Goal: Task Accomplishment & Management: Complete application form

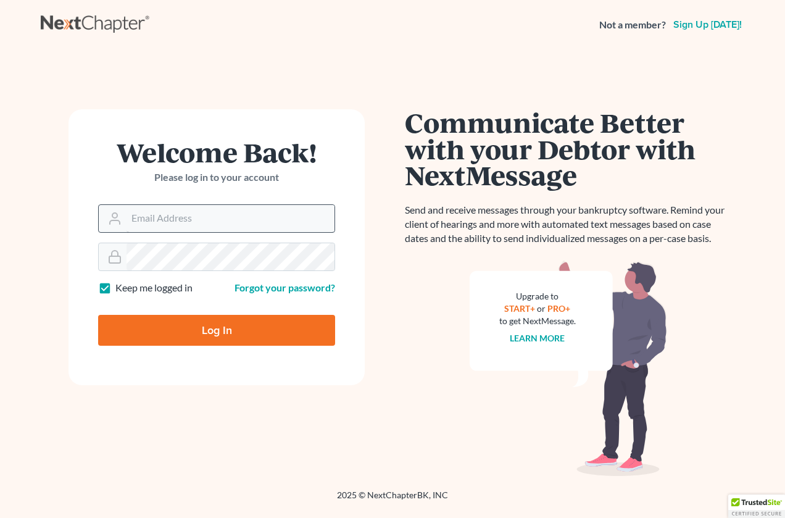
type input "[PERSON_NAME][EMAIL_ADDRESS][DOMAIN_NAME]"
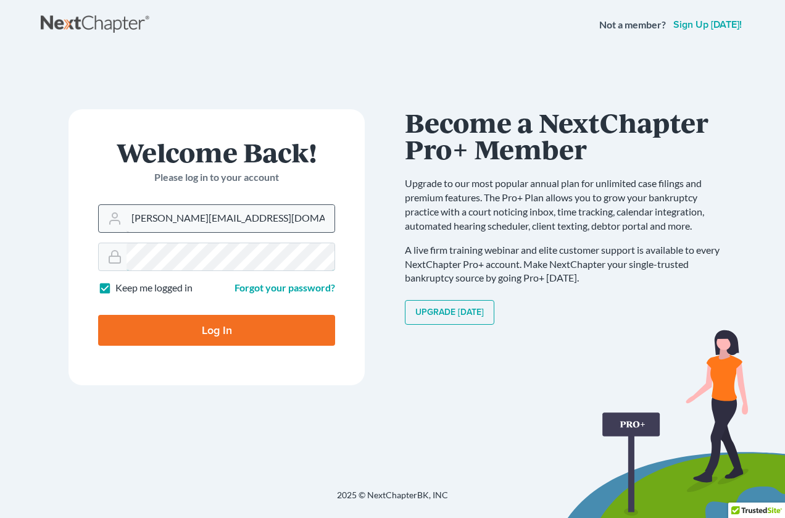
click at [98, 315] on input "Log In" at bounding box center [216, 330] width 237 height 31
type input "Thinking..."
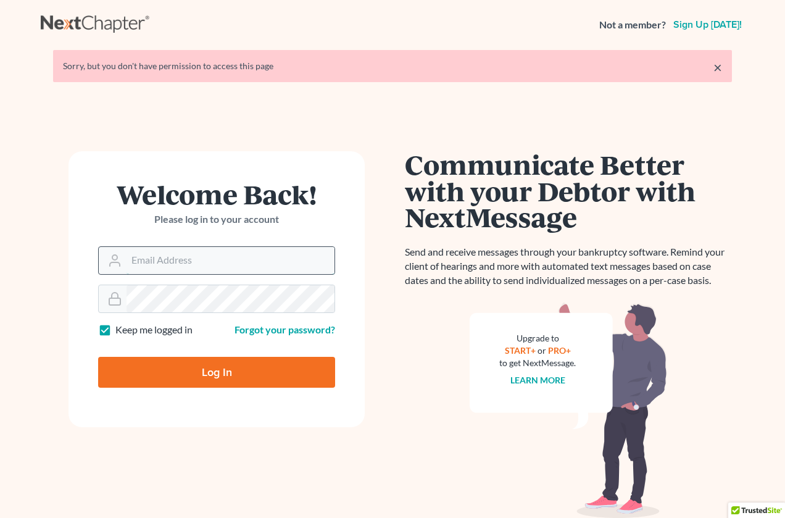
click at [178, 262] on input "Email Address" at bounding box center [230, 260] width 208 height 27
type input "[PERSON_NAME][EMAIL_ADDRESS][DOMAIN_NAME]"
click at [115, 330] on label "Keep me logged in" at bounding box center [153, 330] width 77 height 14
click at [120, 330] on input "Keep me logged in" at bounding box center [124, 327] width 8 height 8
checkbox input "false"
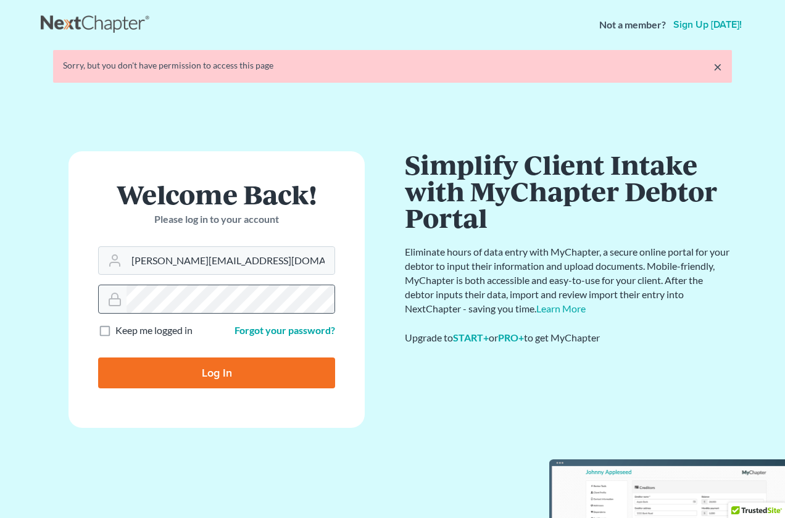
click at [125, 301] on form "Welcome Back! Please log in to your account Email Address lapointe@robertlapoin…" at bounding box center [216, 289] width 296 height 276
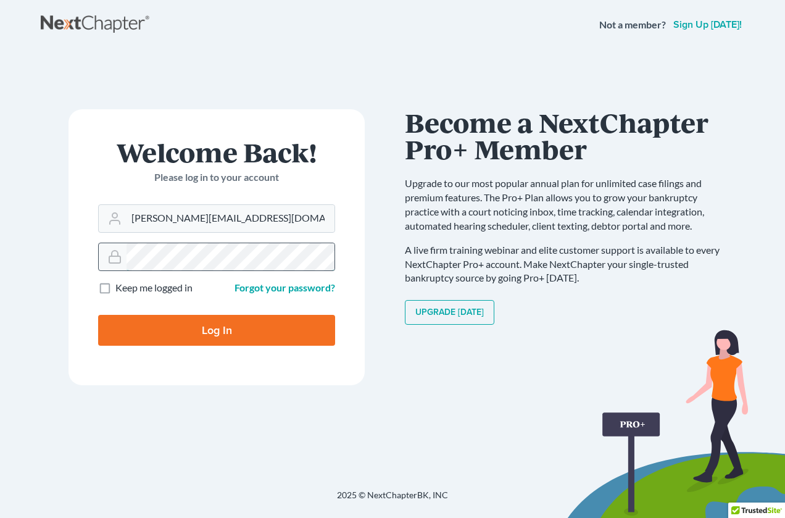
click at [98, 315] on input "Log In" at bounding box center [216, 330] width 237 height 31
type input "Thinking..."
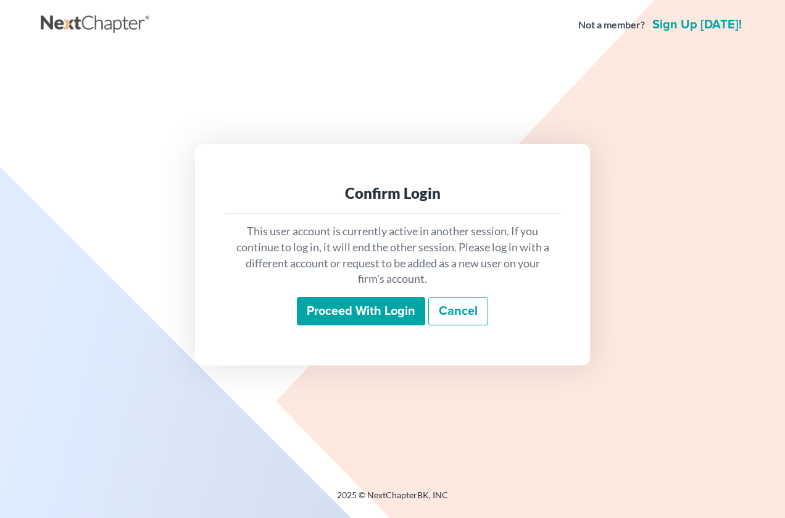
click at [356, 315] on input "Proceed with login" at bounding box center [361, 311] width 128 height 28
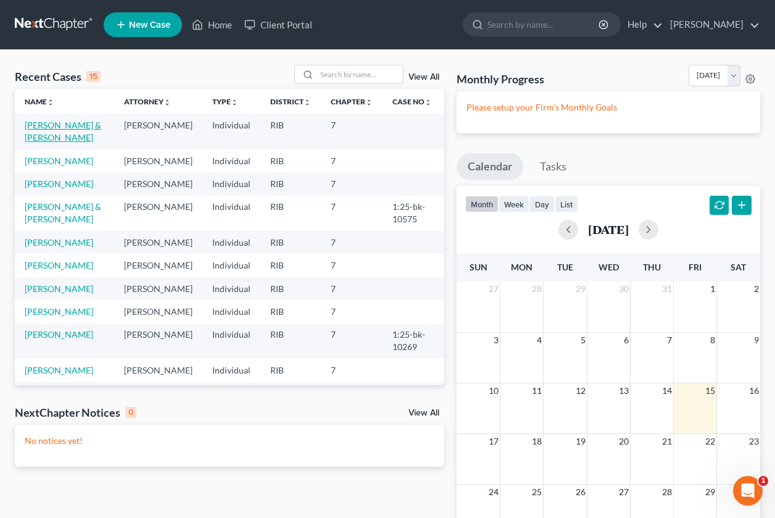
click at [33, 139] on link "[PERSON_NAME] & [PERSON_NAME]" at bounding box center [63, 131] width 77 height 23
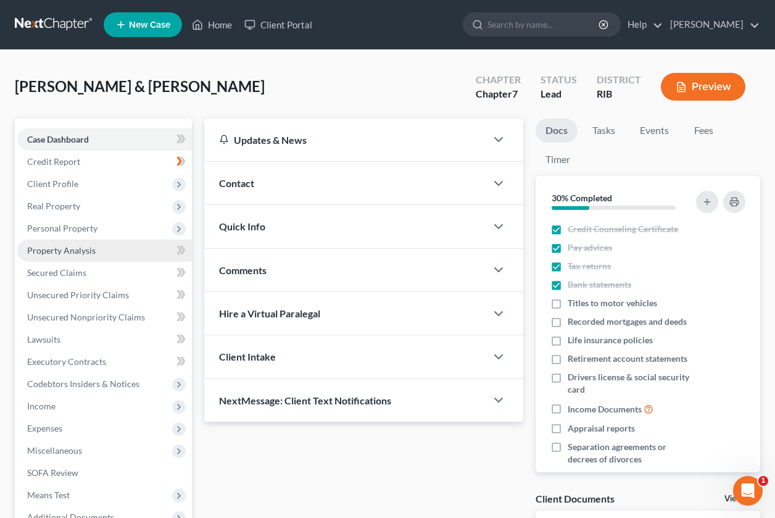
click at [80, 257] on link "Property Analysis" at bounding box center [104, 250] width 175 height 22
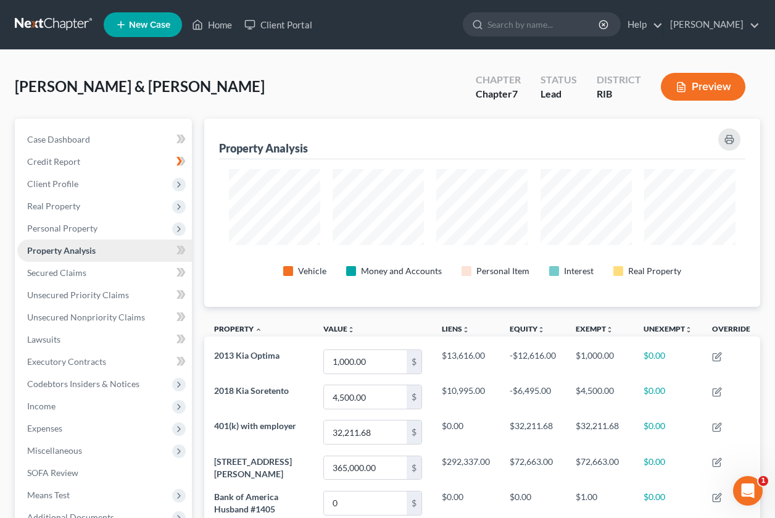
scroll to position [188, 556]
click at [78, 335] on link "Lawsuits" at bounding box center [104, 339] width 175 height 22
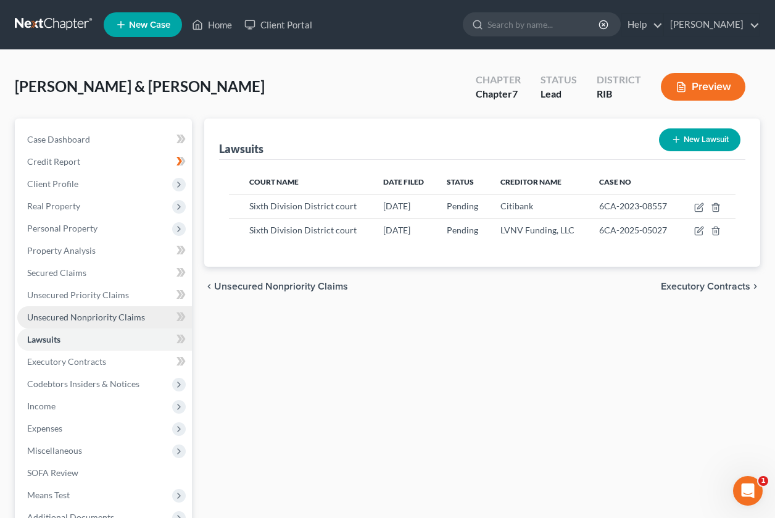
click at [77, 313] on span "Unsecured Nonpriority Claims" at bounding box center [86, 317] width 118 height 10
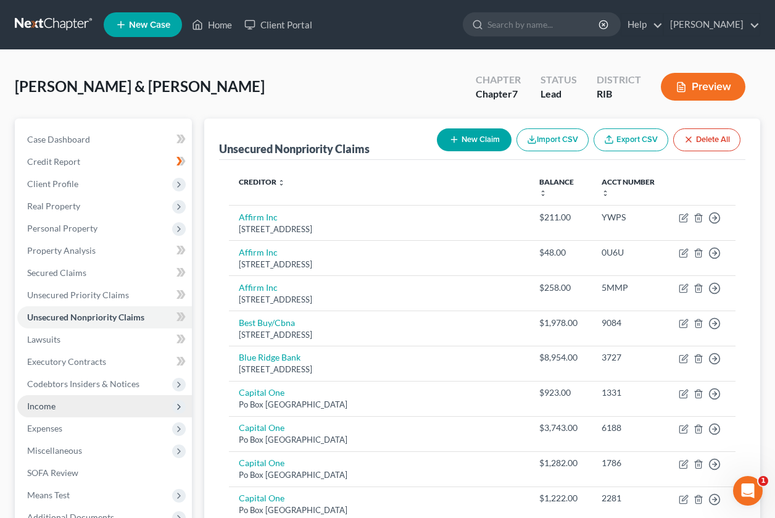
click at [77, 402] on span "Income" at bounding box center [104, 406] width 175 height 22
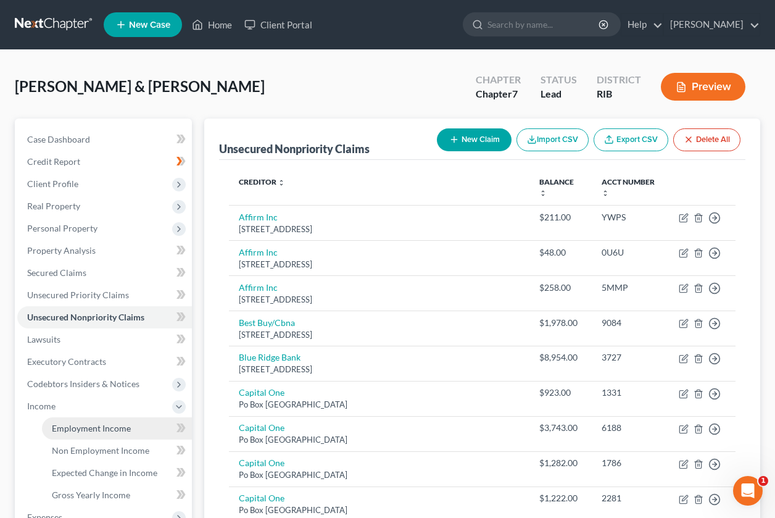
click at [93, 423] on span "Employment Income" at bounding box center [91, 428] width 79 height 10
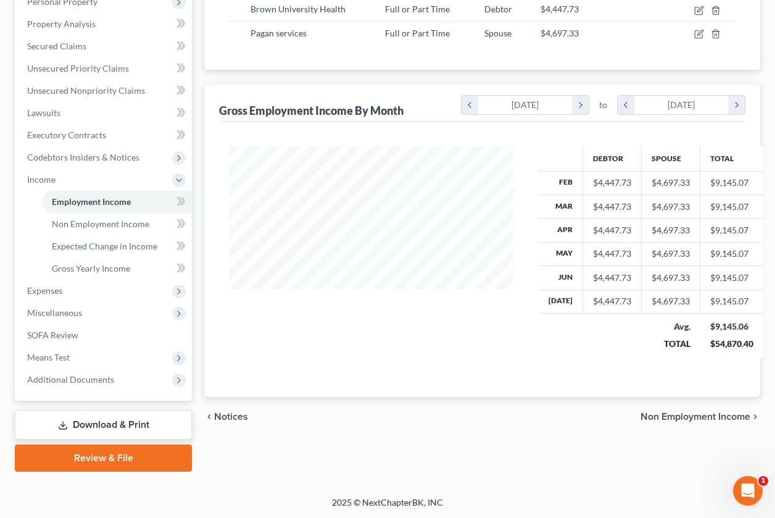
scroll to position [227, 0]
drag, startPoint x: 110, startPoint y: 263, endPoint x: 118, endPoint y: 267, distance: 8.8
click at [110, 263] on span "Gross Yearly Income" at bounding box center [91, 267] width 78 height 10
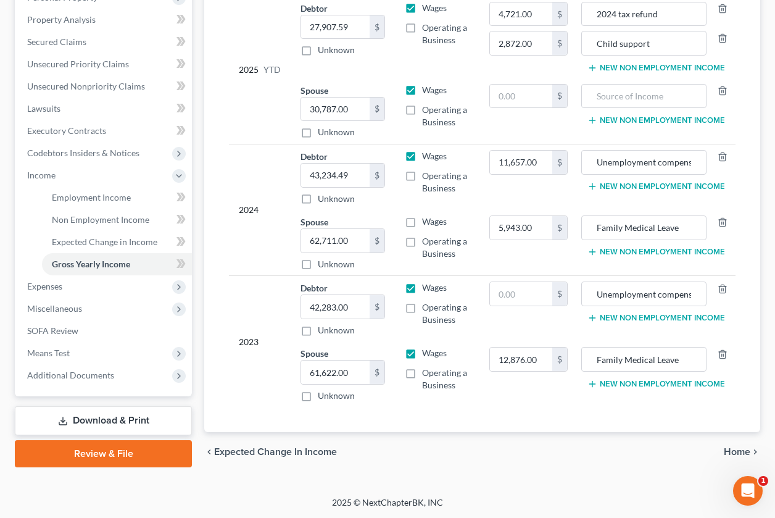
scroll to position [231, 0]
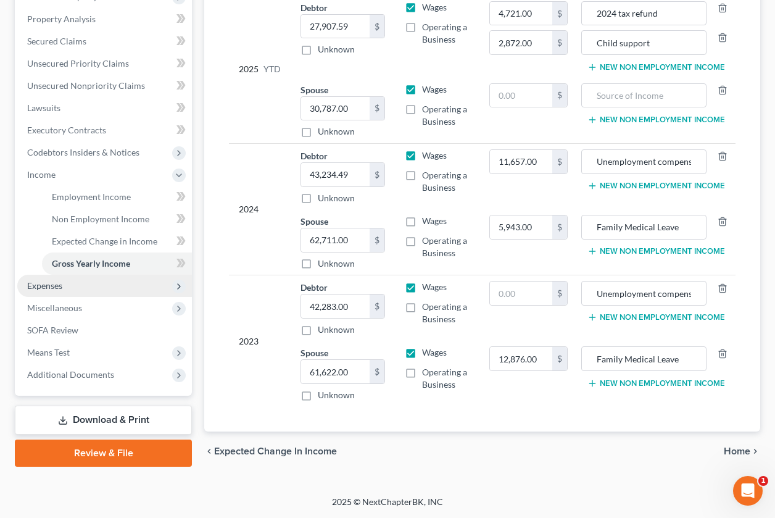
click at [107, 284] on span "Expenses" at bounding box center [104, 286] width 175 height 22
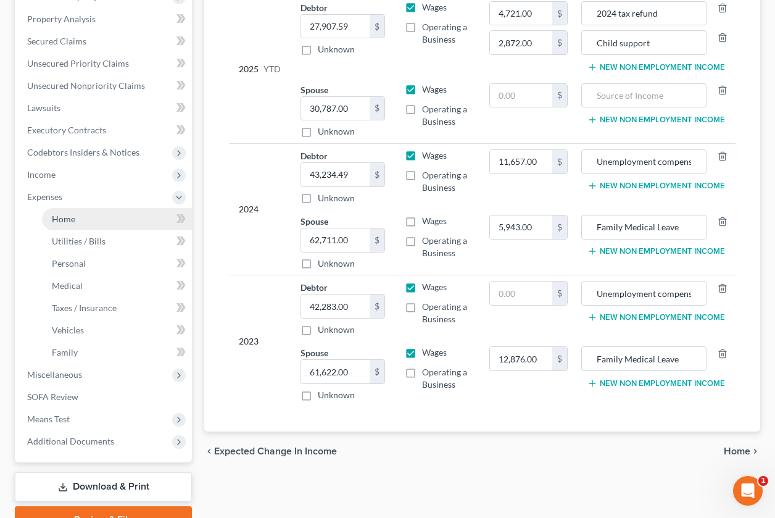
click at [68, 223] on span "Home" at bounding box center [63, 218] width 23 height 10
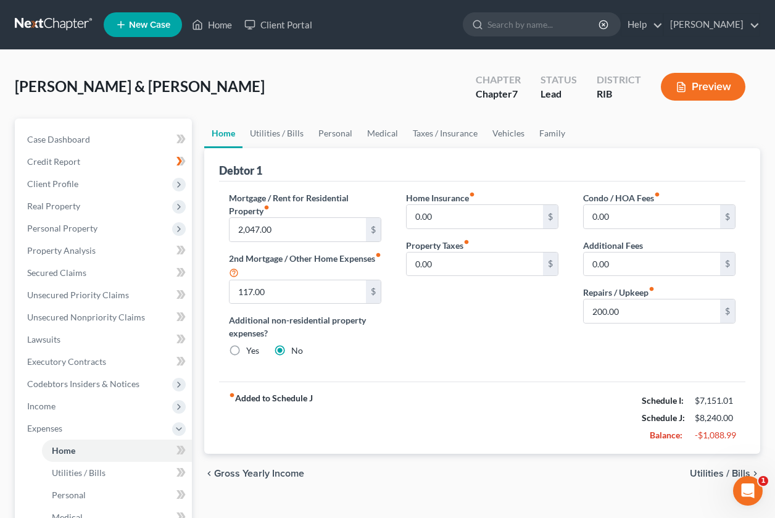
click at [711, 469] on span "Utilities / Bills" at bounding box center [720, 473] width 60 height 10
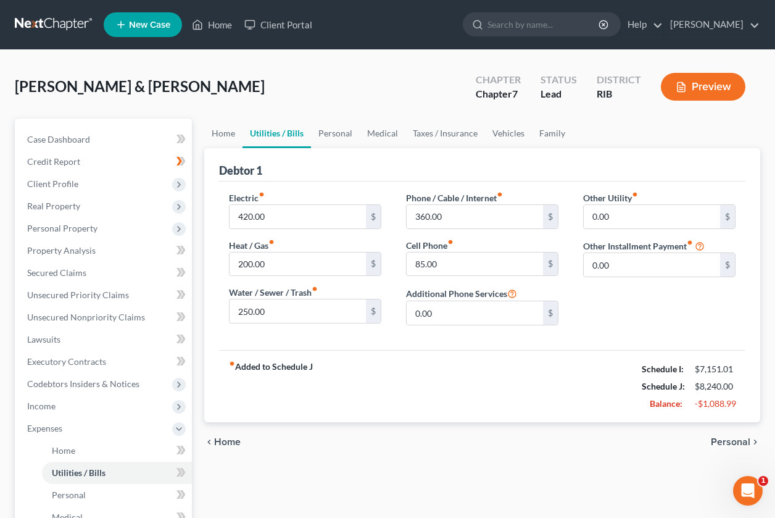
click at [711, 469] on div "Home Utilities / Bills Personal Medical Taxes / Insurance Vehicles Family Debto…" at bounding box center [482, 441] width 568 height 646
click at [726, 440] on span "Personal" at bounding box center [730, 442] width 39 height 10
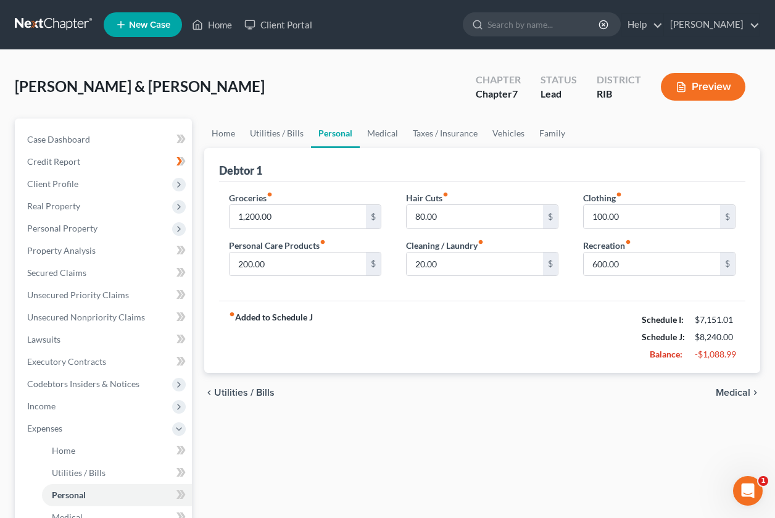
drag, startPoint x: 733, startPoint y: 379, endPoint x: 734, endPoint y: 387, distance: 8.7
click at [734, 383] on div "chevron_left Utilities / Bills Medical chevron_right" at bounding box center [482, 392] width 556 height 39
click at [734, 387] on span "Medical" at bounding box center [733, 392] width 35 height 10
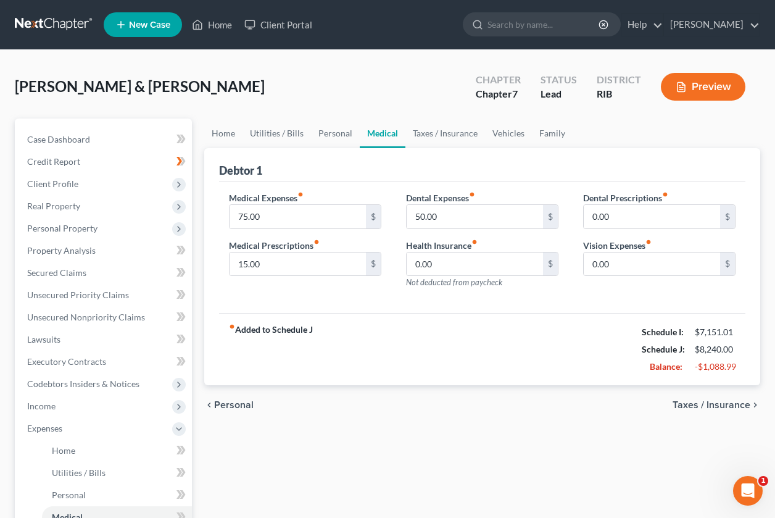
click at [730, 392] on div "chevron_left Personal Taxes / Insurance chevron_right" at bounding box center [482, 404] width 556 height 39
click at [729, 400] on span "Taxes / Insurance" at bounding box center [711, 405] width 78 height 10
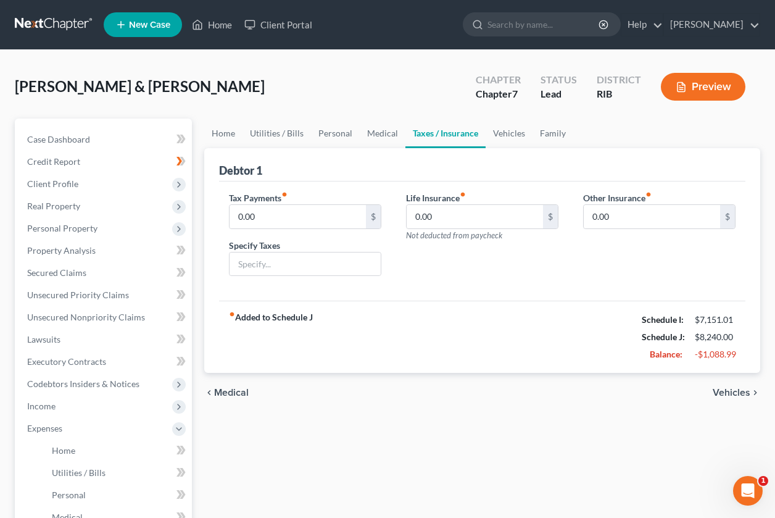
click at [726, 394] on span "Vehicles" at bounding box center [732, 392] width 38 height 10
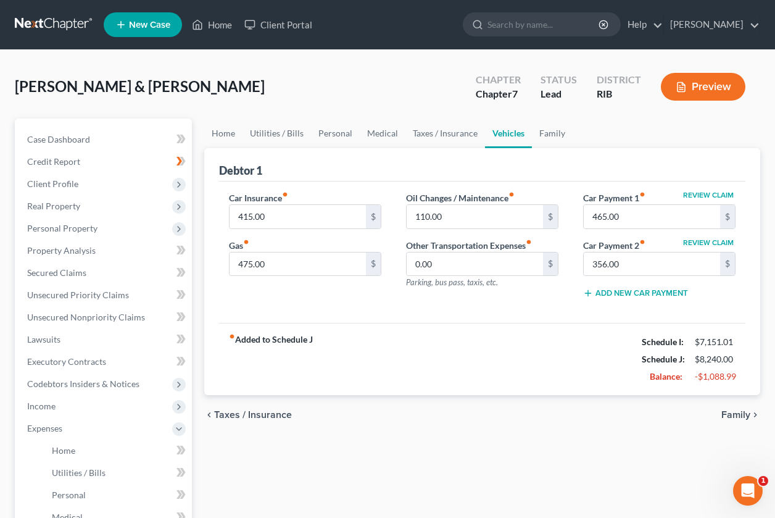
click at [730, 418] on span "Family" at bounding box center [735, 415] width 29 height 10
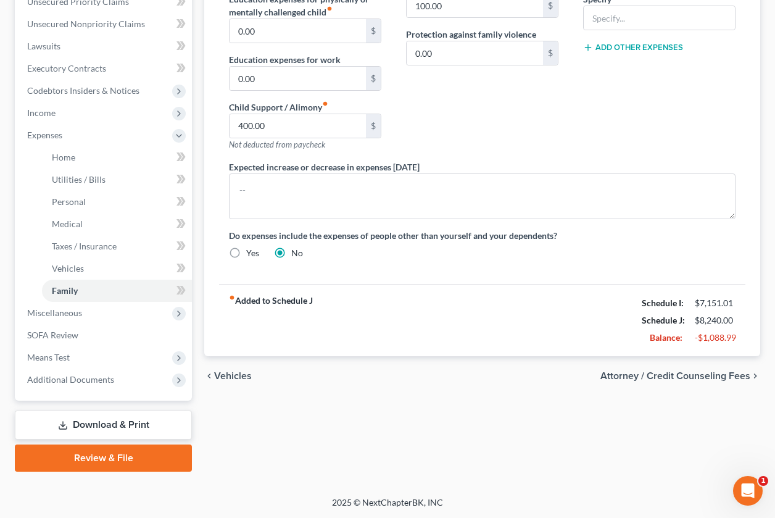
scroll to position [294, 0]
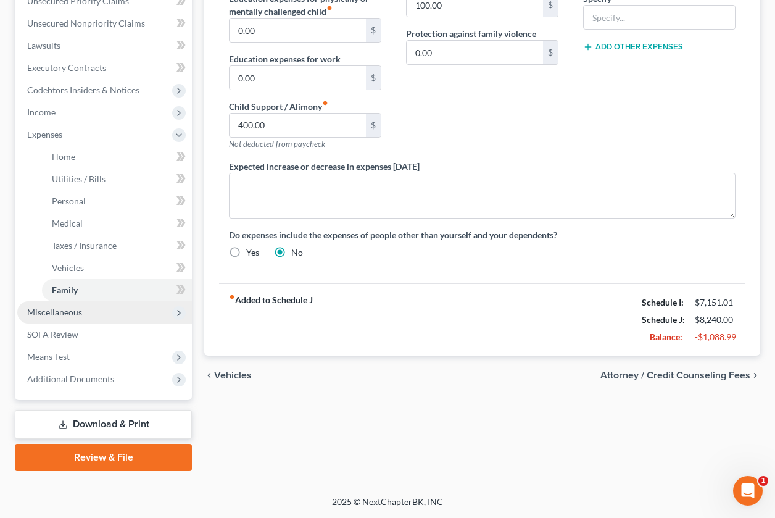
click at [157, 317] on span "Miscellaneous" at bounding box center [104, 312] width 175 height 22
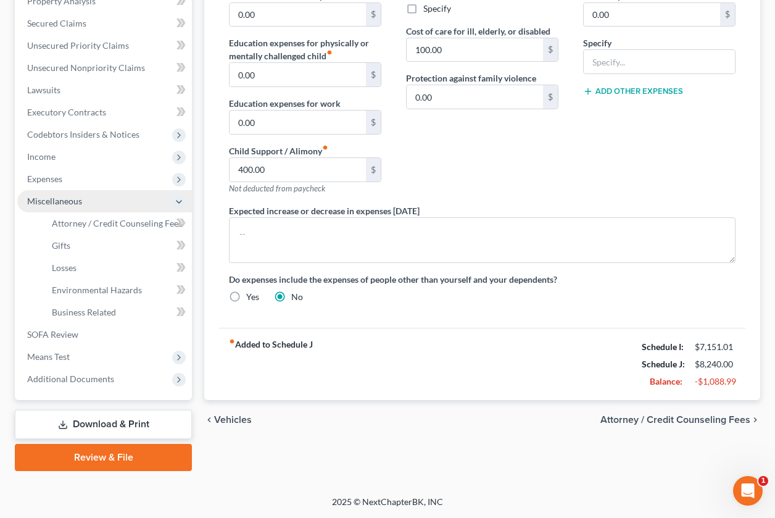
scroll to position [249, 0]
click at [176, 221] on icon at bounding box center [180, 222] width 9 height 15
click at [138, 227] on span "Attorney / Credit Counseling Fees" at bounding box center [117, 223] width 130 height 10
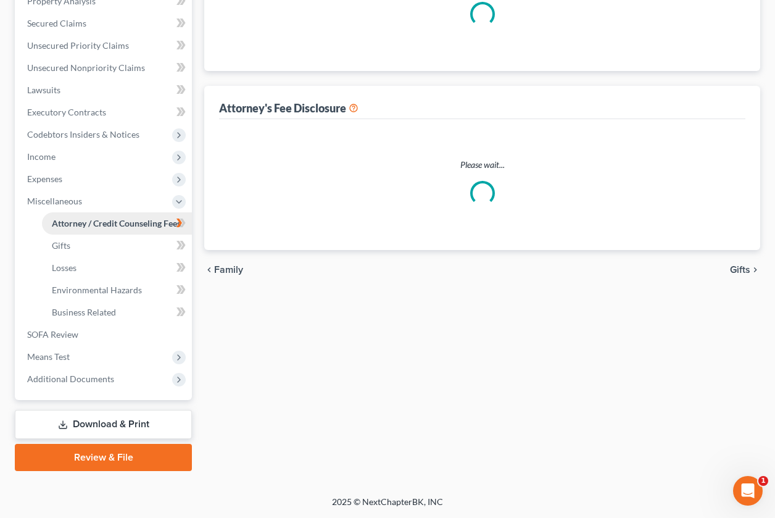
select select "0"
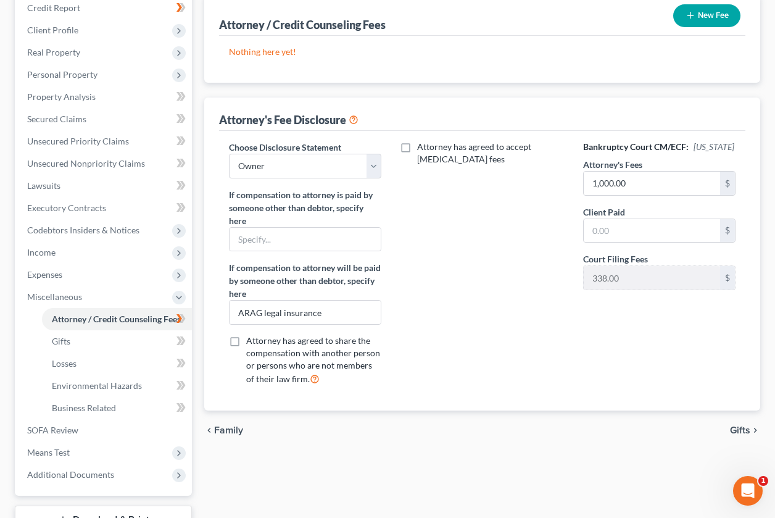
scroll to position [155, 0]
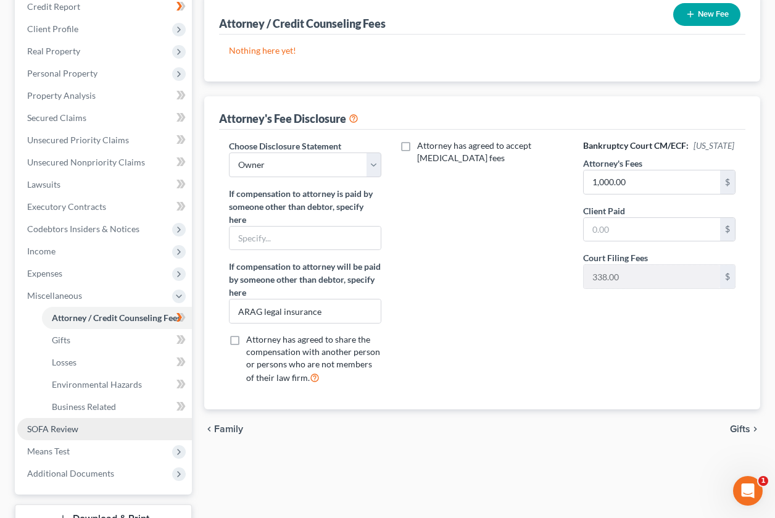
click at [123, 436] on link "SOFA Review" at bounding box center [104, 429] width 175 height 22
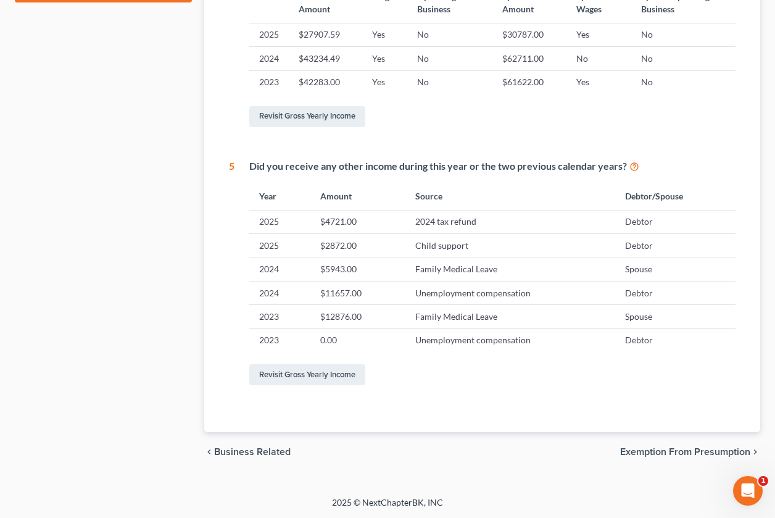
scroll to position [607, 0]
click at [347, 374] on link "Revisit Gross Yearly Income" at bounding box center [307, 373] width 116 height 21
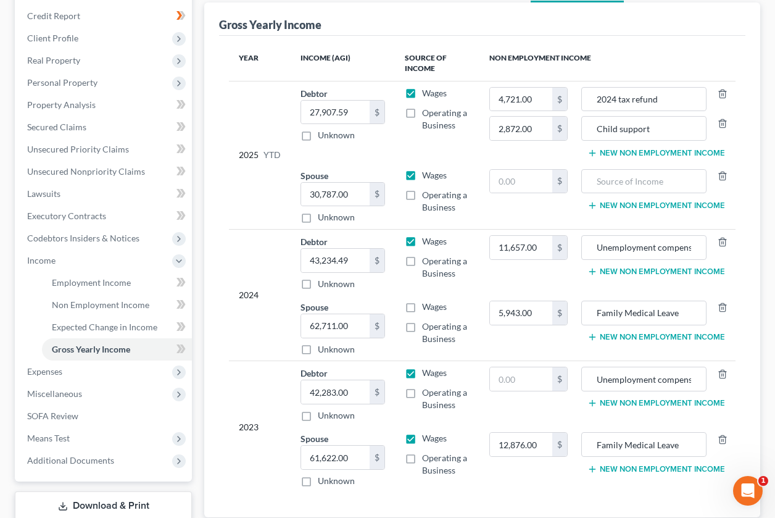
scroll to position [155, 0]
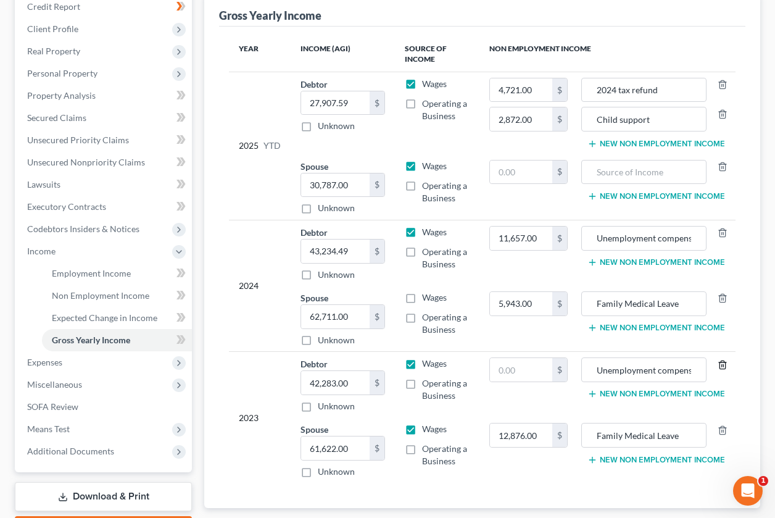
click at [725, 365] on icon "button" at bounding box center [723, 365] width 10 height 10
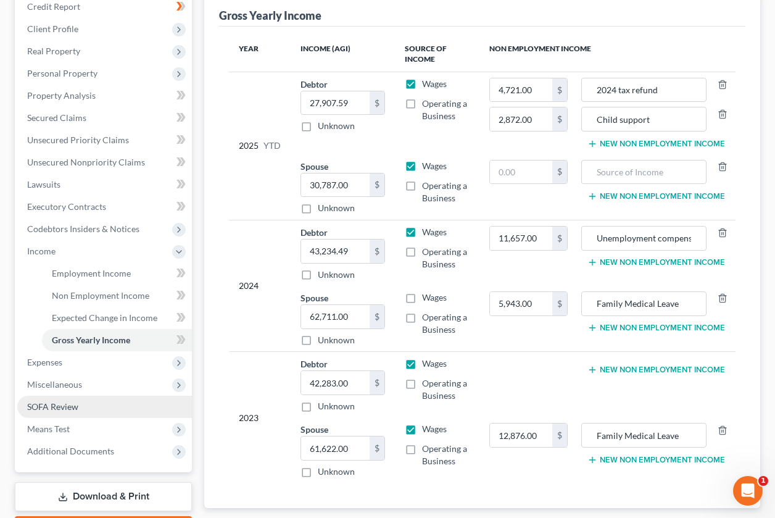
drag, startPoint x: 56, startPoint y: 403, endPoint x: 90, endPoint y: 408, distance: 34.3
click at [56, 403] on span "SOFA Review" at bounding box center [52, 406] width 51 height 10
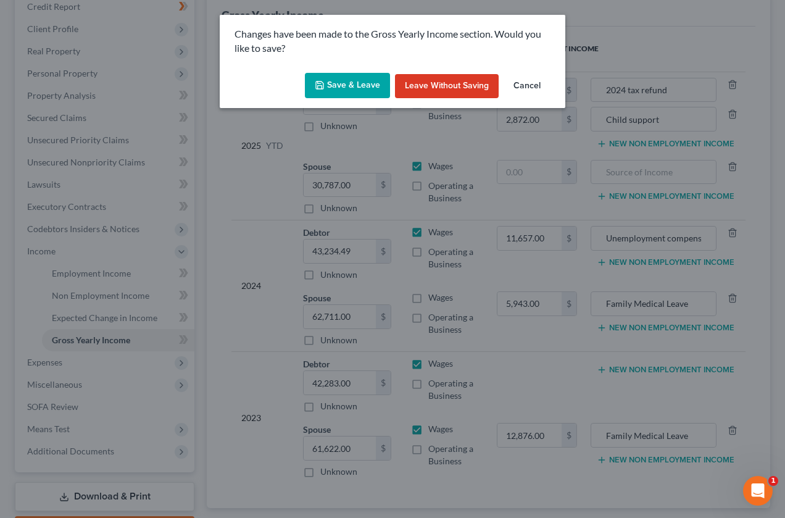
click at [323, 88] on icon "button" at bounding box center [319, 84] width 7 height 7
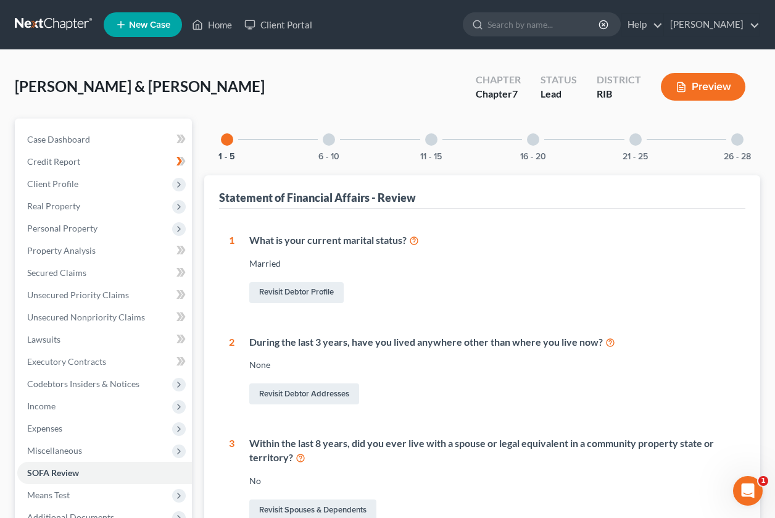
drag, startPoint x: 325, startPoint y: 141, endPoint x: 345, endPoint y: 260, distance: 120.7
click at [325, 141] on div at bounding box center [329, 139] width 12 height 12
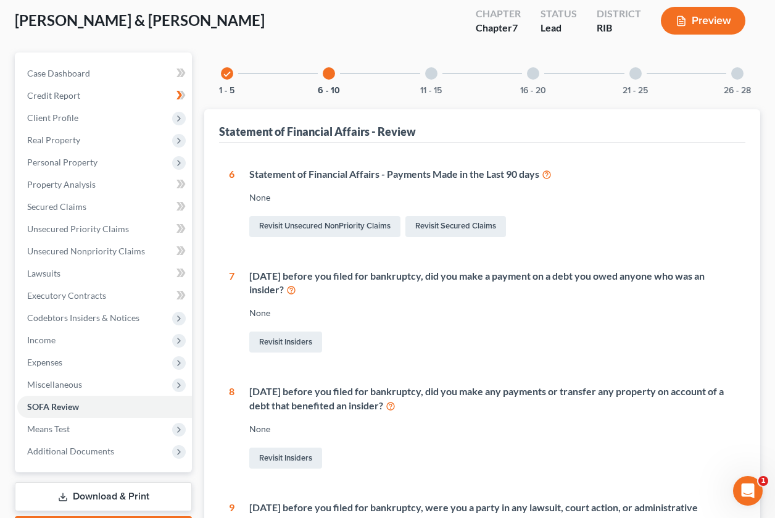
scroll to position [60, 0]
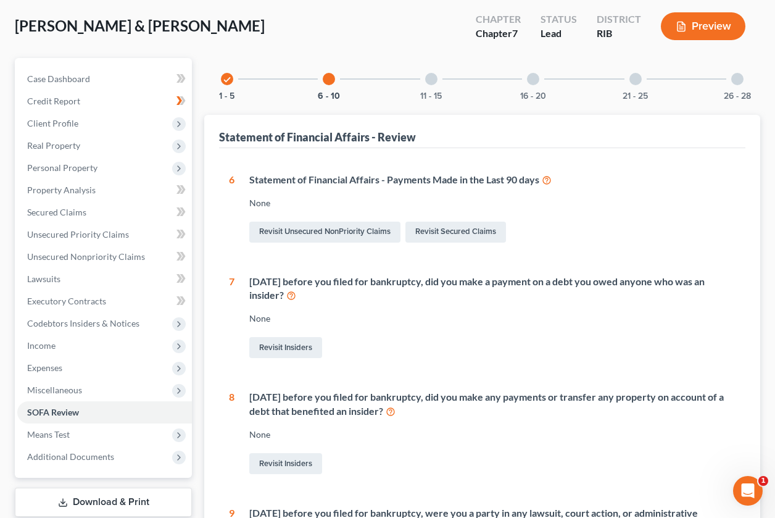
click at [437, 79] on div at bounding box center [431, 79] width 12 height 12
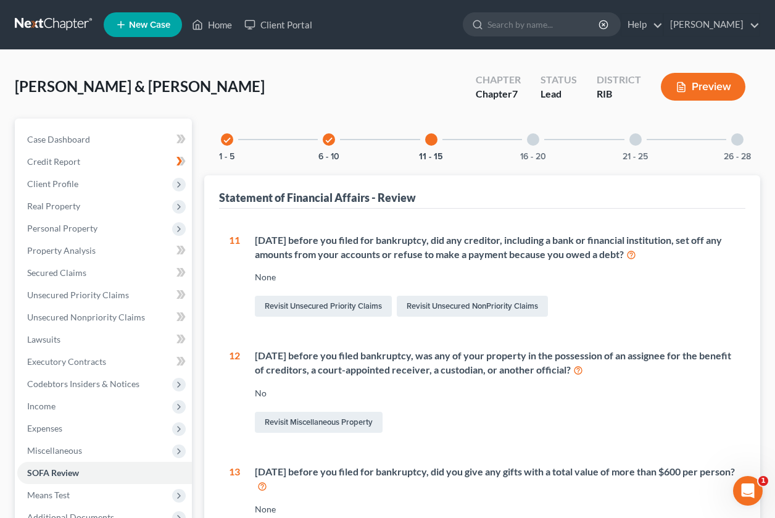
scroll to position [0, 0]
drag, startPoint x: 534, startPoint y: 144, endPoint x: 528, endPoint y: 149, distance: 7.5
click at [534, 144] on div at bounding box center [533, 139] width 12 height 12
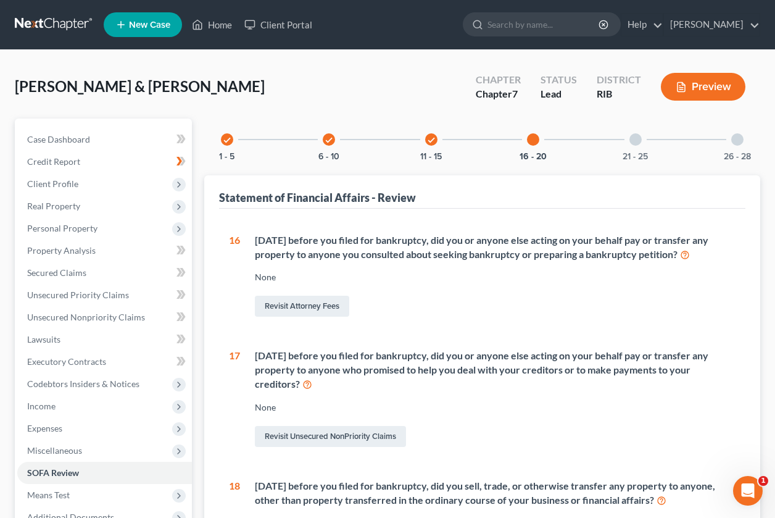
click at [634, 144] on div at bounding box center [635, 139] width 12 height 12
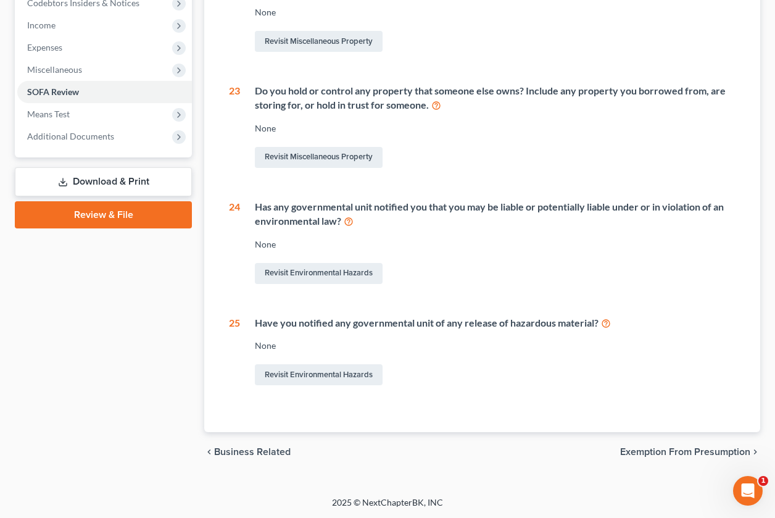
scroll to position [381, 0]
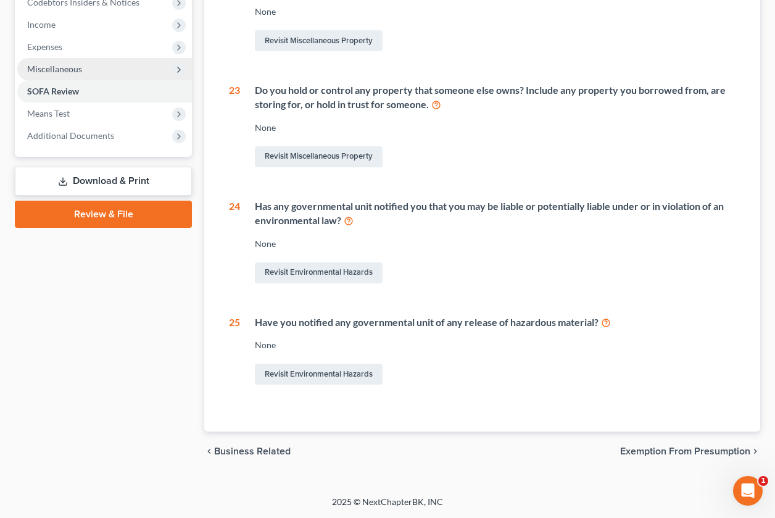
click at [98, 74] on span "Miscellaneous" at bounding box center [104, 69] width 175 height 22
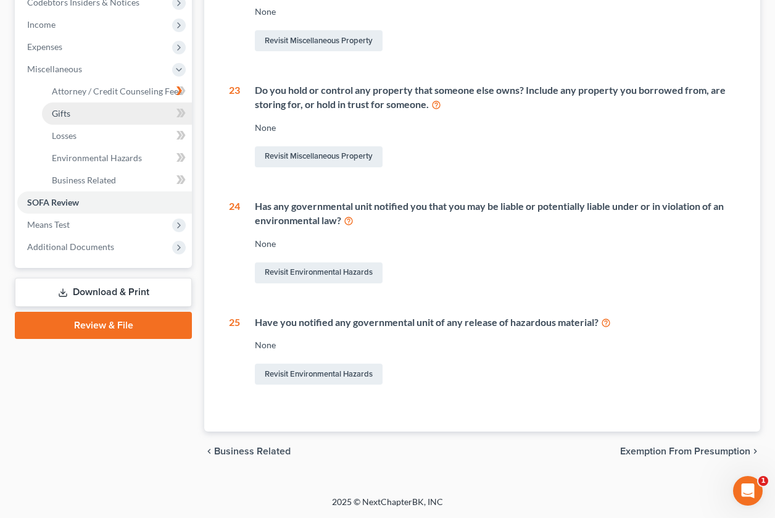
click at [93, 104] on link "Gifts" at bounding box center [117, 113] width 150 height 22
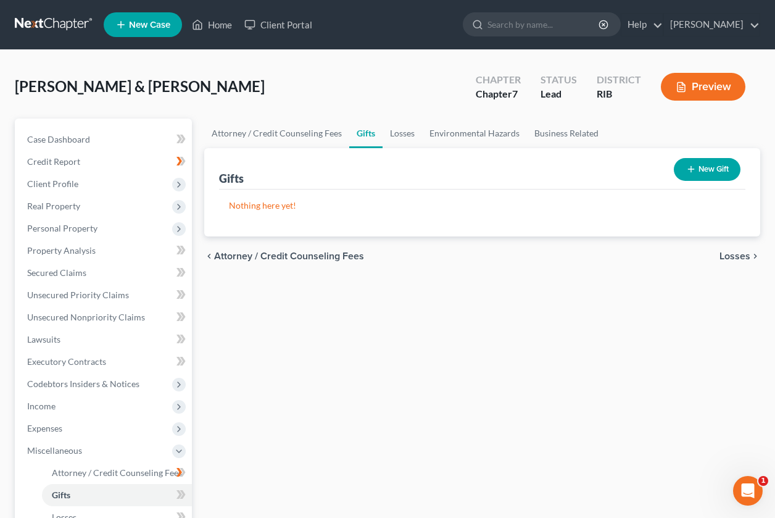
click at [688, 80] on button "Preview" at bounding box center [703, 87] width 85 height 28
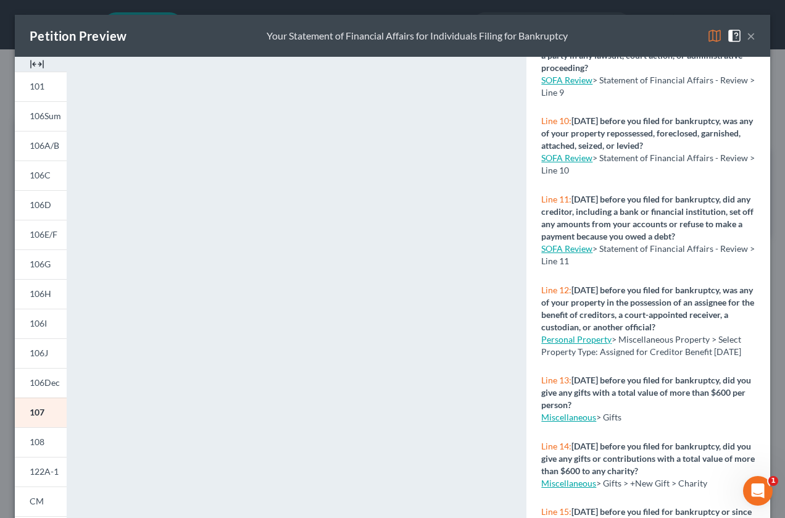
scroll to position [627, 0]
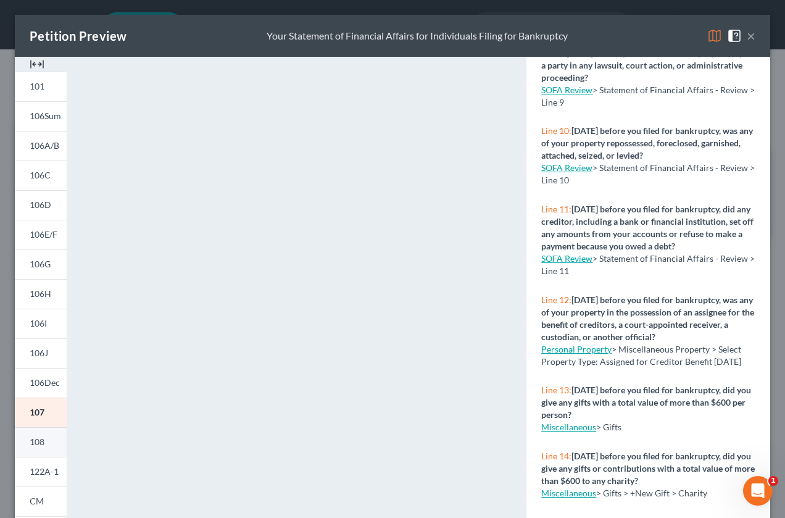
click at [43, 433] on link "108" at bounding box center [41, 442] width 52 height 30
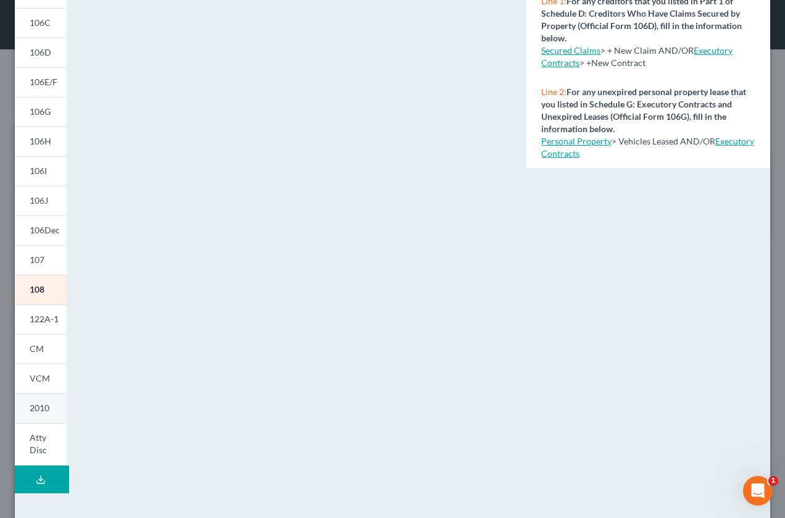
scroll to position [155, 0]
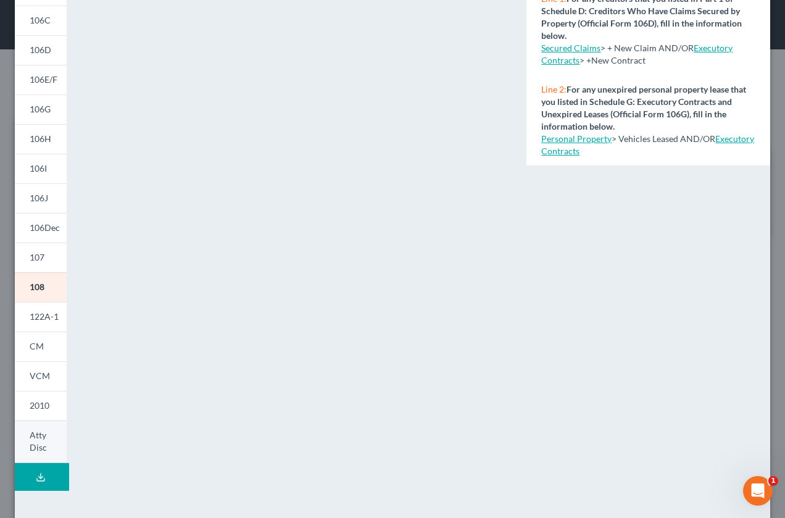
click at [28, 431] on link "Atty Disc" at bounding box center [41, 441] width 52 height 43
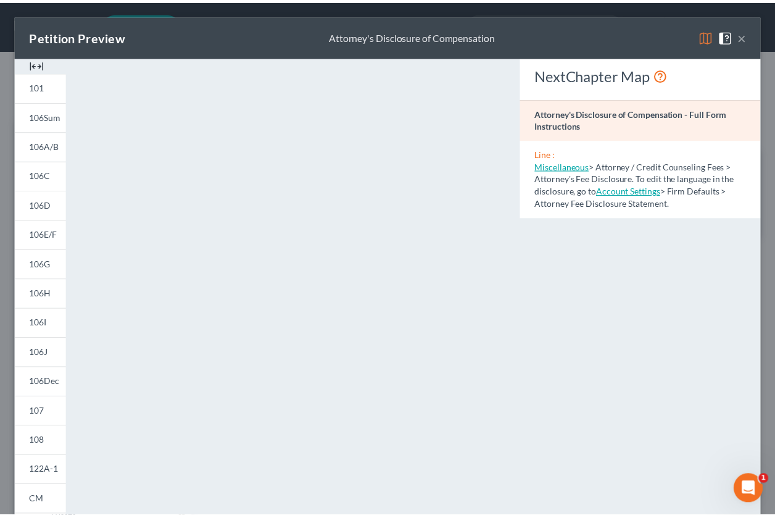
scroll to position [0, 0]
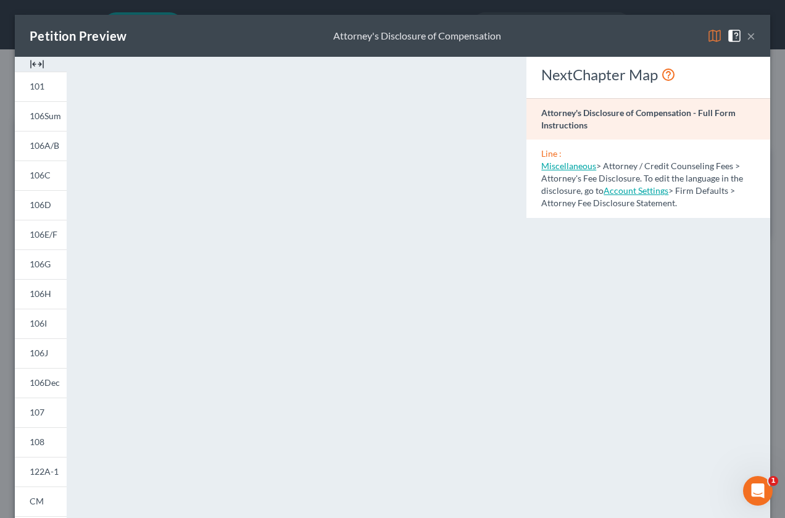
drag, startPoint x: 49, startPoint y: 468, endPoint x: 180, endPoint y: 399, distance: 147.7
click at [49, 468] on span "122A-1" at bounding box center [44, 471] width 29 height 10
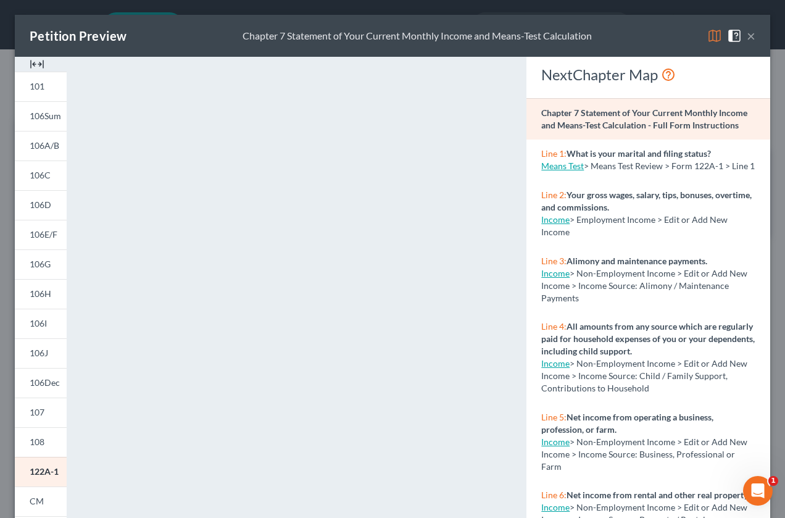
drag, startPoint x: 740, startPoint y: 33, endPoint x: 527, endPoint y: 167, distance: 251.4
click at [747, 33] on button "×" at bounding box center [751, 35] width 9 height 15
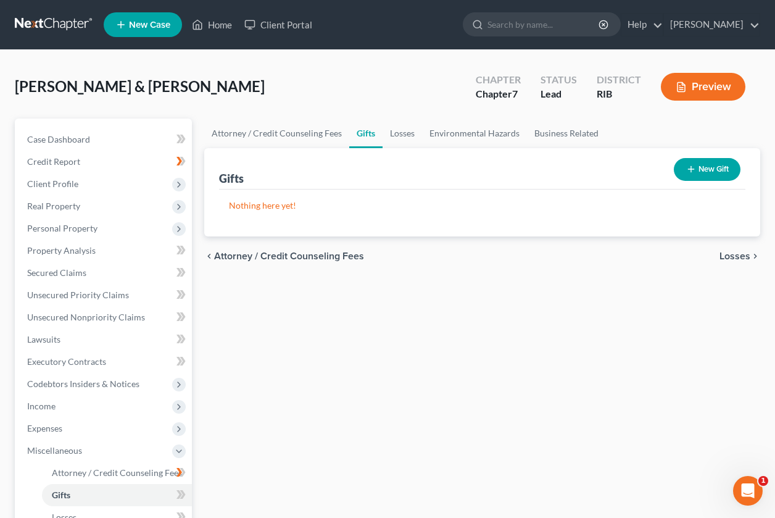
scroll to position [249, 0]
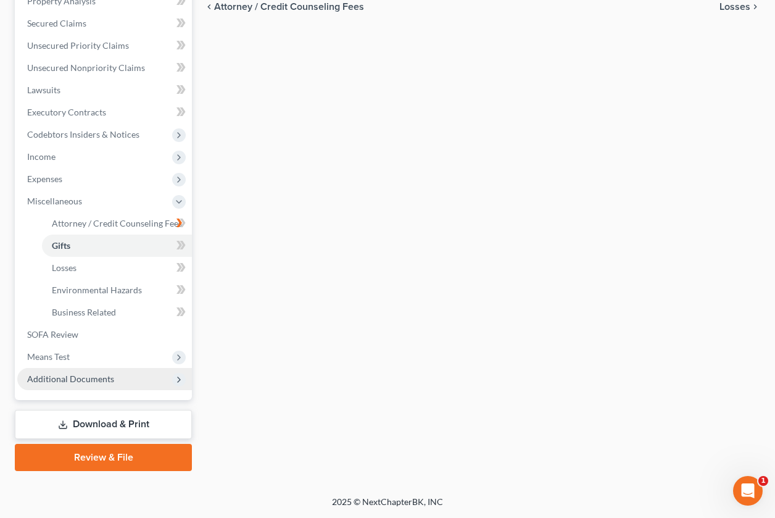
click at [92, 387] on span "Additional Documents" at bounding box center [104, 379] width 175 height 22
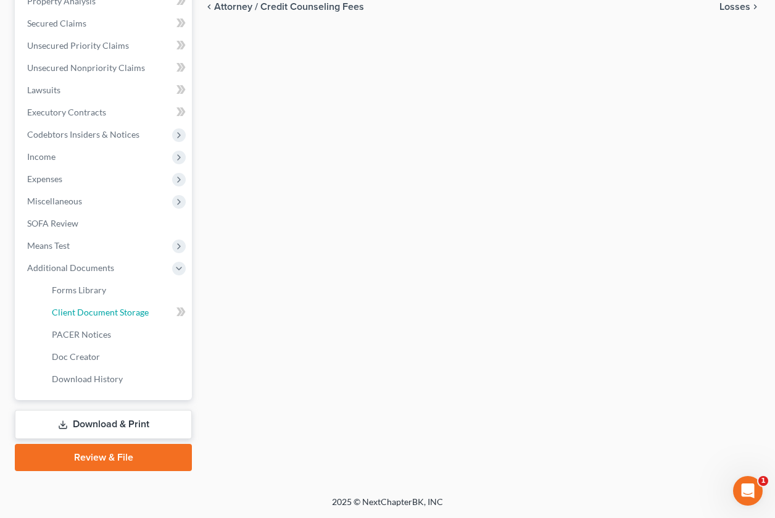
drag, startPoint x: 109, startPoint y: 312, endPoint x: 332, endPoint y: 311, distance: 223.3
click at [109, 312] on span "Client Document Storage" at bounding box center [100, 312] width 97 height 10
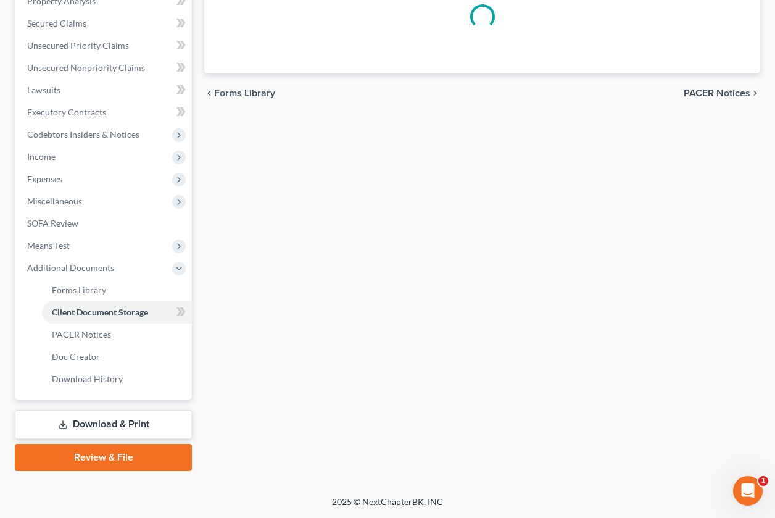
scroll to position [241, 0]
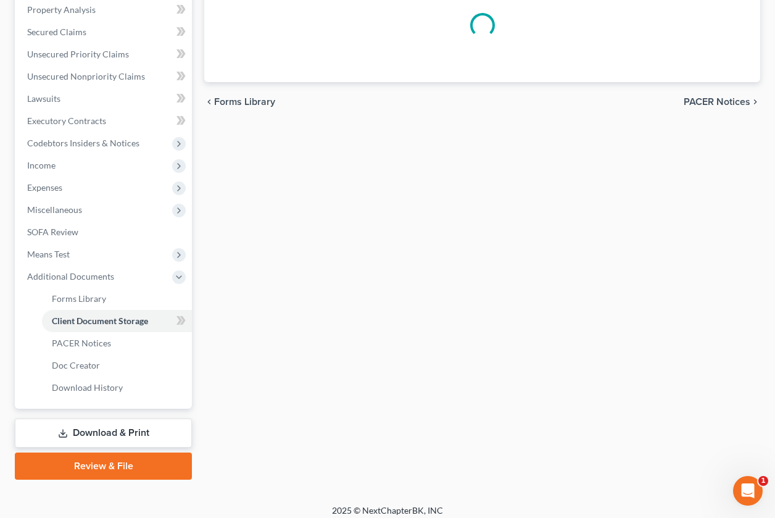
select select "0"
select select "5"
select select "3"
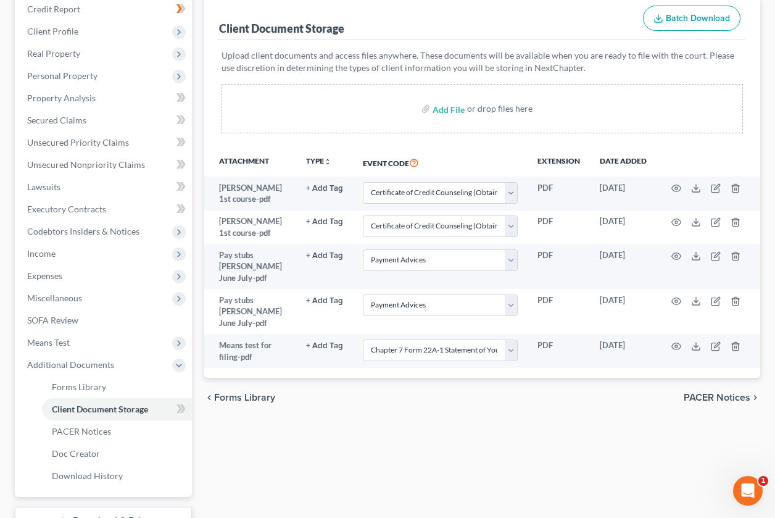
scroll to position [155, 0]
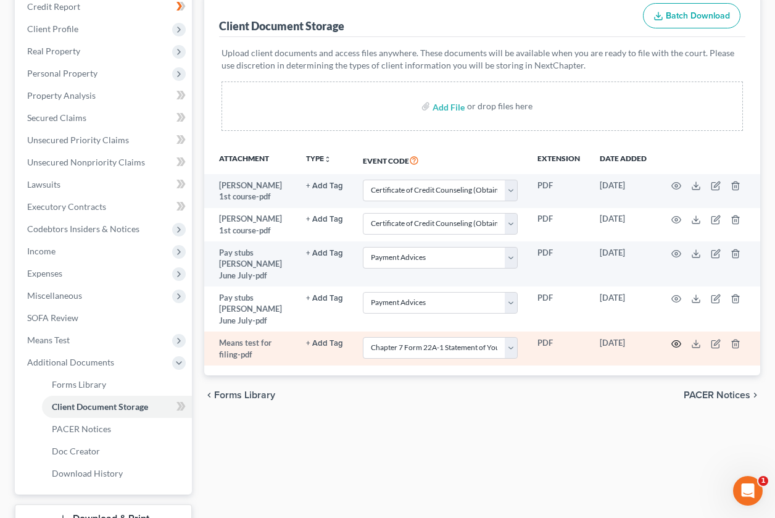
click at [676, 339] on icon "button" at bounding box center [676, 344] width 10 height 10
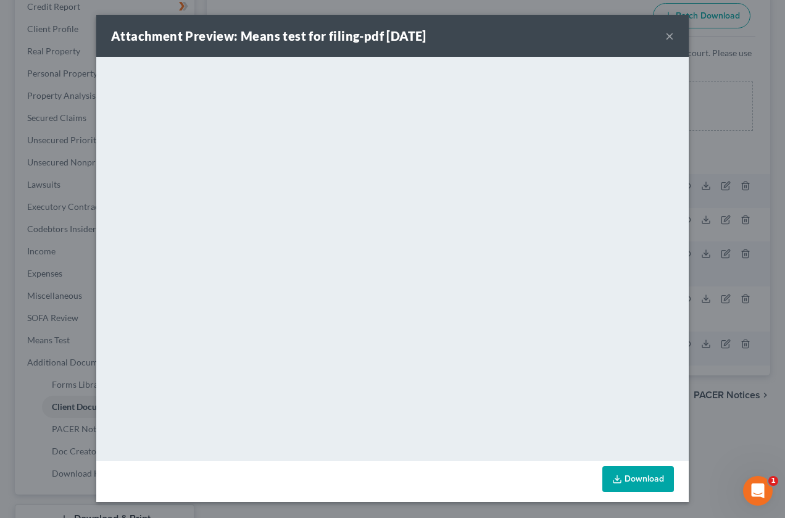
drag, startPoint x: 668, startPoint y: 34, endPoint x: 654, endPoint y: 57, distance: 27.1
click at [668, 34] on button "×" at bounding box center [669, 35] width 9 height 15
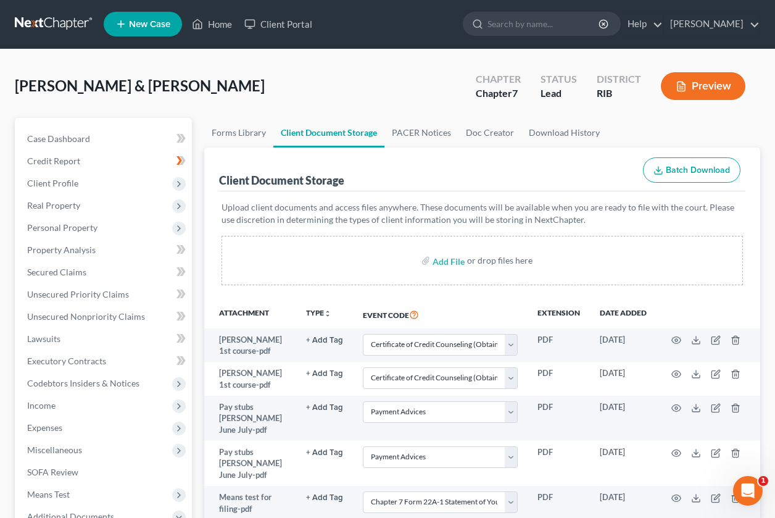
scroll to position [0, 0]
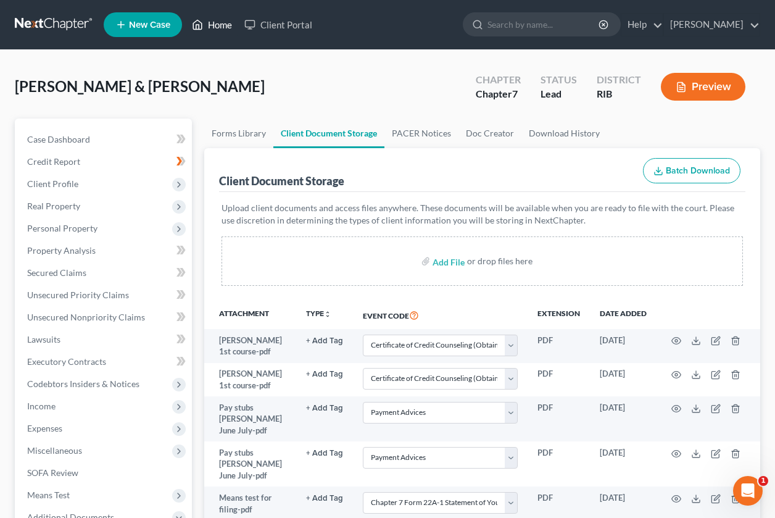
click at [207, 28] on link "Home" at bounding box center [212, 25] width 52 height 22
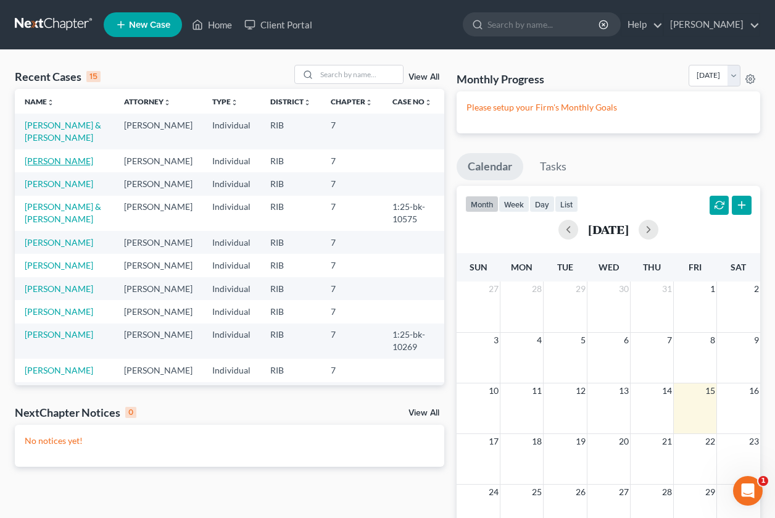
click at [57, 159] on link "[PERSON_NAME]" at bounding box center [59, 160] width 68 height 10
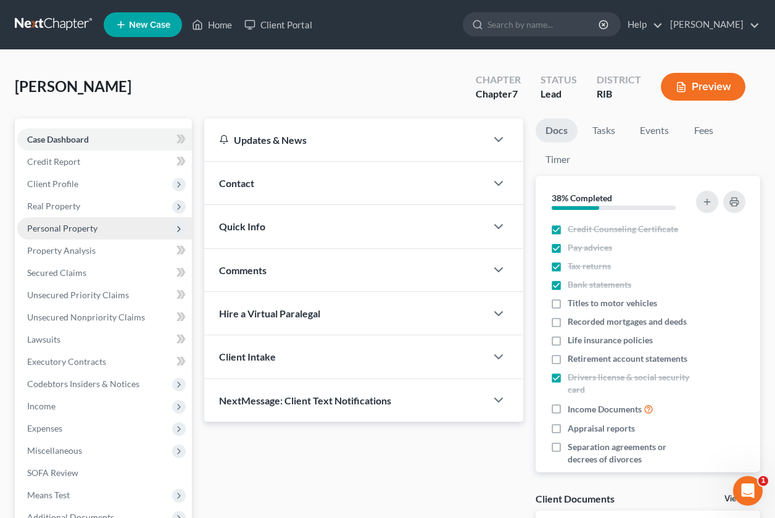
click at [85, 233] on span "Personal Property" at bounding box center [104, 228] width 175 height 22
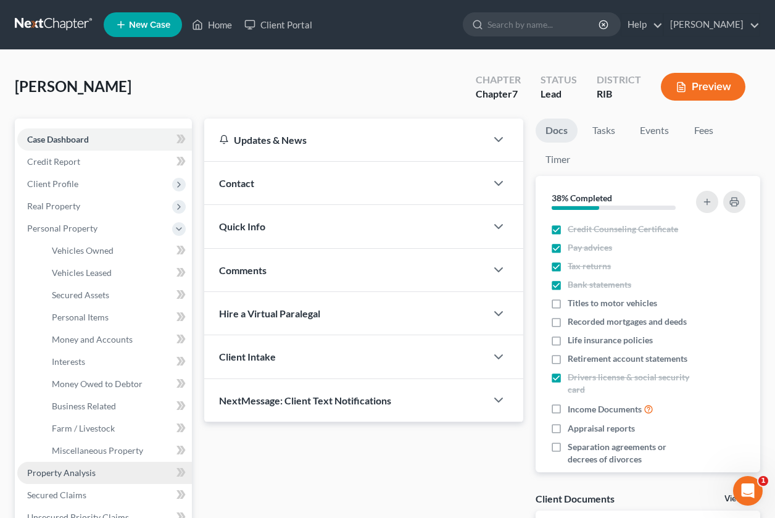
click at [66, 475] on span "Property Analysis" at bounding box center [61, 472] width 68 height 10
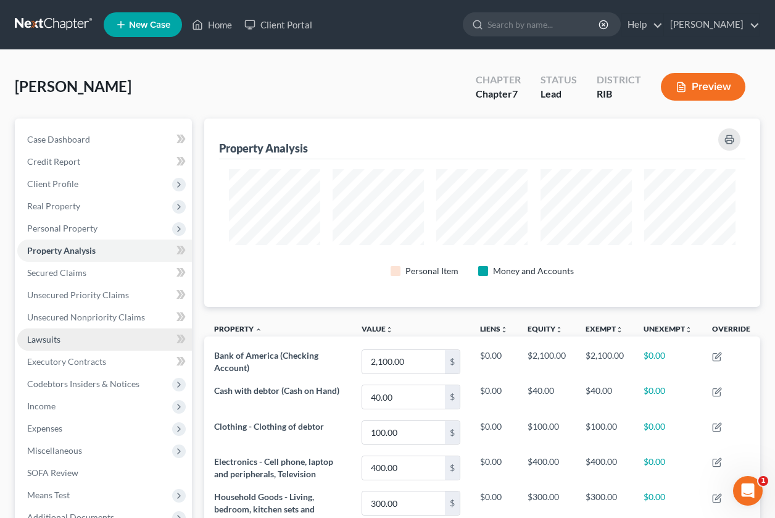
click at [69, 343] on link "Lawsuits" at bounding box center [104, 339] width 175 height 22
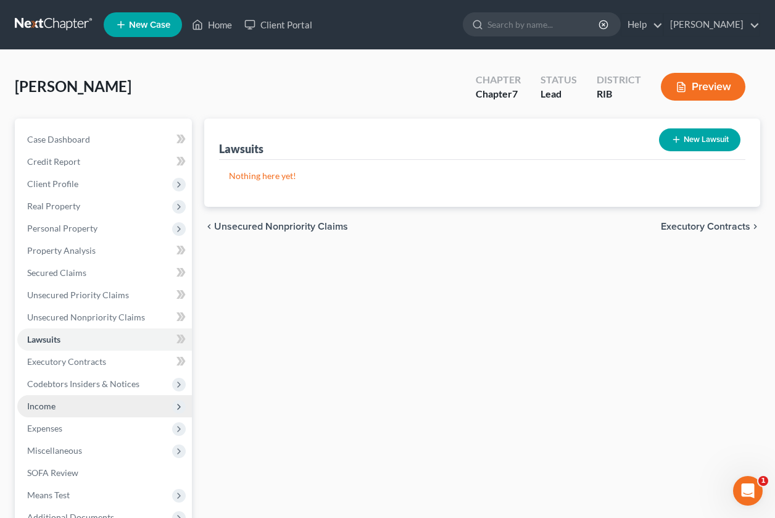
click at [55, 407] on span "Income" at bounding box center [41, 405] width 28 height 10
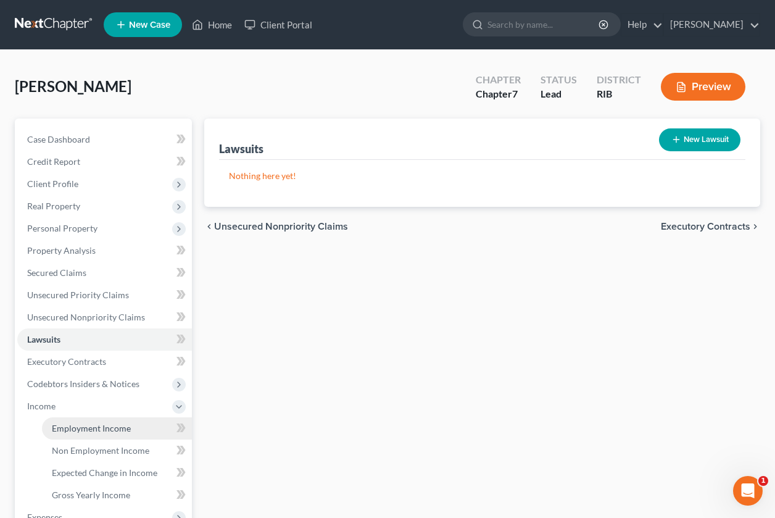
click at [120, 426] on span "Employment Income" at bounding box center [91, 428] width 79 height 10
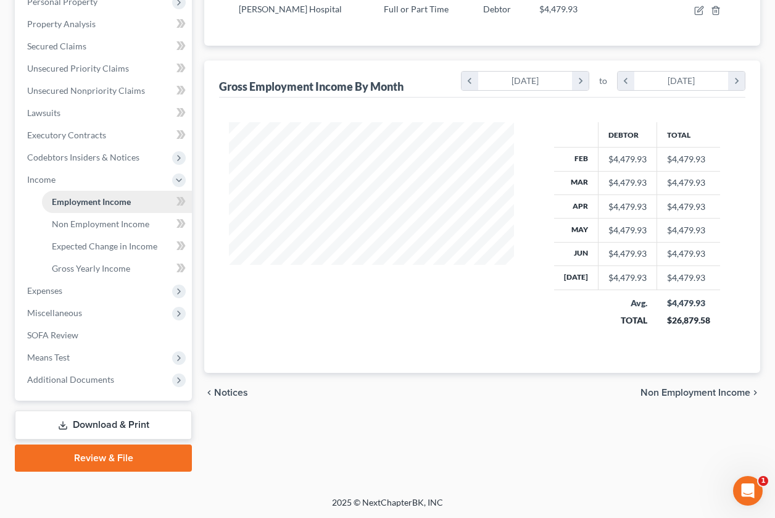
scroll to position [227, 0]
click at [107, 263] on span "Gross Yearly Income" at bounding box center [91, 267] width 78 height 10
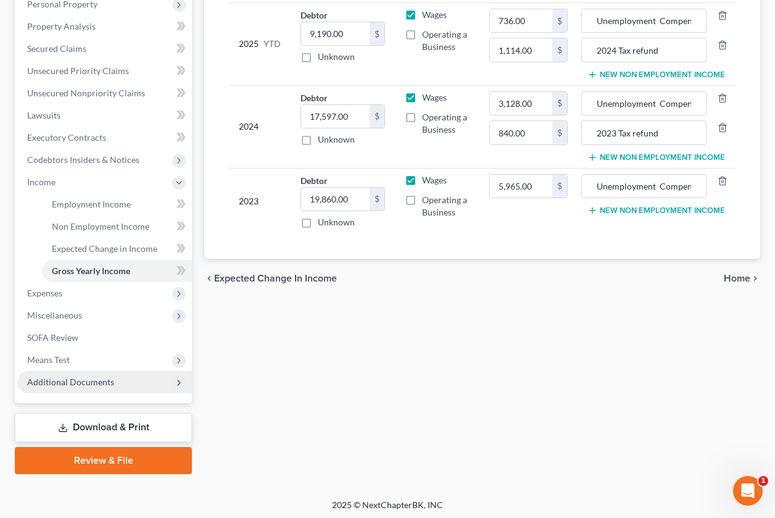
scroll to position [227, 0]
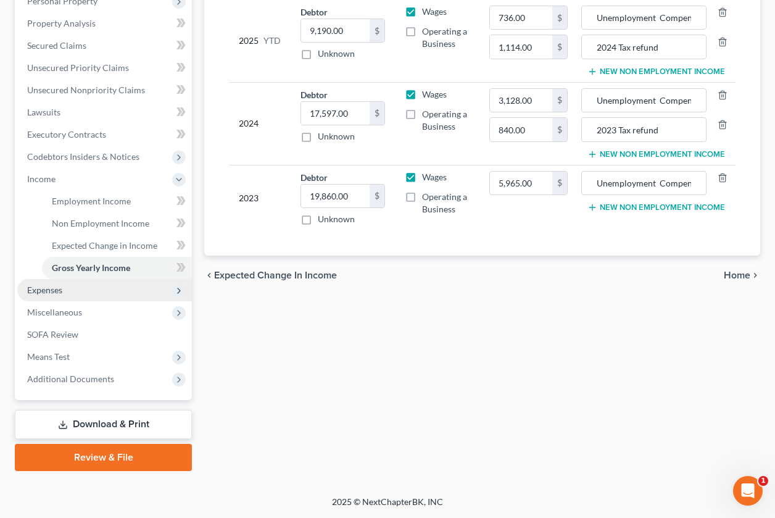
click at [39, 294] on span "Expenses" at bounding box center [44, 289] width 35 height 10
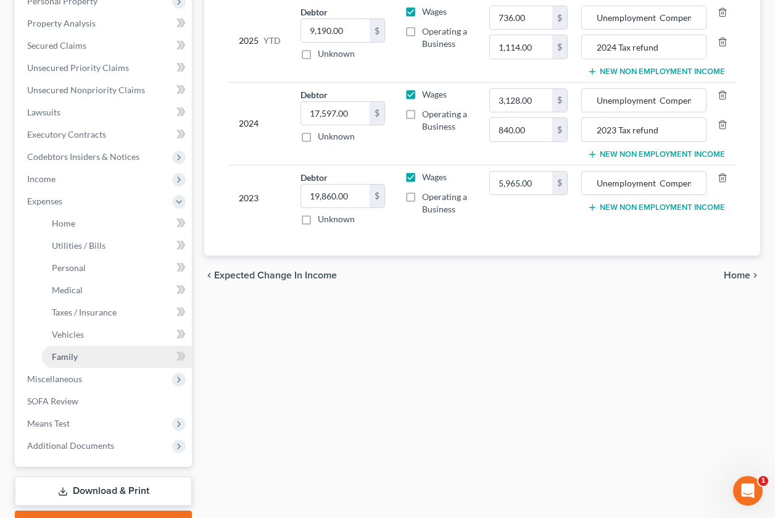
click at [59, 351] on span "Family" at bounding box center [65, 356] width 26 height 10
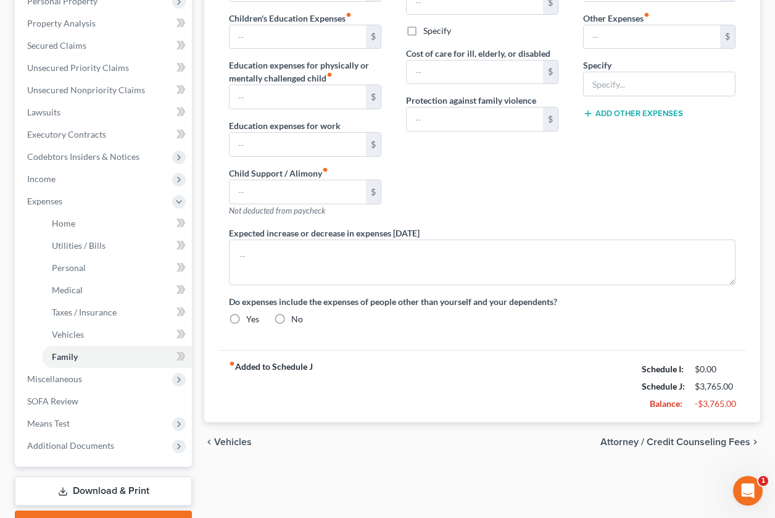
type input "0.00"
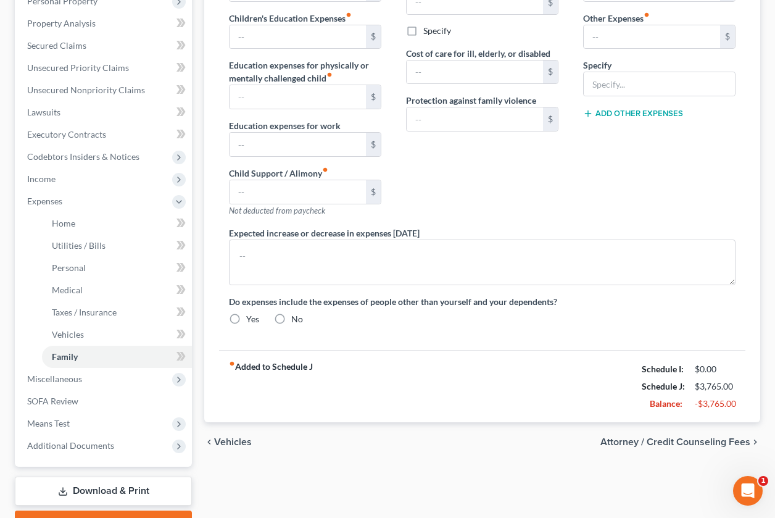
type input "0.00"
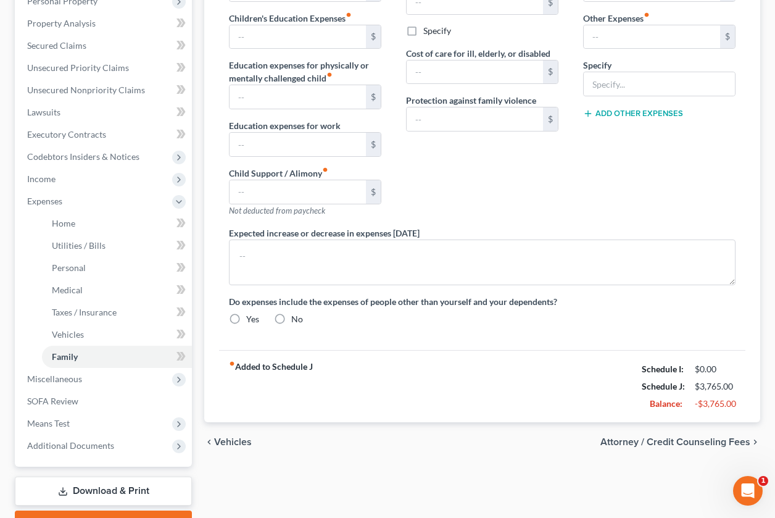
type textarea "Debtor will be required to pay students loans by the end of [DATE]. Monthly pay…"
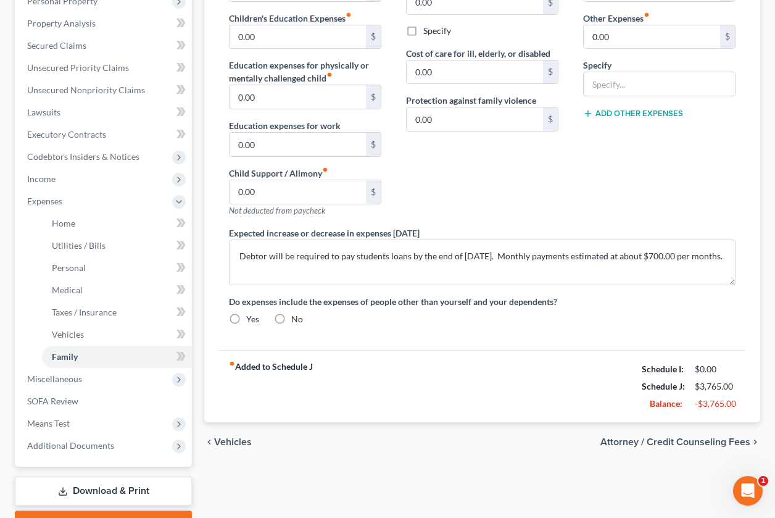
radio input "true"
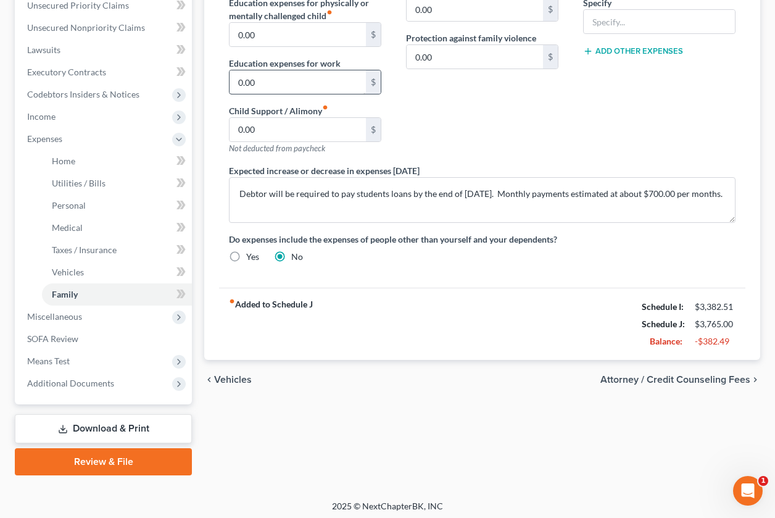
scroll to position [294, 0]
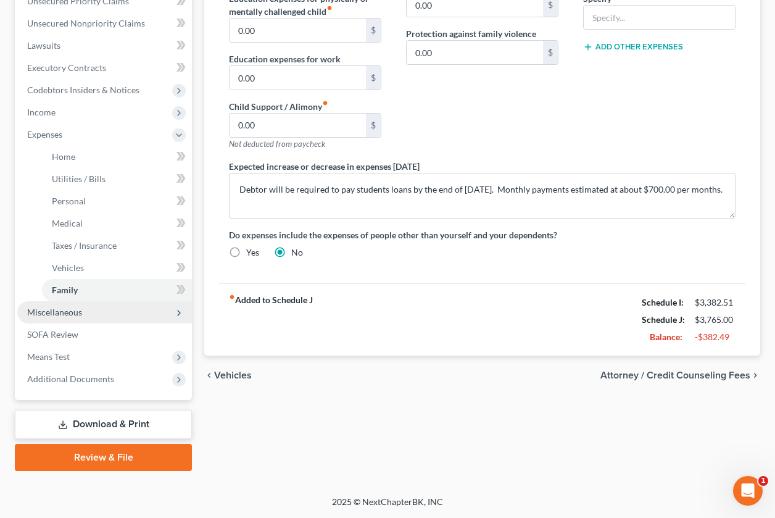
click at [45, 310] on span "Miscellaneous" at bounding box center [54, 312] width 55 height 10
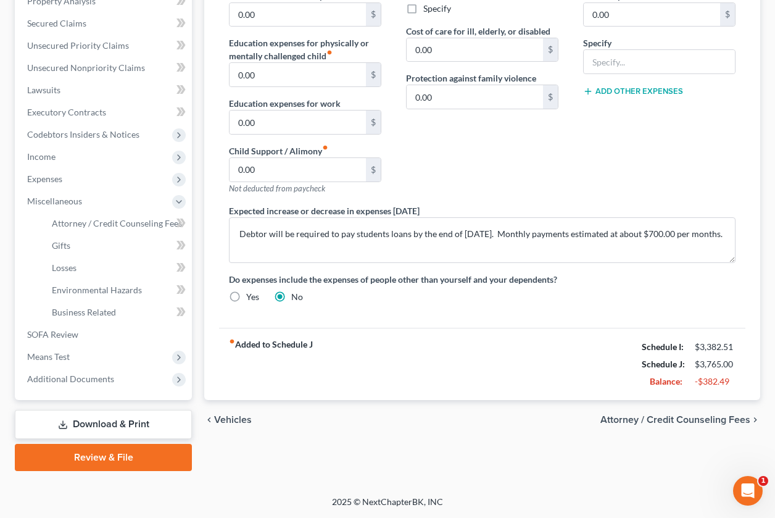
scroll to position [249, 0]
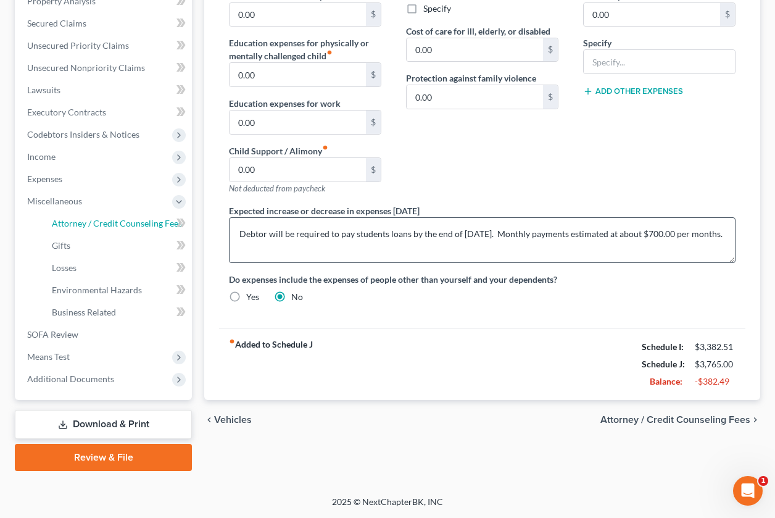
drag, startPoint x: 110, startPoint y: 229, endPoint x: 272, endPoint y: 250, distance: 163.0
click at [110, 229] on link "Attorney / Credit Counseling Fees" at bounding box center [117, 223] width 150 height 22
select select "0"
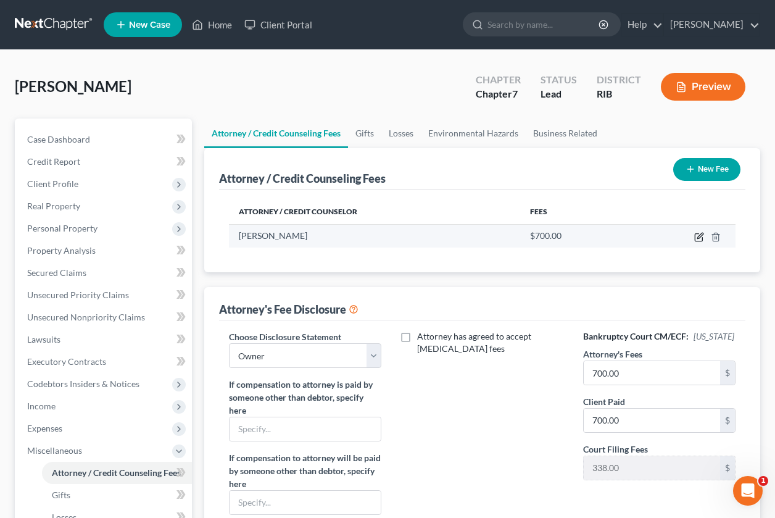
click at [699, 237] on icon "button" at bounding box center [699, 237] width 10 height 10
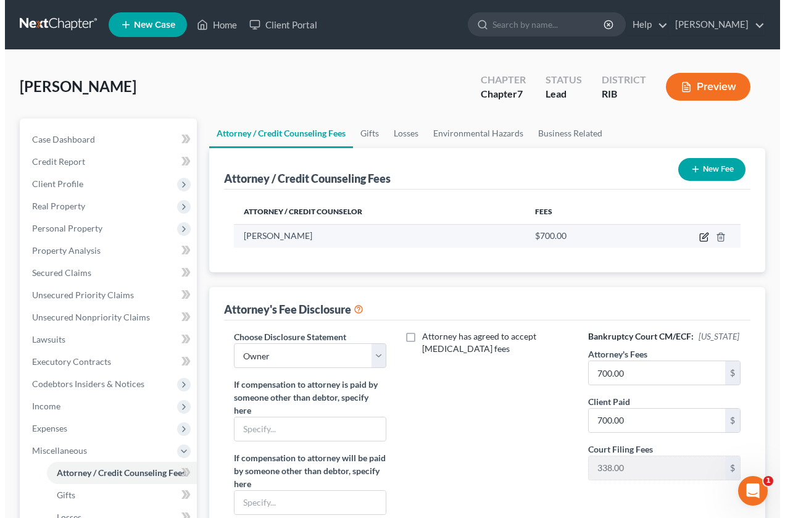
select select "41"
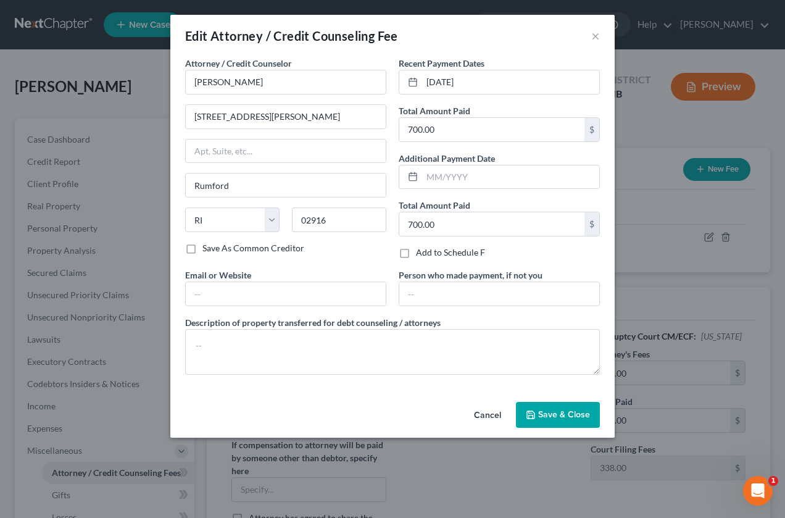
drag, startPoint x: 537, startPoint y: 415, endPoint x: 555, endPoint y: 407, distance: 19.9
click at [537, 415] on button "Save & Close" at bounding box center [558, 415] width 84 height 26
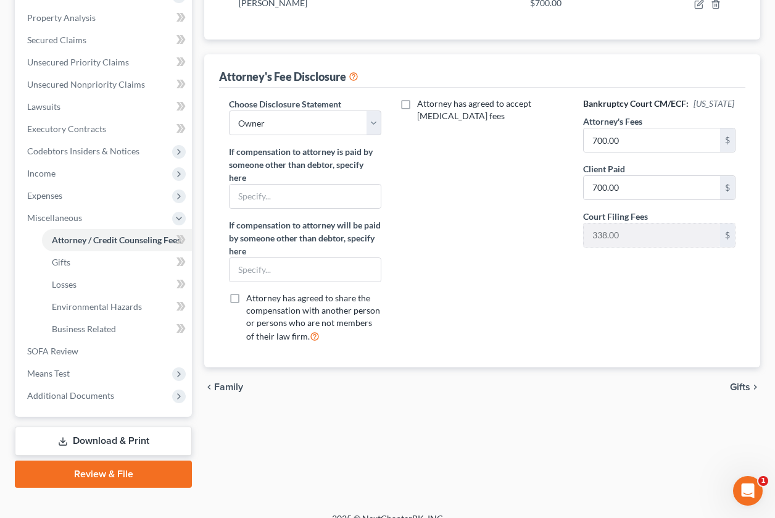
scroll to position [233, 0]
click at [122, 400] on span "Additional Documents" at bounding box center [104, 395] width 175 height 22
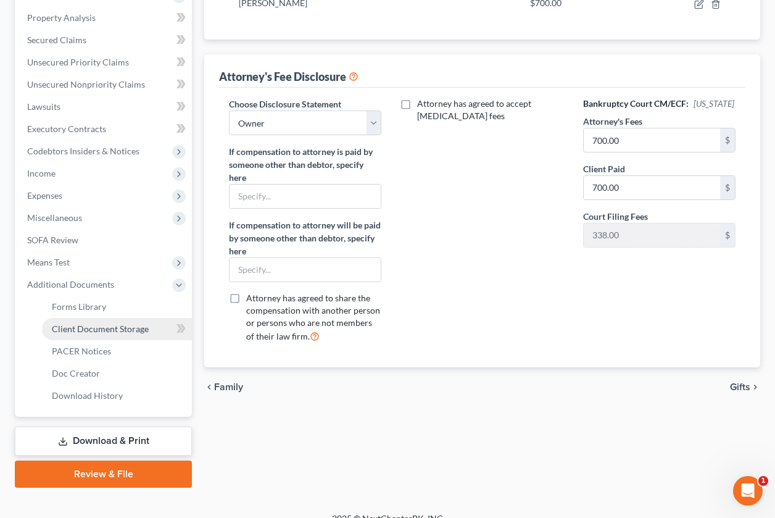
click at [147, 331] on span "Client Document Storage" at bounding box center [100, 328] width 97 height 10
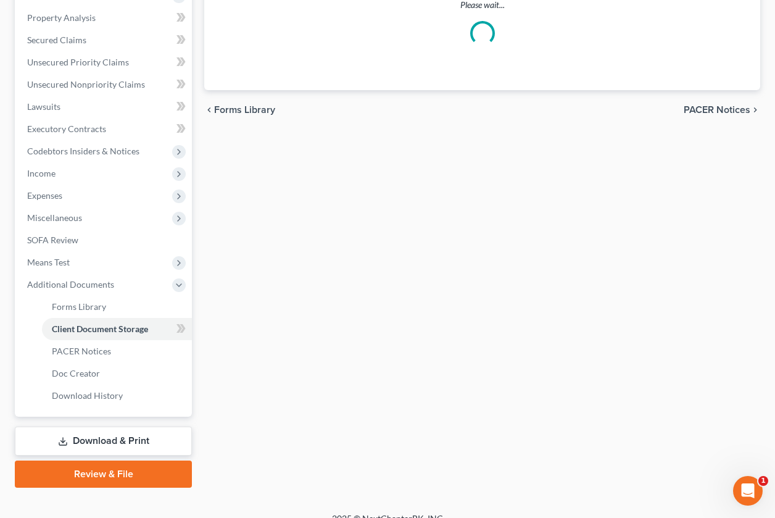
select select "0"
select select "5"
select select "3"
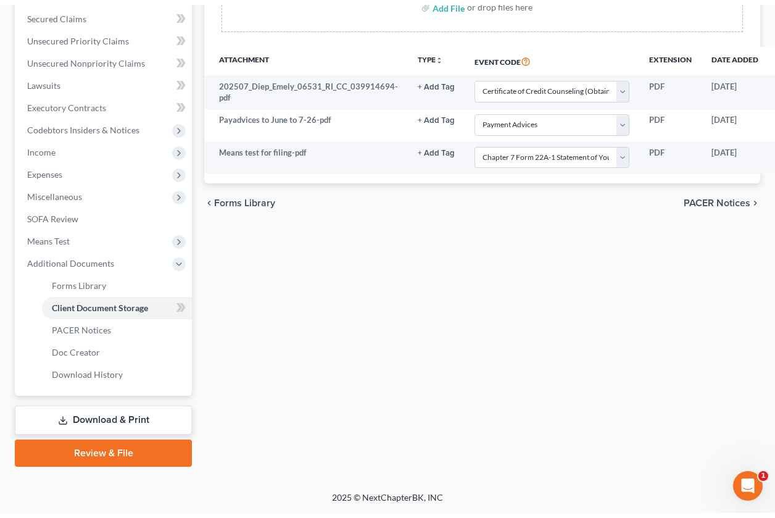
scroll to position [259, 0]
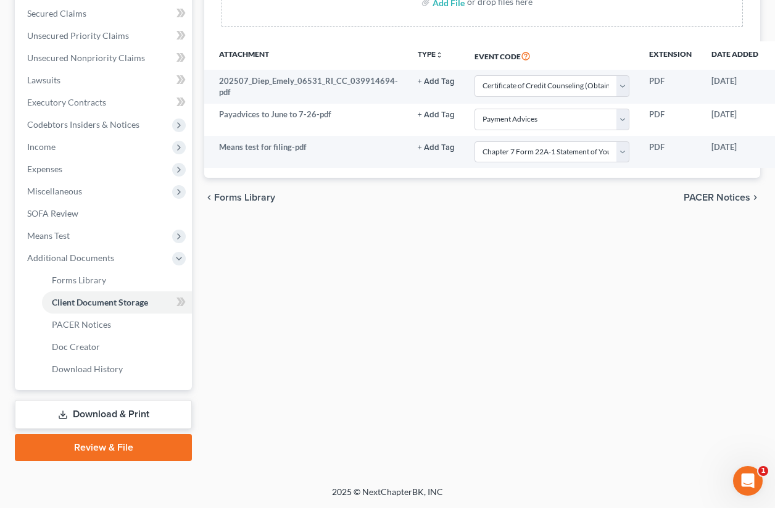
click at [107, 410] on link "Download & Print" at bounding box center [103, 414] width 177 height 29
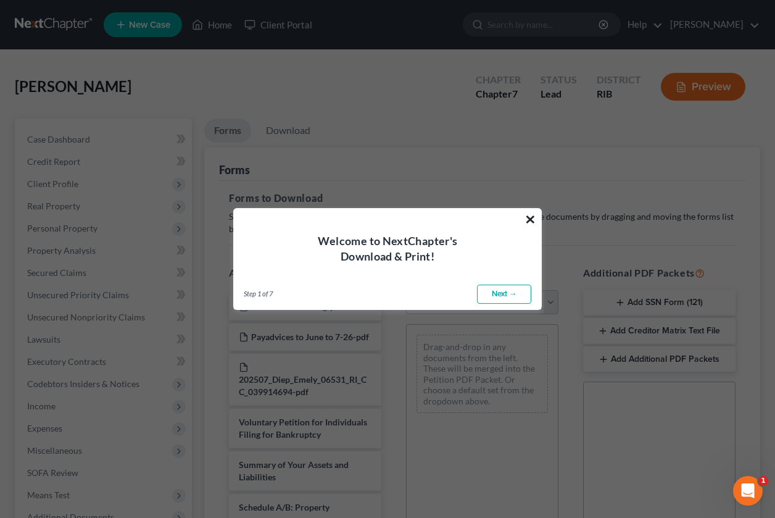
click at [529, 217] on button "×" at bounding box center [530, 219] width 12 height 20
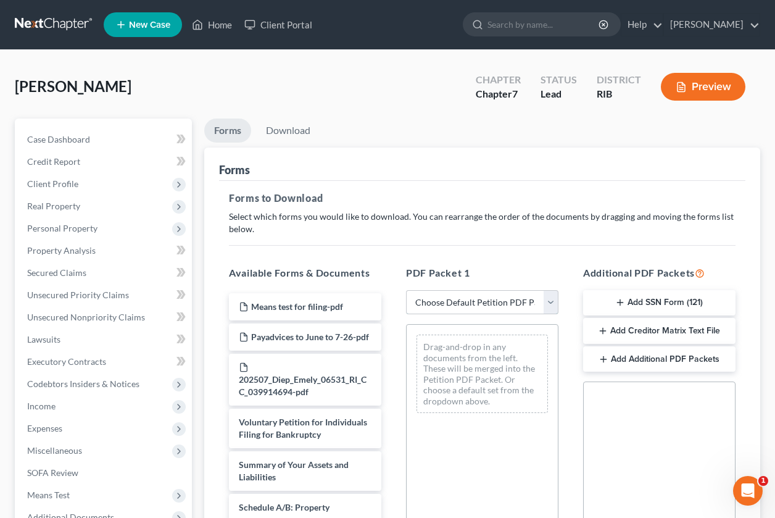
click at [545, 296] on select "Choose Default Petition PDF Packet Complete Bankruptcy Petition (all forms and …" at bounding box center [482, 302] width 152 height 25
select select "4"
click at [406, 290] on select "Choose Default Petition PDF Packet Complete Bankruptcy Petition (all forms and …" at bounding box center [482, 302] width 152 height 25
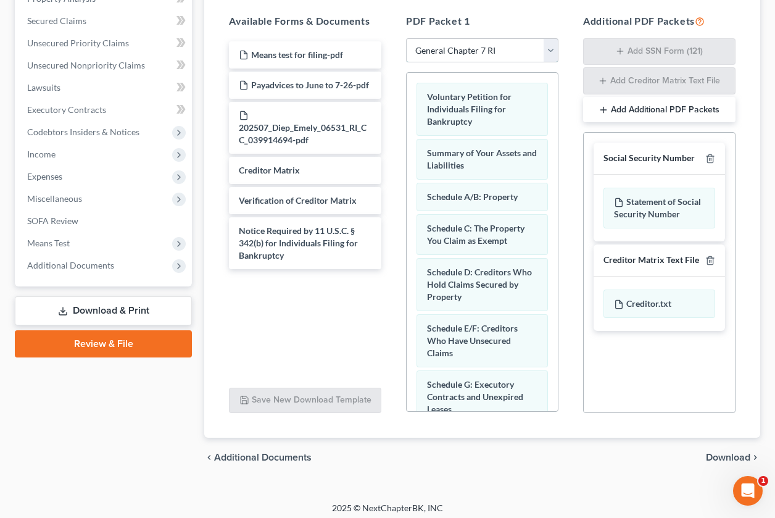
scroll to position [258, 0]
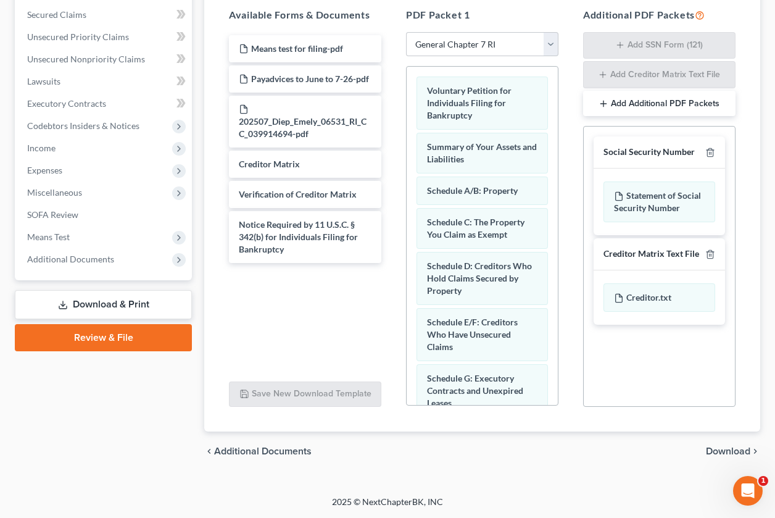
click at [647, 105] on button "Add Additional PDF Packets" at bounding box center [659, 104] width 152 height 26
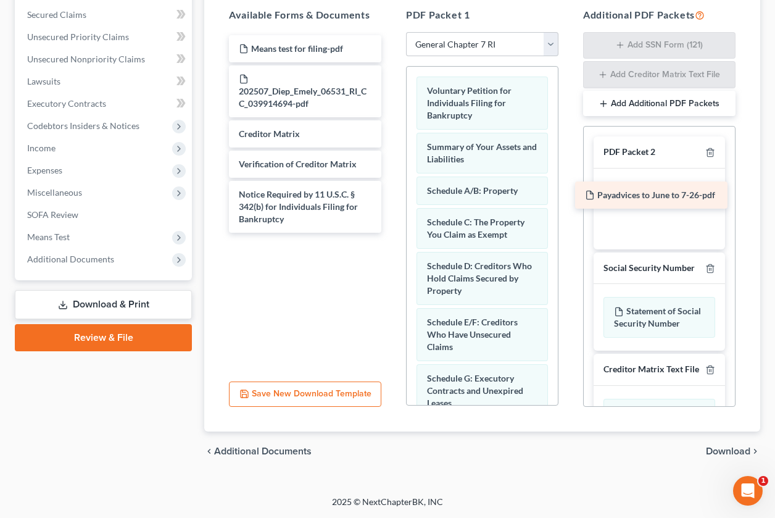
drag, startPoint x: 326, startPoint y: 78, endPoint x: 672, endPoint y: 194, distance: 365.0
click at [391, 194] on div "Payadvices to June to 7-26-pdf Means test for filing-pdf Payadvices to June to …" at bounding box center [305, 133] width 172 height 197
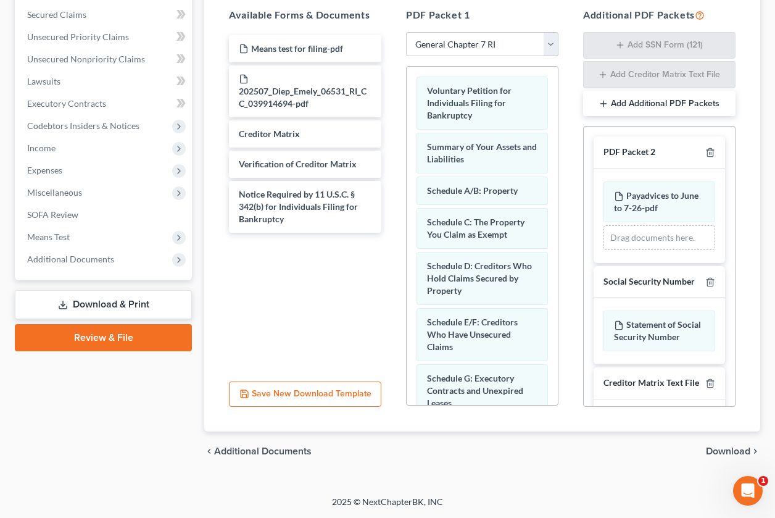
click at [646, 241] on div "Drag documents here." at bounding box center [659, 237] width 112 height 25
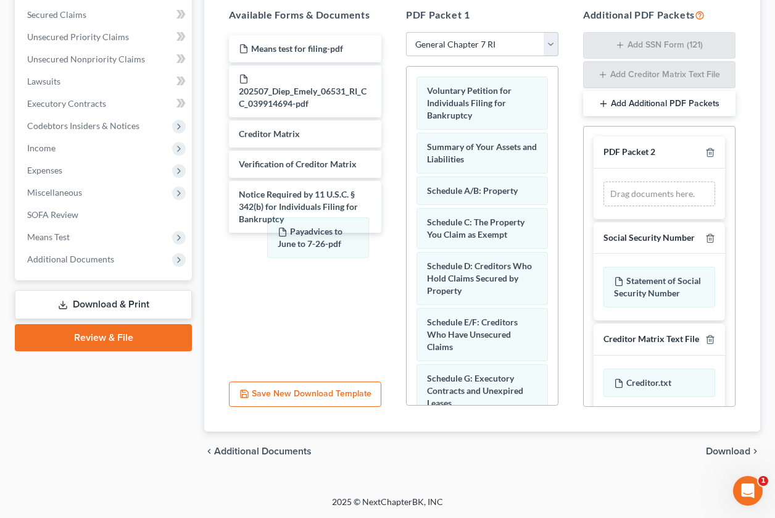
drag, startPoint x: 685, startPoint y: 198, endPoint x: 347, endPoint y: 271, distance: 346.0
click at [594, 219] on div "Payadvices to June to 7-26-pdf Payadvices to June to 7-26-pdf Drag documents he…" at bounding box center [659, 193] width 131 height 51
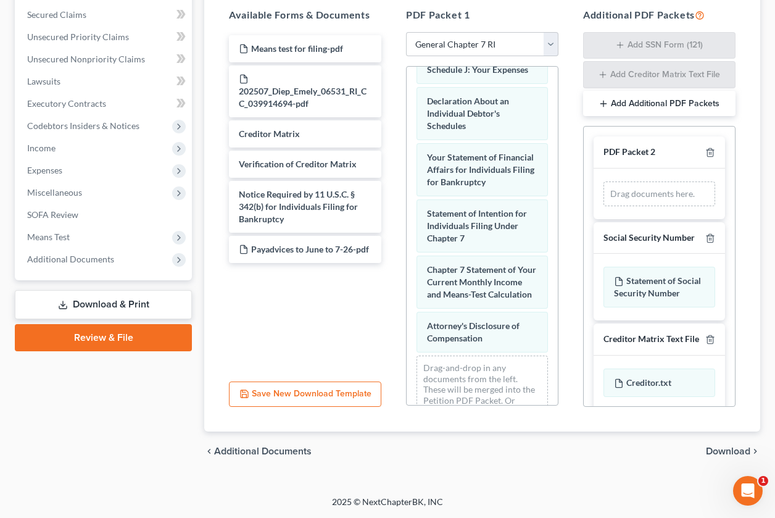
scroll to position [516, 0]
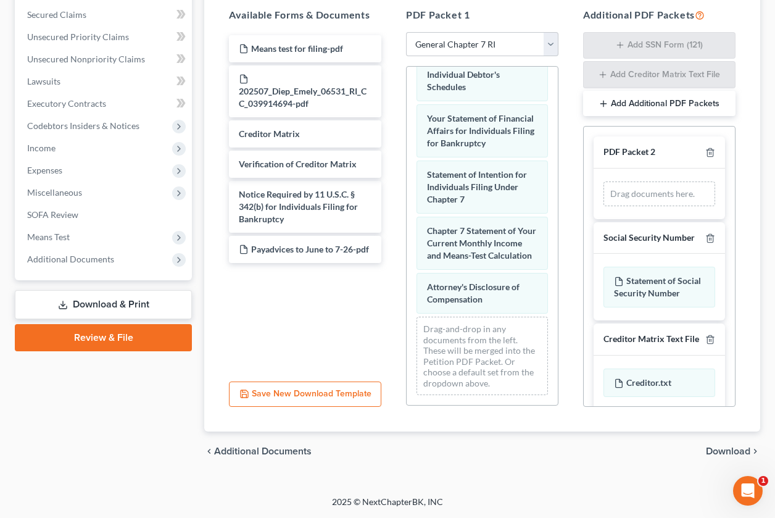
click at [299, 163] on div "Verification of Creditor Matrix Means test for filing-pdf 202507_Diep_Emely_065…" at bounding box center [305, 149] width 172 height 228
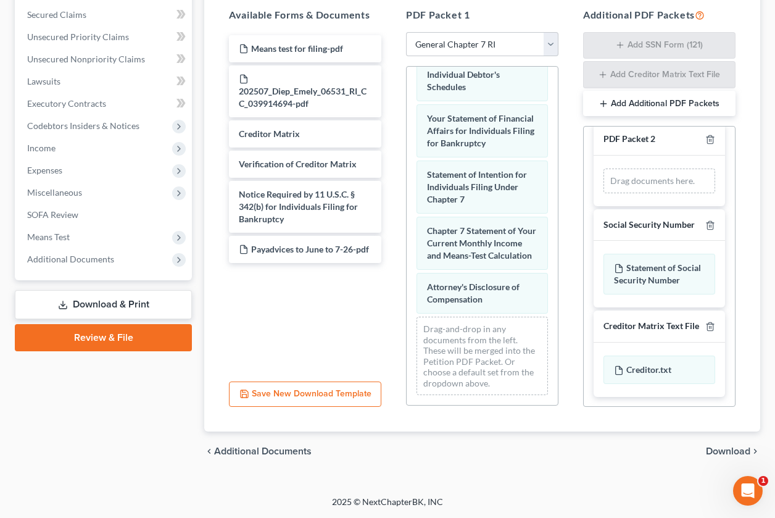
scroll to position [49, 0]
click at [602, 104] on line "button" at bounding box center [604, 104] width 6 height 0
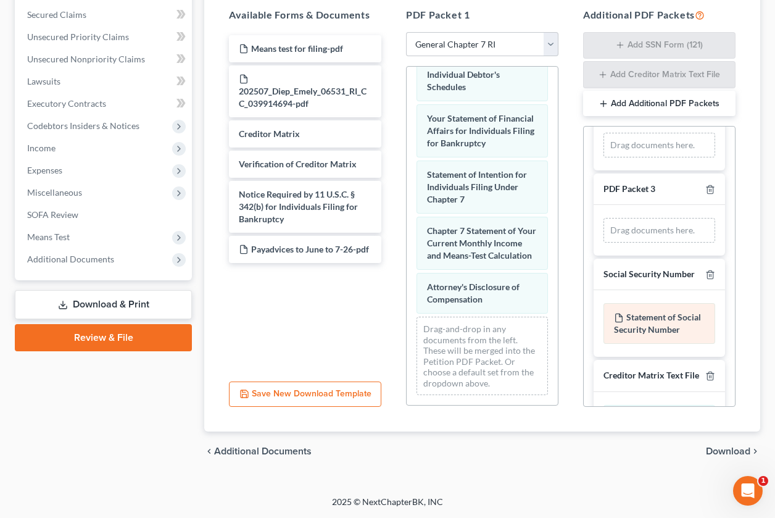
click at [648, 342] on div "Statement of Social Security Number" at bounding box center [659, 323] width 112 height 41
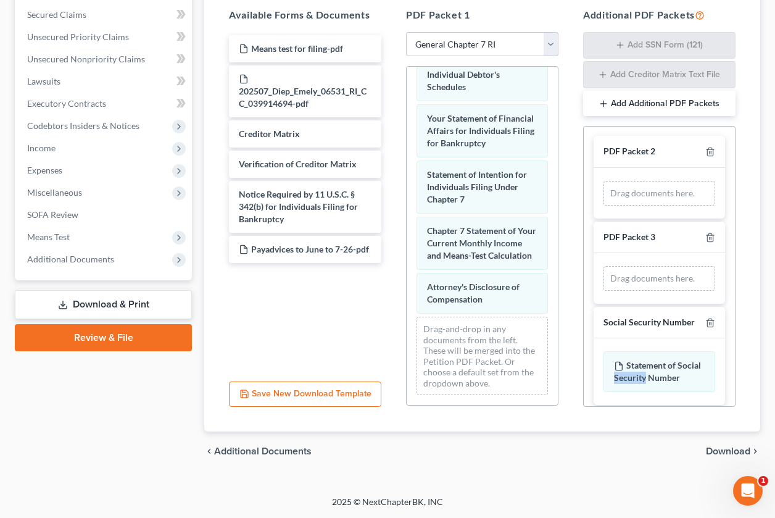
scroll to position [0, 0]
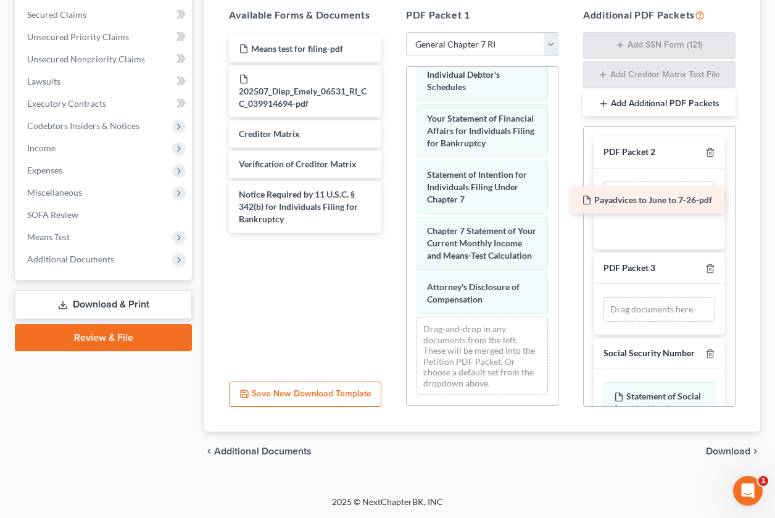
drag, startPoint x: 321, startPoint y: 249, endPoint x: 664, endPoint y: 199, distance: 346.6
click at [391, 199] on div "Payadvices to June to 7-26-pdf Means test for filing-pdf 202507_Diep_Emely_0653…" at bounding box center [305, 133] width 172 height 197
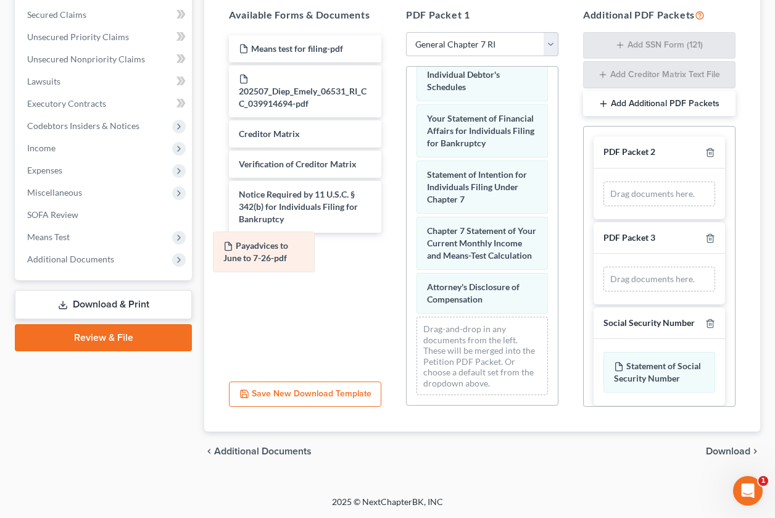
drag, startPoint x: 647, startPoint y: 203, endPoint x: 288, endPoint y: 271, distance: 364.9
click at [594, 219] on div "Payadvices to June to 7-26-pdf Payadvices to June to 7-26-pdf Drag documents he…" at bounding box center [659, 193] width 131 height 51
drag, startPoint x: 719, startPoint y: 450, endPoint x: 608, endPoint y: 452, distance: 111.7
click at [719, 450] on span "Download" at bounding box center [728, 451] width 44 height 10
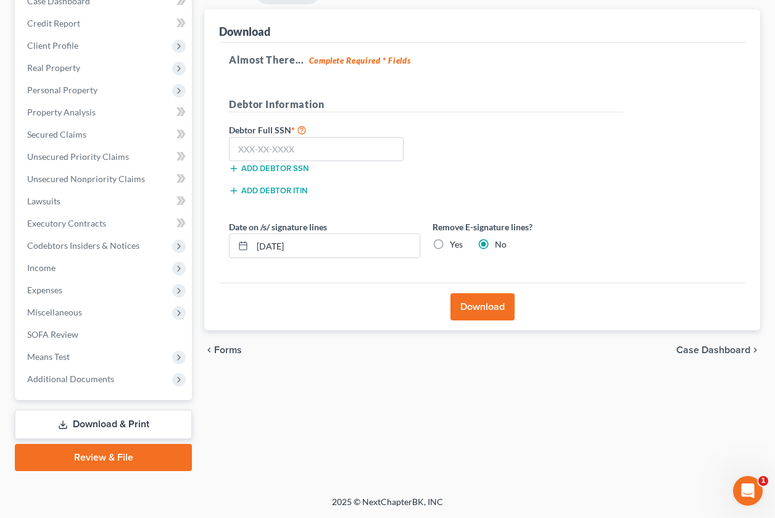
scroll to position [138, 0]
click at [292, 153] on input "text" at bounding box center [316, 149] width 175 height 25
click at [218, 349] on span "Forms" at bounding box center [228, 350] width 28 height 10
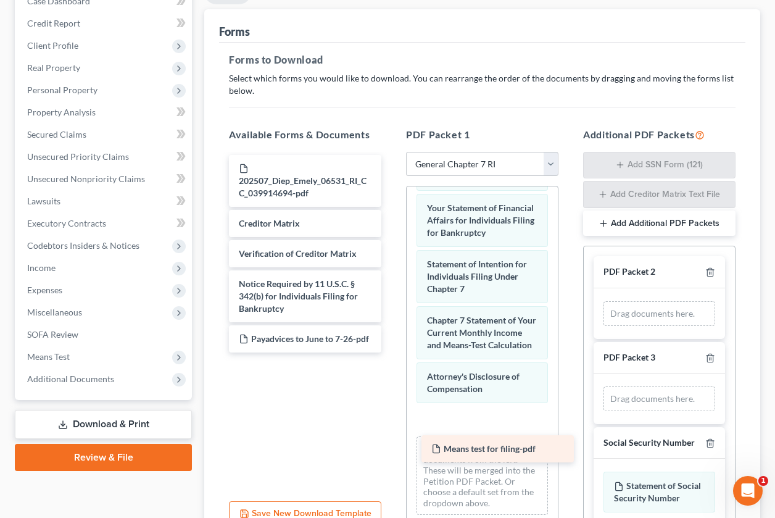
drag, startPoint x: 306, startPoint y: 167, endPoint x: 498, endPoint y: 447, distance: 339.9
click at [391, 352] on div "Means test for filing-pdf Means test for filing-pdf 202507_Diep_Emely_06531_RI_…" at bounding box center [305, 253] width 172 height 197
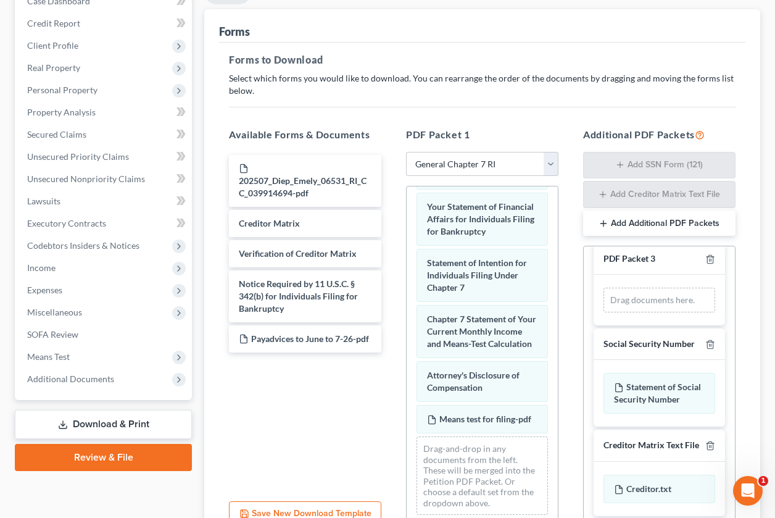
scroll to position [134, 0]
click at [705, 339] on icon "button" at bounding box center [710, 344] width 10 height 10
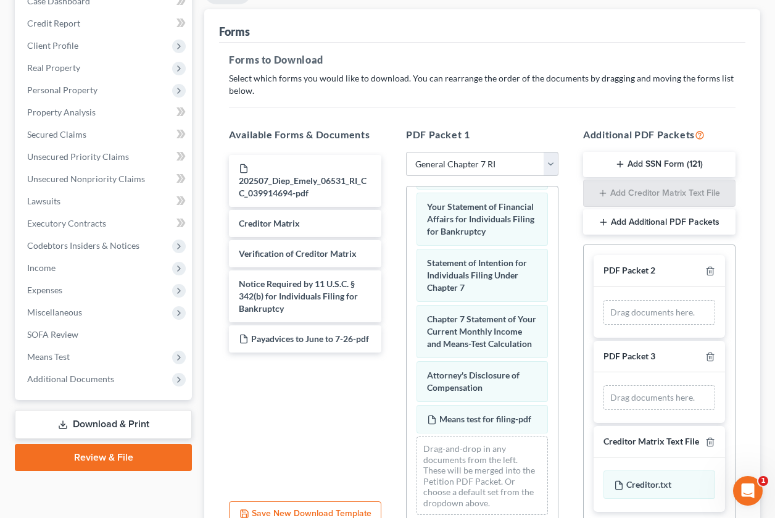
scroll to position [8, 0]
click at [630, 166] on button "Add SSN Form (121)" at bounding box center [659, 165] width 152 height 26
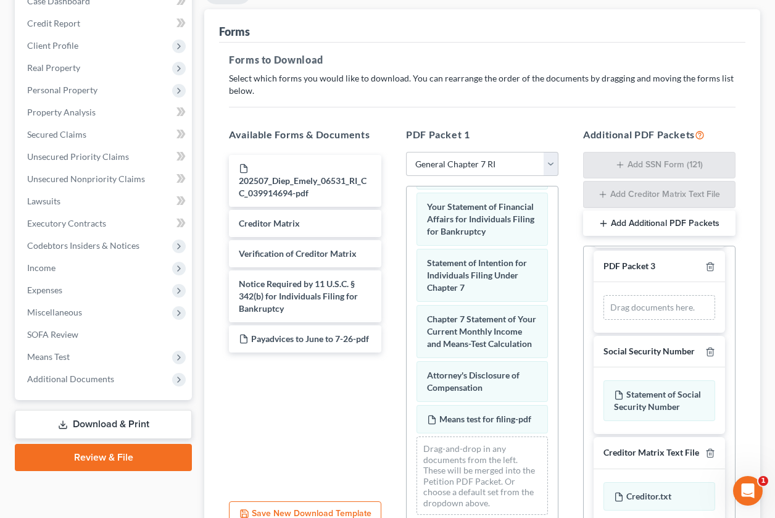
scroll to position [91, 0]
click at [651, 415] on div "Statement of Social Security Number" at bounding box center [659, 400] width 112 height 41
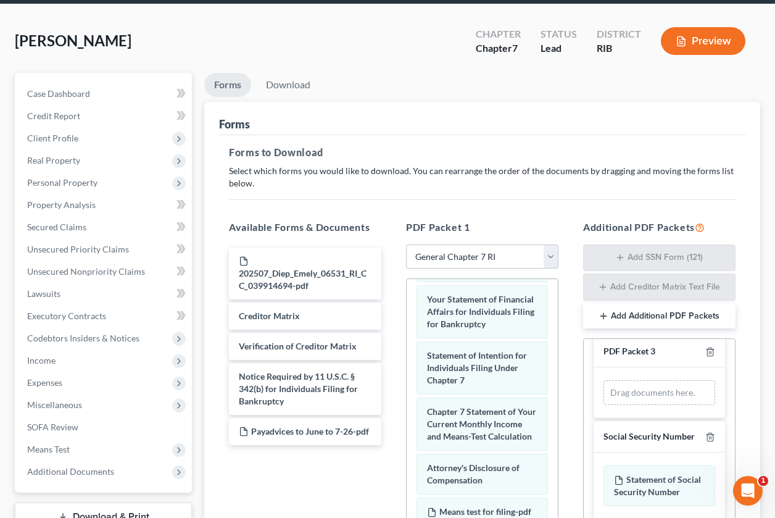
scroll to position [34, 0]
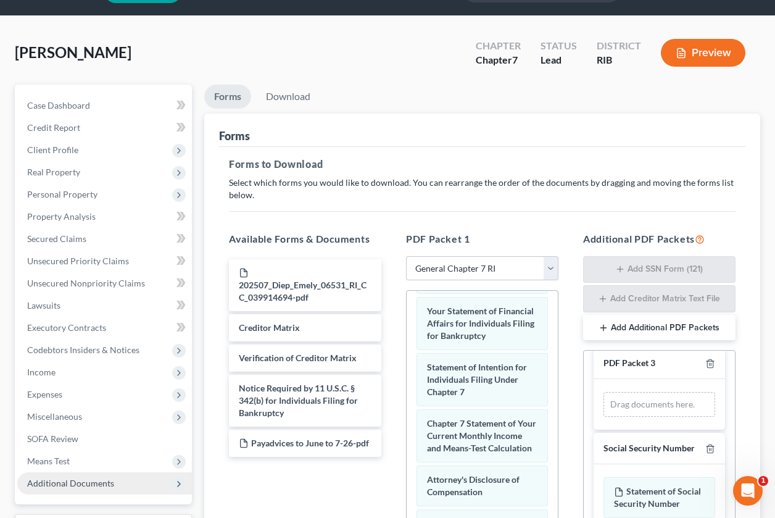
click at [87, 484] on span "Additional Documents" at bounding box center [70, 483] width 87 height 10
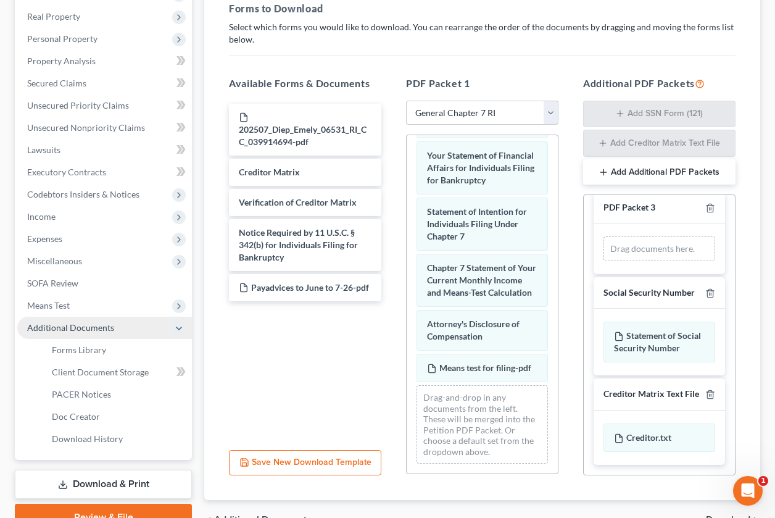
scroll to position [189, 0]
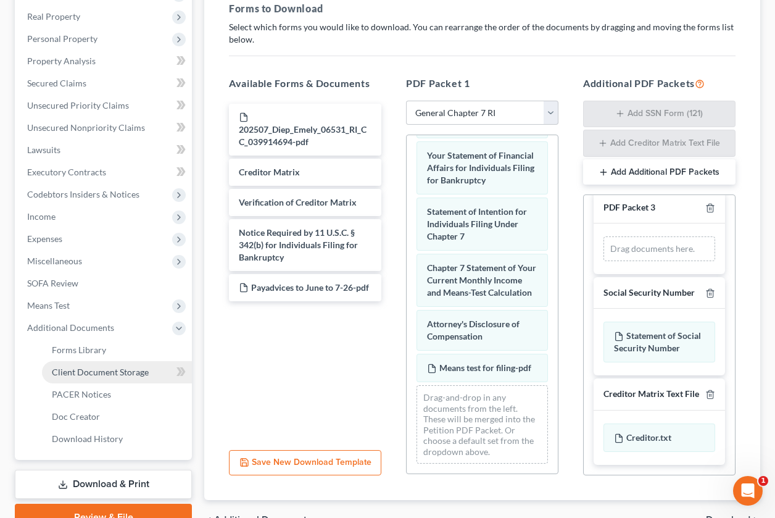
click at [88, 376] on span "Client Document Storage" at bounding box center [100, 371] width 97 height 10
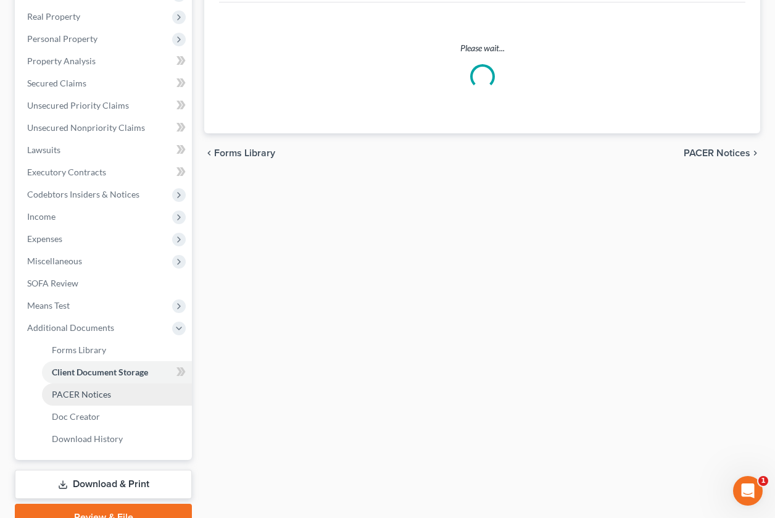
select select "0"
select select "5"
select select "3"
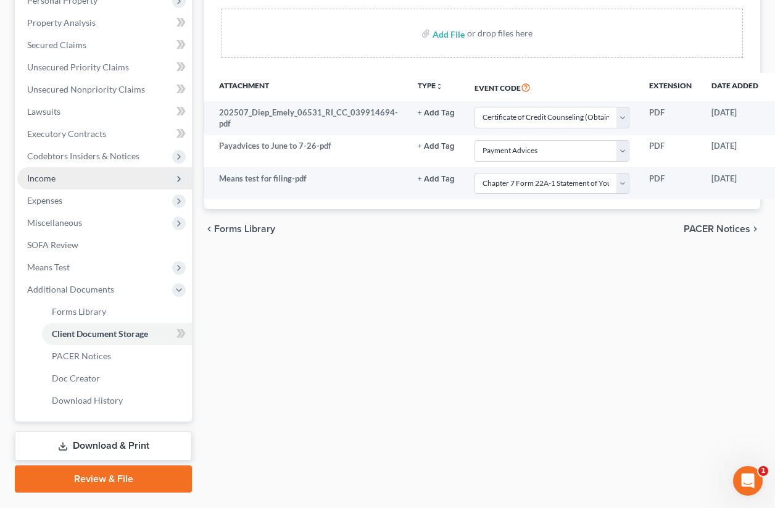
scroll to position [228, 0]
click at [106, 449] on link "Download & Print" at bounding box center [103, 445] width 177 height 29
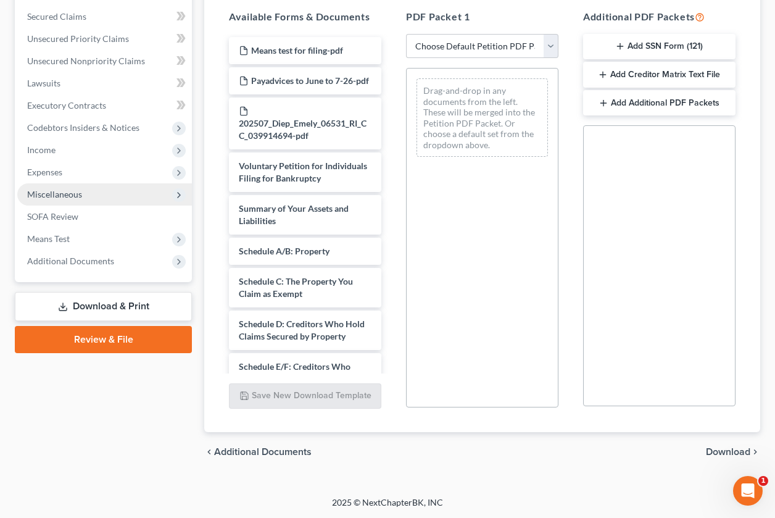
scroll to position [257, 0]
click at [105, 347] on link "Review & File" at bounding box center [103, 338] width 177 height 27
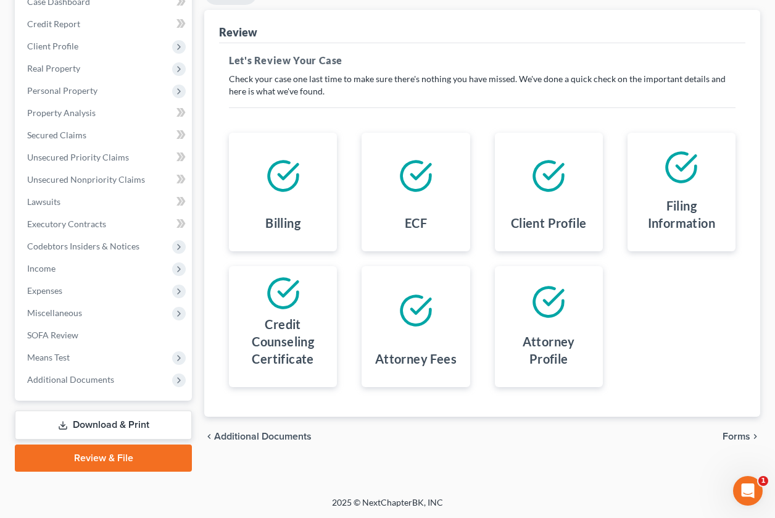
scroll to position [138, 0]
click at [735, 437] on span "Forms" at bounding box center [736, 436] width 28 height 10
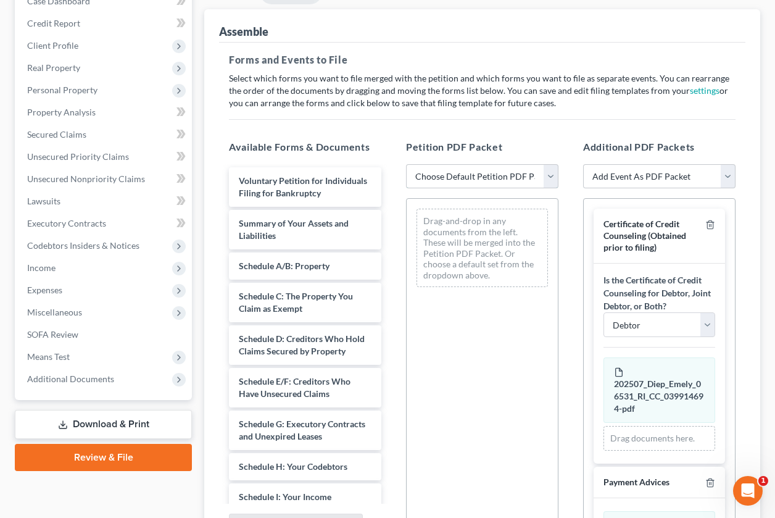
click at [549, 178] on select "Choose Default Petition PDF Packet Emergency Filing (Voluntary Petition and Cre…" at bounding box center [482, 176] width 152 height 25
select select "2"
click at [406, 164] on select "Choose Default Petition PDF Packet Emergency Filing (Voluntary Petition and Cre…" at bounding box center [482, 176] width 152 height 25
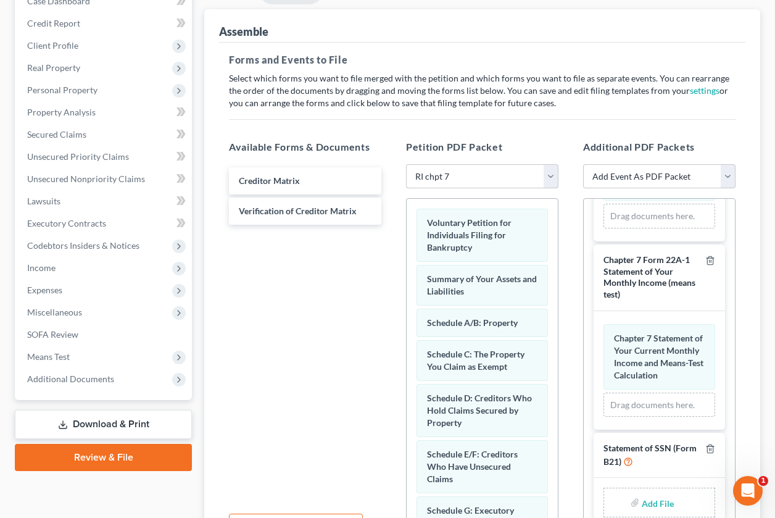
scroll to position [527, 0]
click at [651, 500] on input "file" at bounding box center [657, 502] width 30 height 22
type input "C:\fakepath\form 21.pdf"
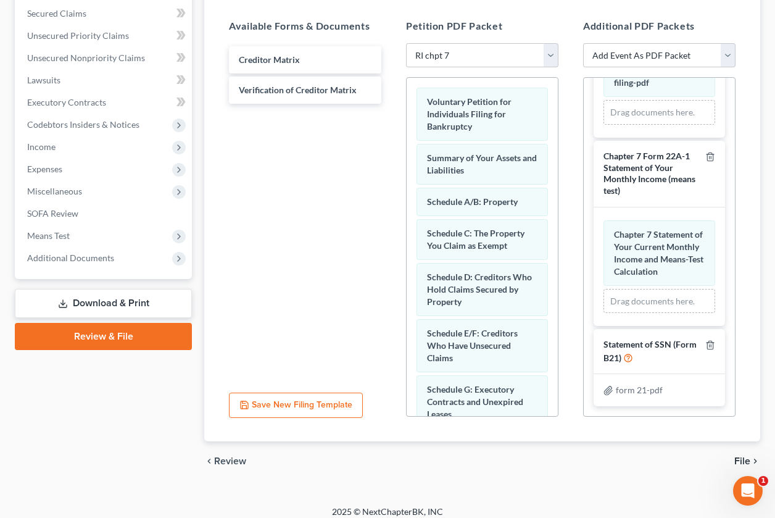
scroll to position [269, 0]
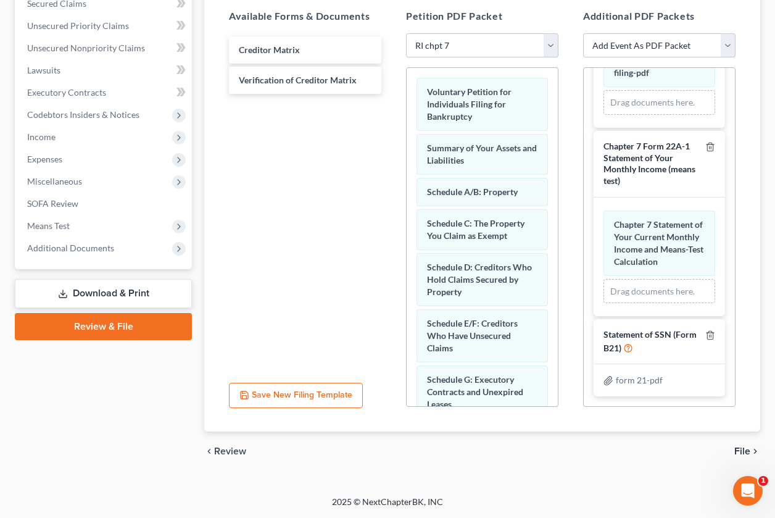
click at [743, 449] on span "File" at bounding box center [742, 451] width 16 height 10
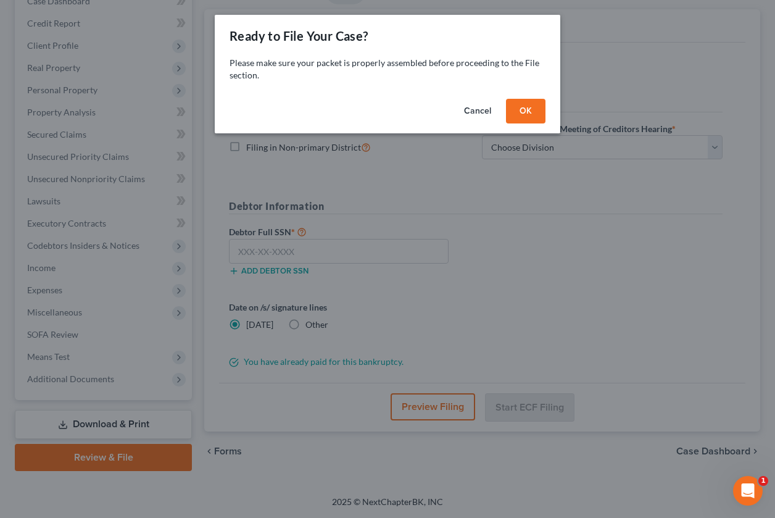
scroll to position [138, 0]
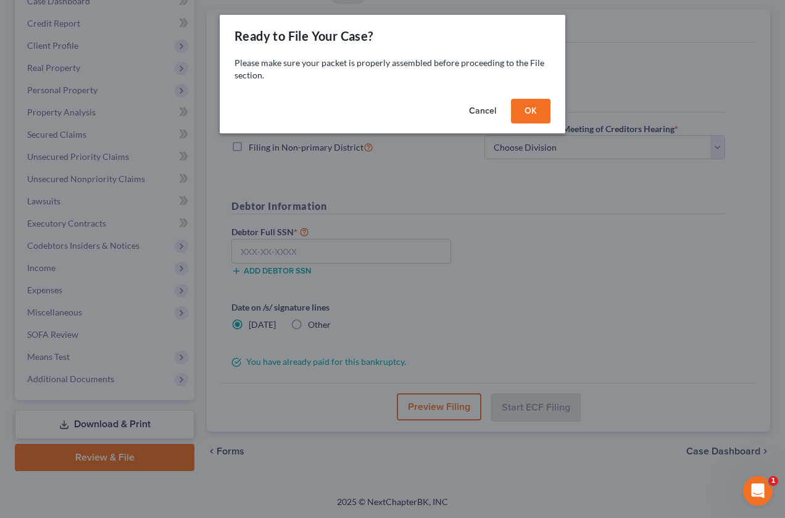
click at [482, 110] on button "Cancel" at bounding box center [482, 111] width 47 height 25
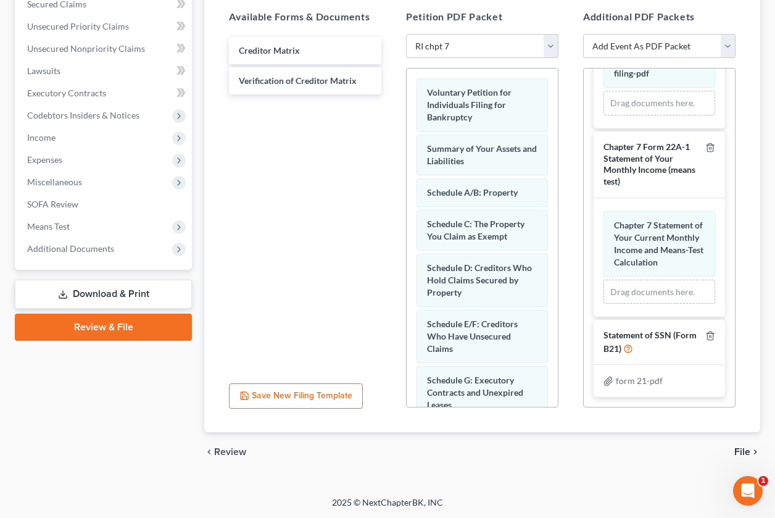
scroll to position [269, 0]
click at [745, 448] on span "File" at bounding box center [742, 451] width 16 height 10
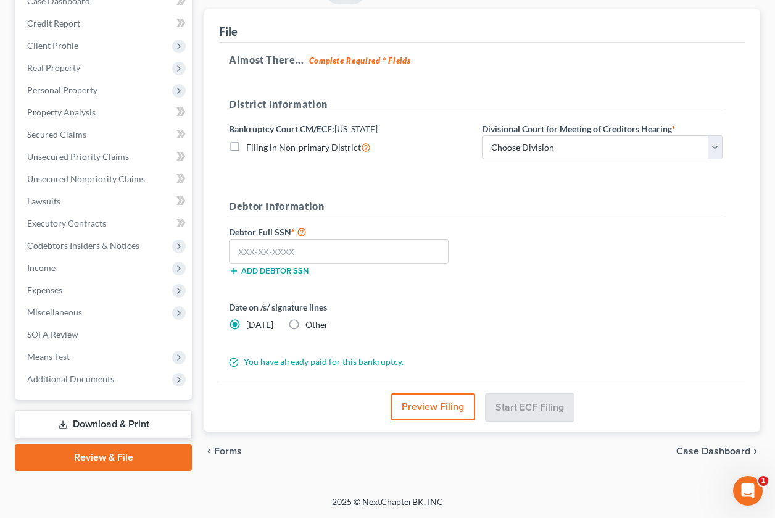
scroll to position [138, 0]
drag, startPoint x: 272, startPoint y: 243, endPoint x: 281, endPoint y: 247, distance: 9.7
click at [272, 243] on input "text" at bounding box center [339, 251] width 220 height 25
type input "035-66-0342"
drag, startPoint x: 715, startPoint y: 149, endPoint x: 703, endPoint y: 161, distance: 17.0
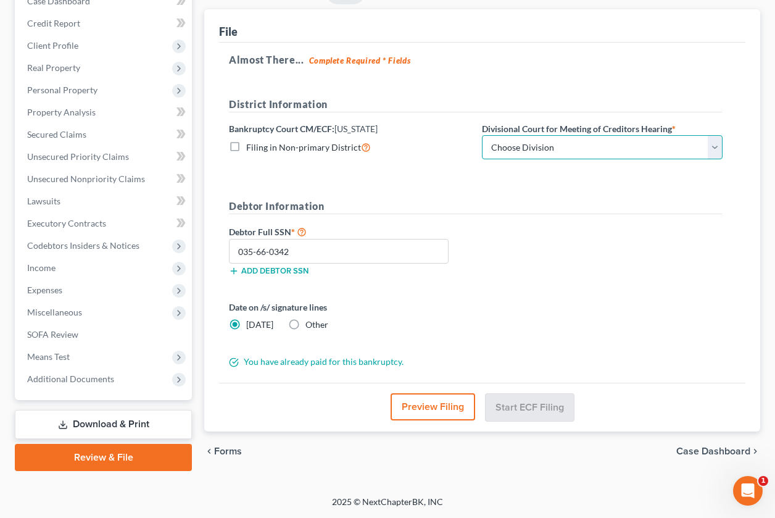
click at [715, 149] on select "Choose Division [GEOGRAPHIC_DATA]" at bounding box center [602, 147] width 241 height 25
select select "0"
click at [482, 135] on select "Choose Division [GEOGRAPHIC_DATA]" at bounding box center [602, 147] width 241 height 25
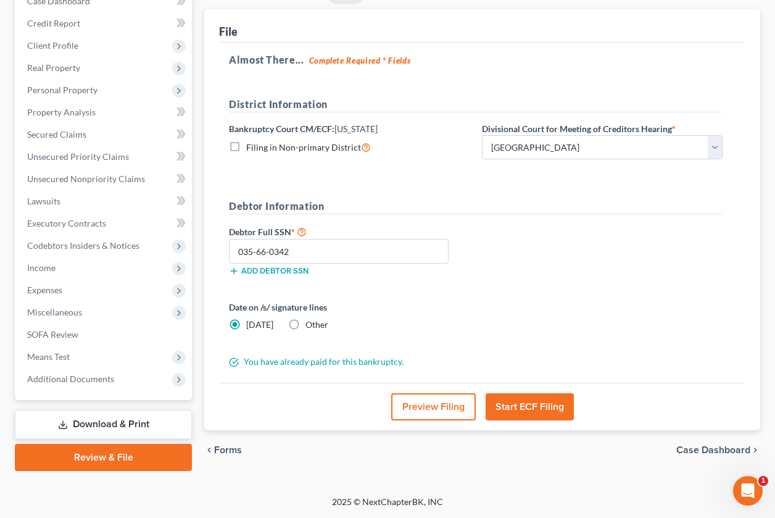
click at [523, 412] on button "Start ECF Filing" at bounding box center [530, 406] width 88 height 27
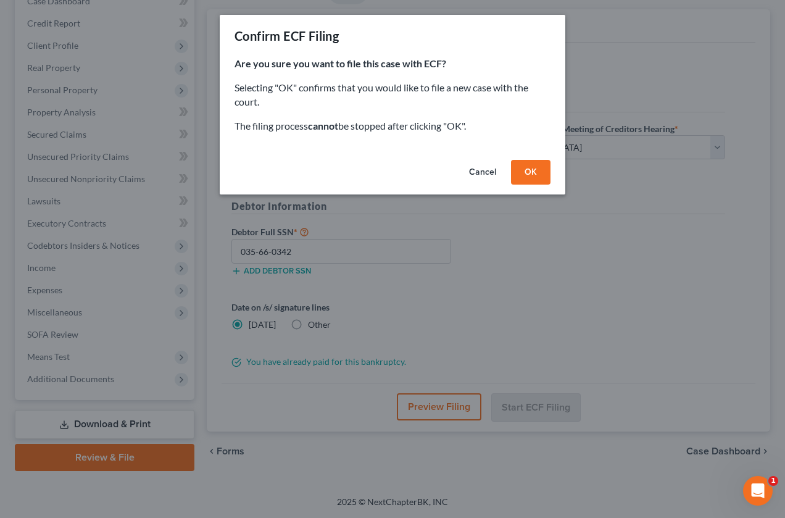
click at [532, 170] on button "OK" at bounding box center [530, 172] width 39 height 25
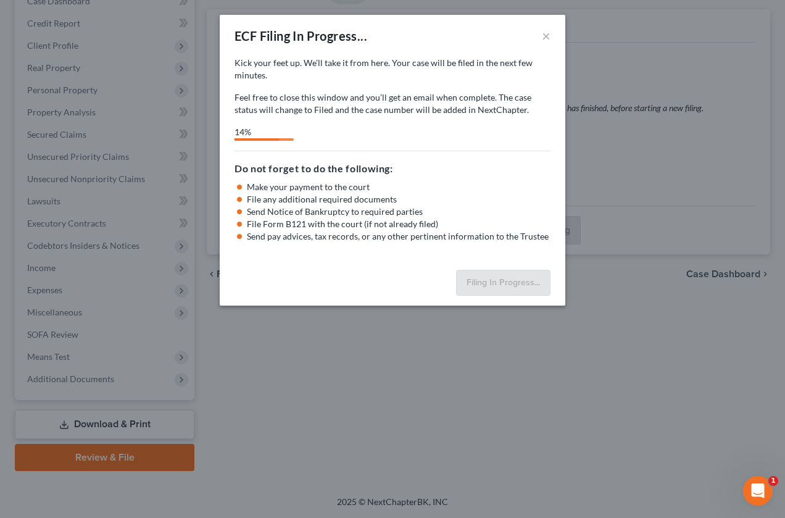
select select "0"
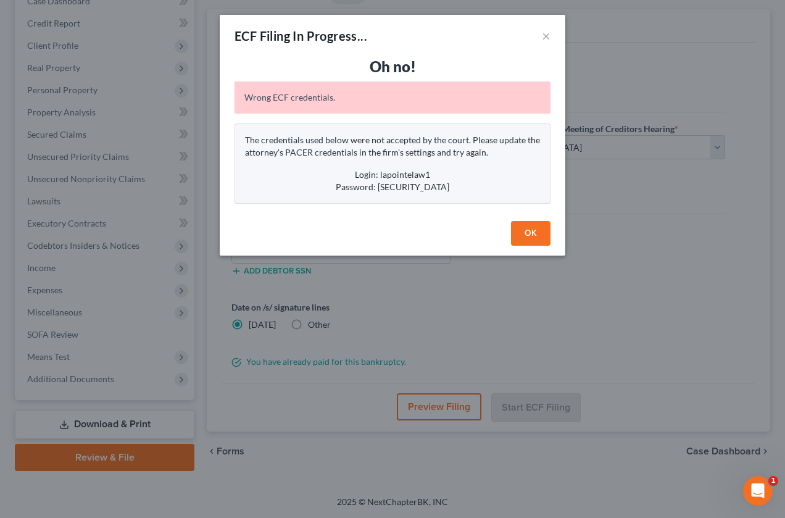
drag, startPoint x: 529, startPoint y: 228, endPoint x: 524, endPoint y: 267, distance: 39.7
click at [529, 228] on button "OK" at bounding box center [530, 233] width 39 height 25
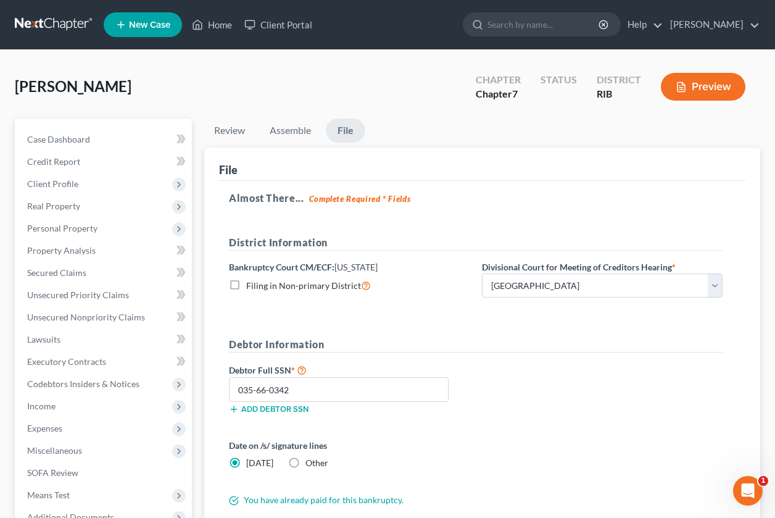
scroll to position [0, 0]
click at [198, 25] on icon at bounding box center [197, 24] width 11 height 15
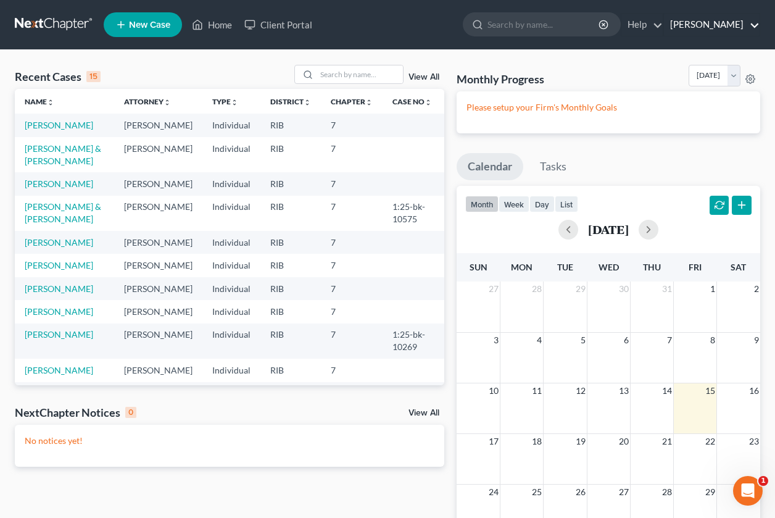
click at [719, 29] on link "[PERSON_NAME]" at bounding box center [712, 25] width 96 height 22
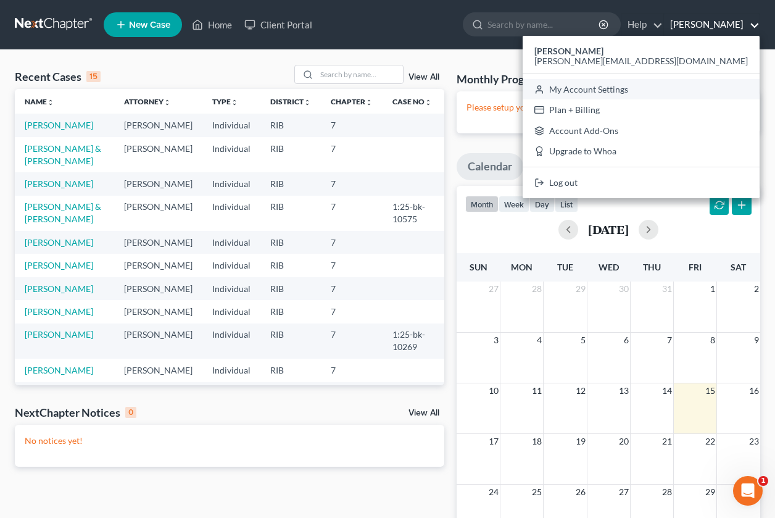
click at [698, 90] on link "My Account Settings" at bounding box center [641, 89] width 237 height 21
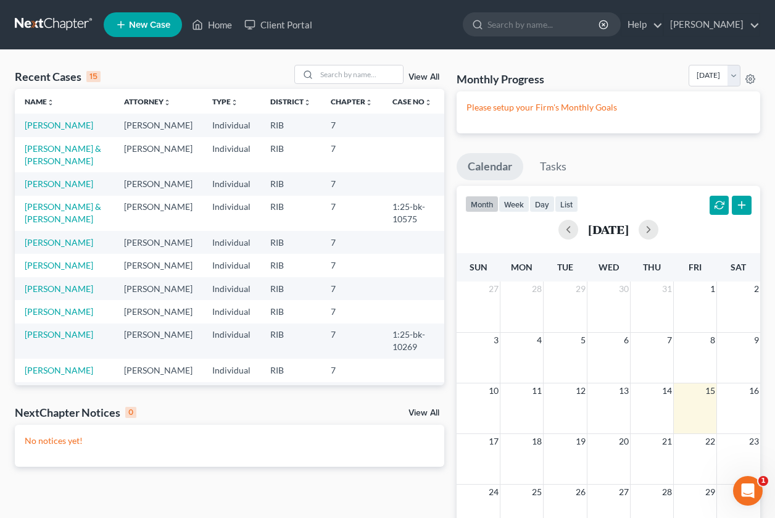
select select "71"
select select "24"
select select "41"
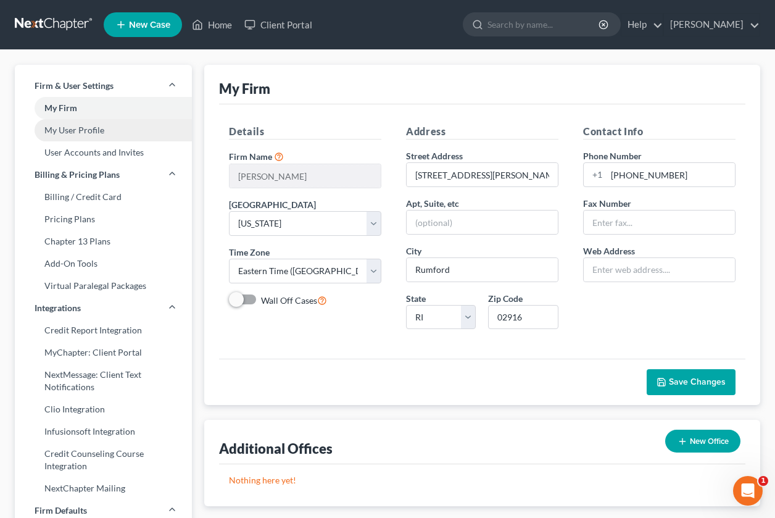
click at [104, 129] on link "My User Profile" at bounding box center [103, 130] width 177 height 22
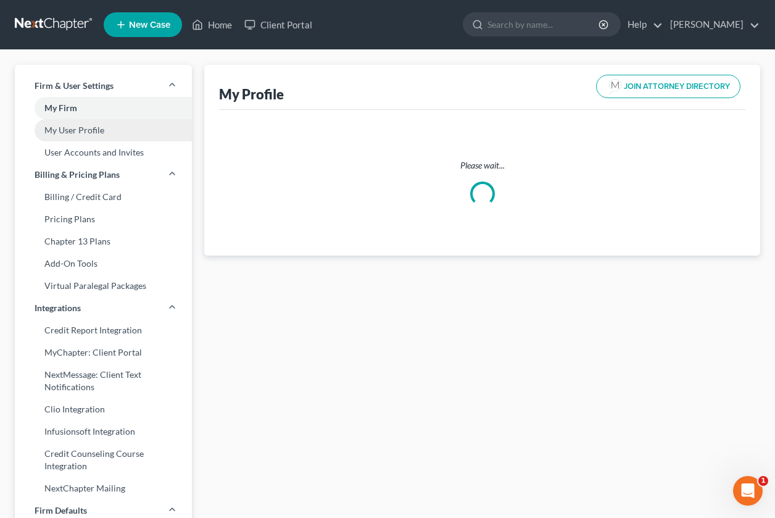
select select "22"
select select "39"
select select "attorney"
select select "0"
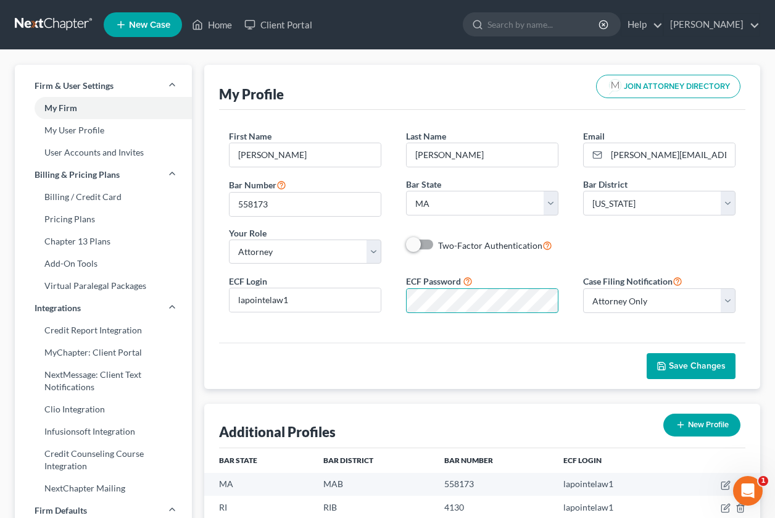
click at [316, 329] on div "First Name * [PERSON_NAME] Name * [PERSON_NAME] Email * [PERSON_NAME][EMAIL_ADD…" at bounding box center [482, 226] width 526 height 233
click at [725, 305] on select "Select Attorney Only Attorney And Other Other Only" at bounding box center [659, 300] width 152 height 25
click at [186, 318] on div "Firm & User Settings My Firm My User Profile User Accounts and Invites Billing …" at bounding box center [388, 489] width 758 height 849
click at [697, 360] on button "Save Changes" at bounding box center [691, 366] width 89 height 26
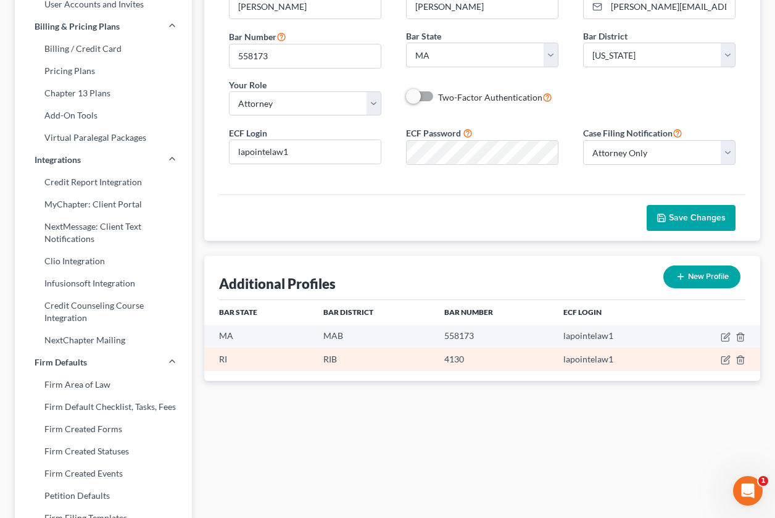
scroll to position [155, 0]
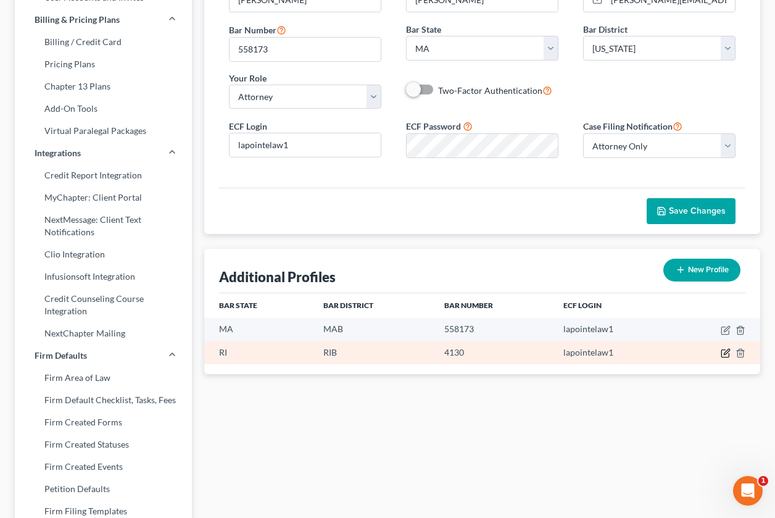
click at [726, 350] on icon "button" at bounding box center [726, 353] width 10 height 10
select select "41"
select select "71"
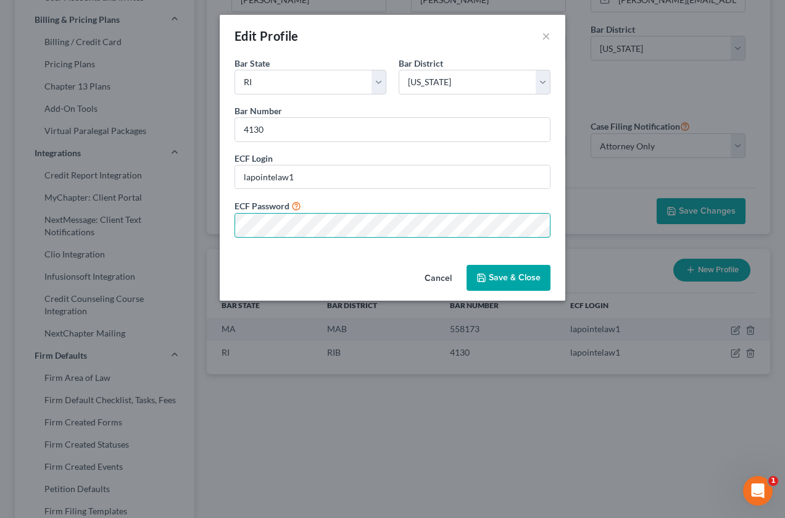
click at [199, 326] on div "Edit Profile × Bar State * State [US_STATE] AK AR AZ CA CO CT DE DC [GEOGRAPHIC…" at bounding box center [392, 259] width 785 height 518
click at [511, 280] on button "Save & Close" at bounding box center [508, 278] width 84 height 26
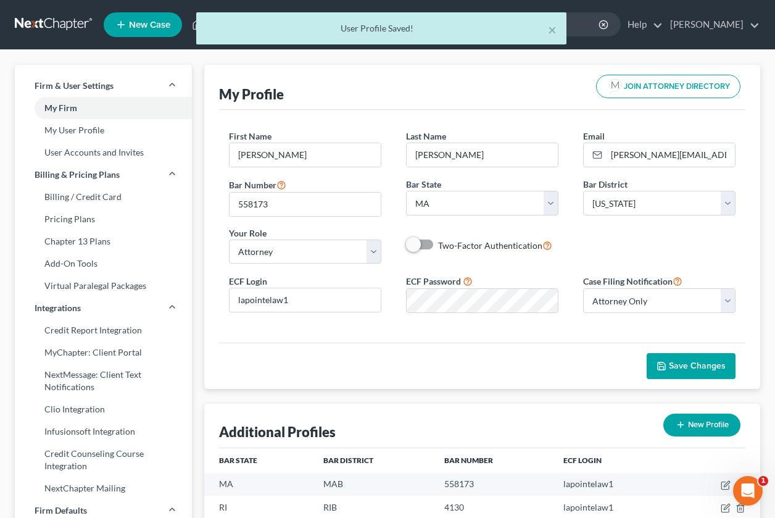
scroll to position [0, 0]
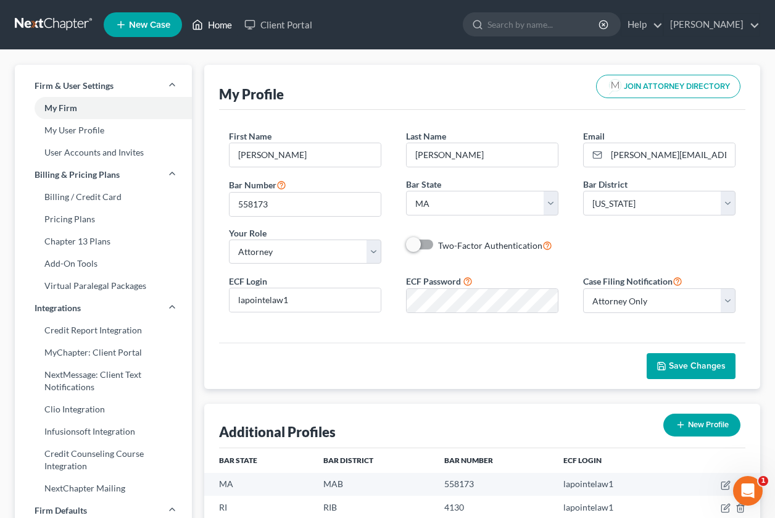
click at [229, 27] on link "Home" at bounding box center [212, 25] width 52 height 22
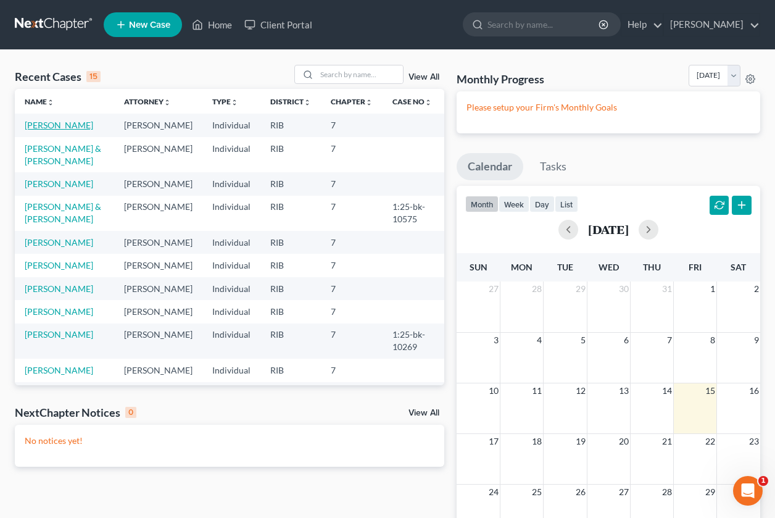
click at [43, 122] on link "[PERSON_NAME]" at bounding box center [59, 125] width 68 height 10
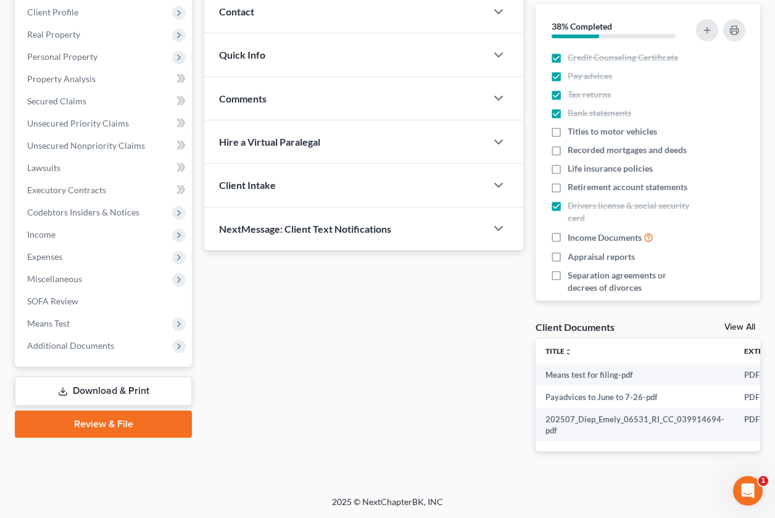
scroll to position [181, 0]
click at [136, 419] on link "Review & File" at bounding box center [103, 423] width 177 height 27
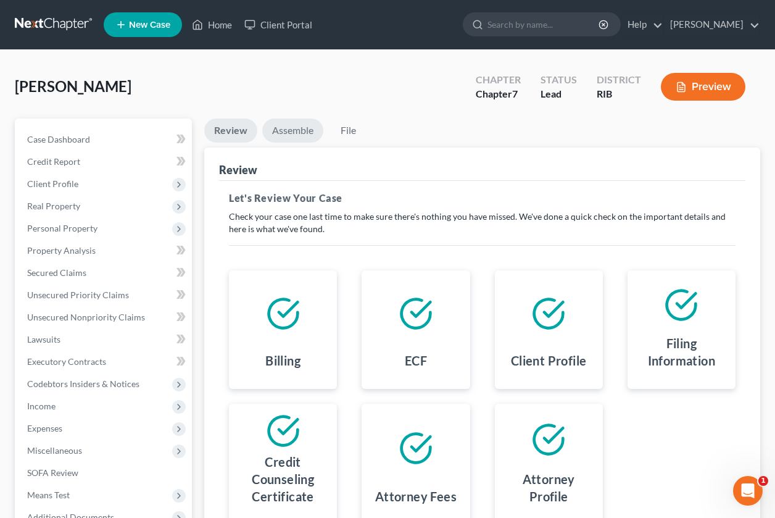
click at [301, 129] on link "Assemble" at bounding box center [292, 130] width 61 height 24
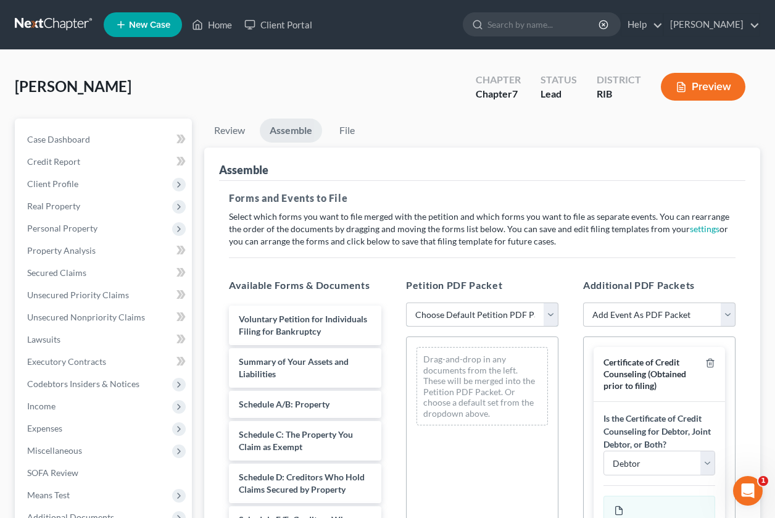
drag, startPoint x: 553, startPoint y: 316, endPoint x: 543, endPoint y: 327, distance: 15.3
click at [553, 316] on select "Choose Default Petition PDF Packet Emergency Filing (Voluntary Petition and Cre…" at bounding box center [482, 314] width 152 height 25
select select "2"
click at [406, 302] on select "Choose Default Petition PDF Packet Emergency Filing (Voluntary Petition and Cre…" at bounding box center [482, 314] width 152 height 25
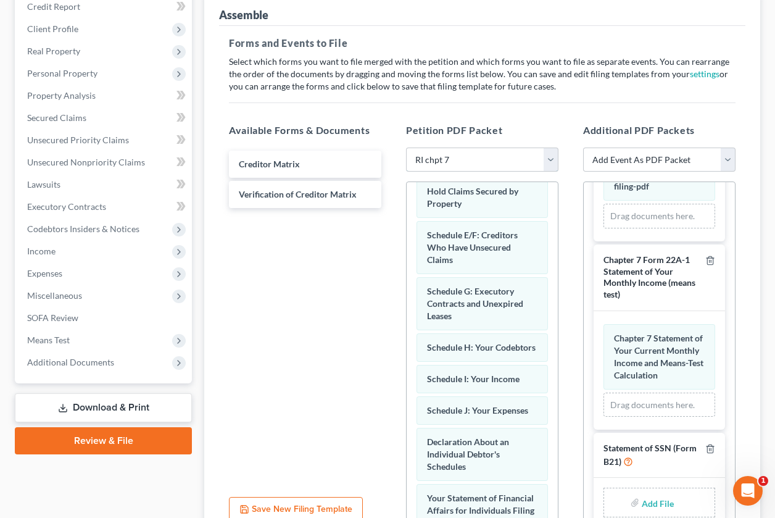
scroll to position [527, 0]
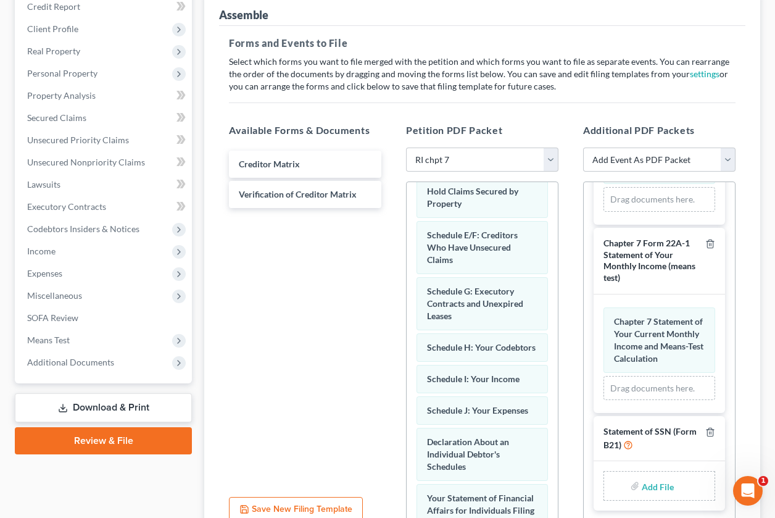
click at [648, 484] on input "file" at bounding box center [657, 485] width 30 height 22
type input "C:\fakepath\form 21.pdf"
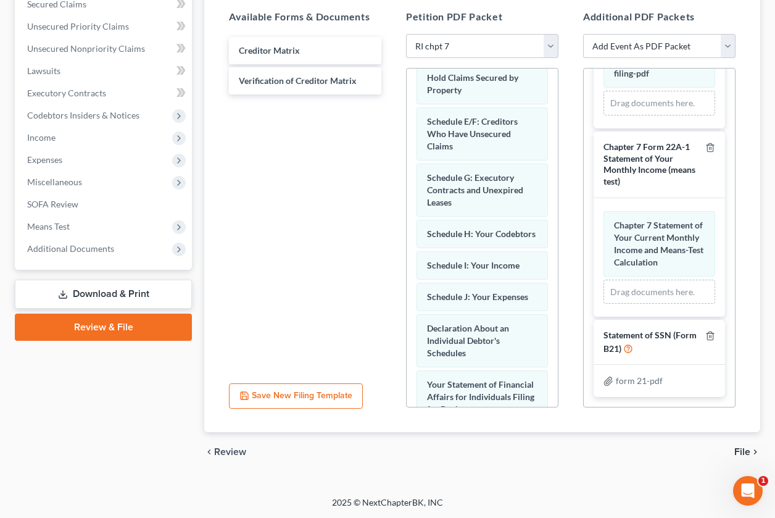
scroll to position [269, 0]
click at [745, 451] on span "File" at bounding box center [742, 451] width 16 height 10
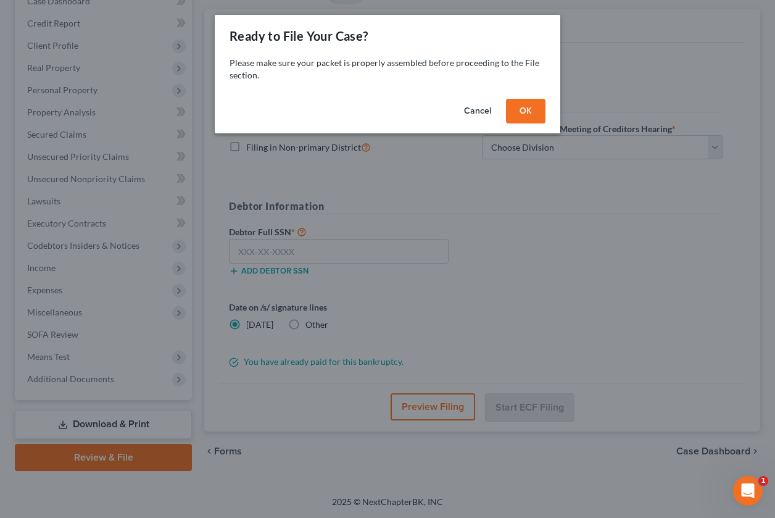
scroll to position [138, 0]
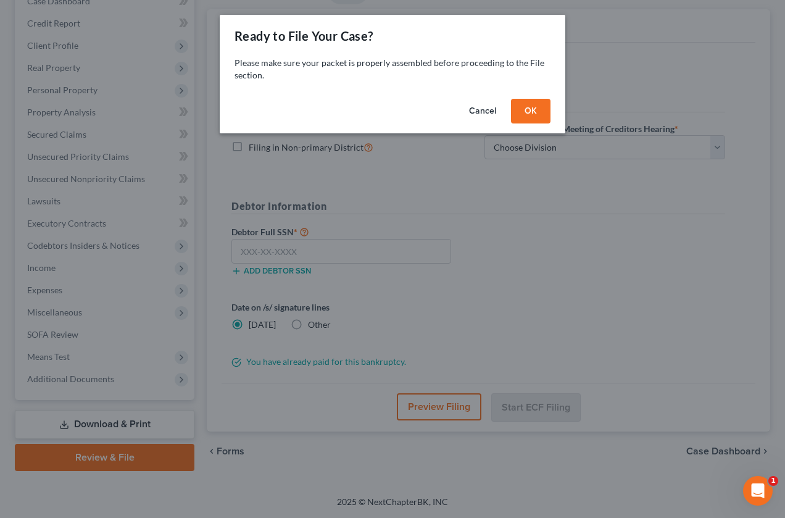
click at [519, 108] on button "OK" at bounding box center [530, 111] width 39 height 25
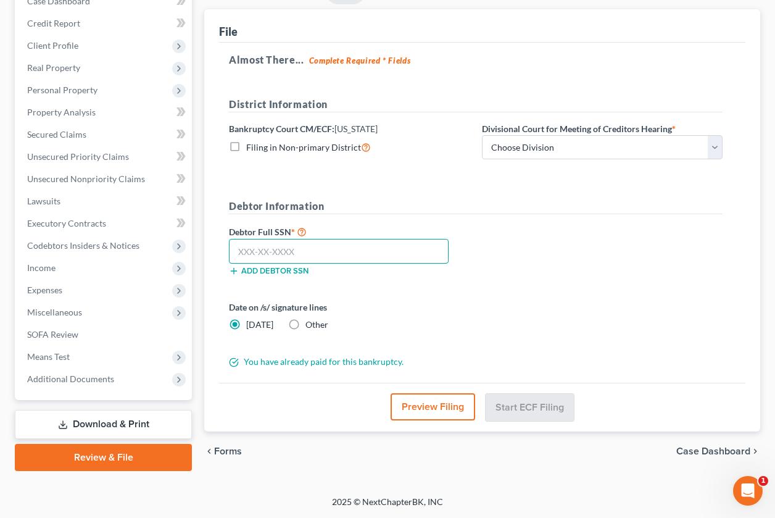
click at [252, 241] on input "text" at bounding box center [339, 251] width 220 height 25
type input "035-66-0342"
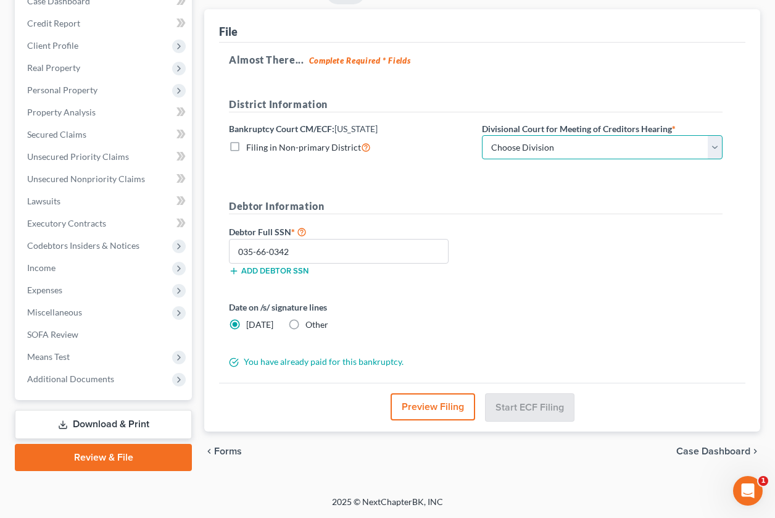
drag, startPoint x: 710, startPoint y: 151, endPoint x: 703, endPoint y: 160, distance: 12.0
click at [710, 151] on select "Choose Division [GEOGRAPHIC_DATA]" at bounding box center [602, 147] width 241 height 25
select select "0"
click at [482, 135] on select "Choose Division [GEOGRAPHIC_DATA]" at bounding box center [602, 147] width 241 height 25
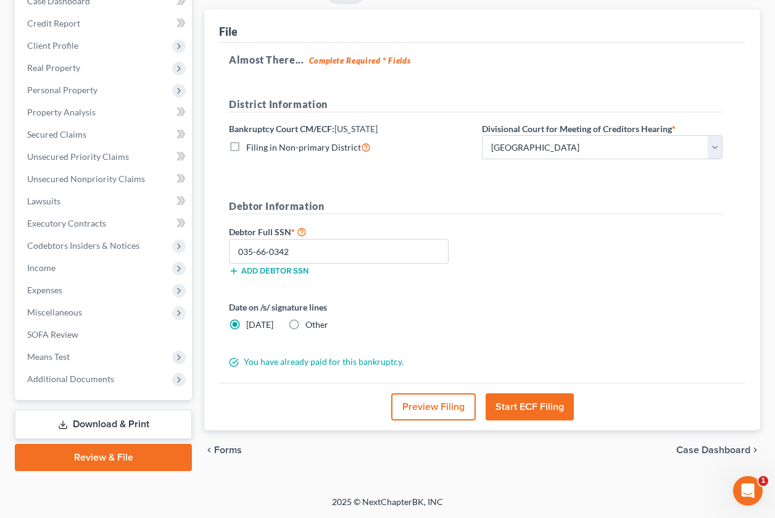
click at [515, 409] on button "Start ECF Filing" at bounding box center [530, 406] width 88 height 27
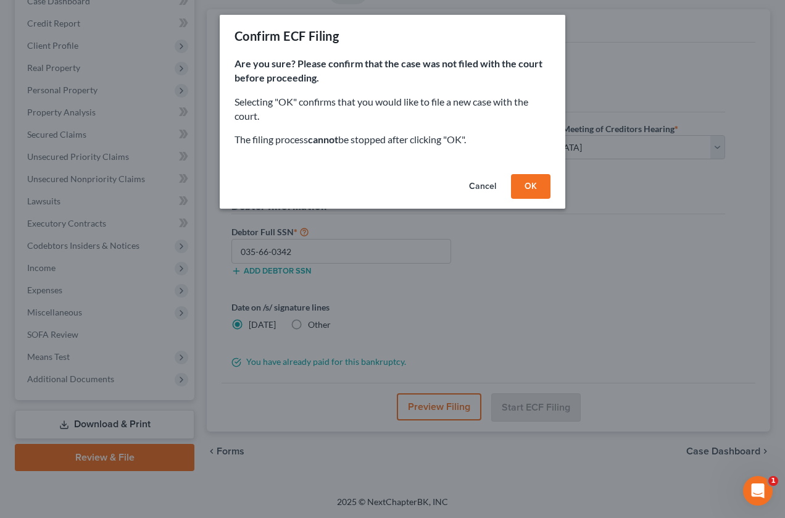
drag, startPoint x: 519, startPoint y: 178, endPoint x: 527, endPoint y: 218, distance: 40.9
click at [519, 179] on button "OK" at bounding box center [530, 186] width 39 height 25
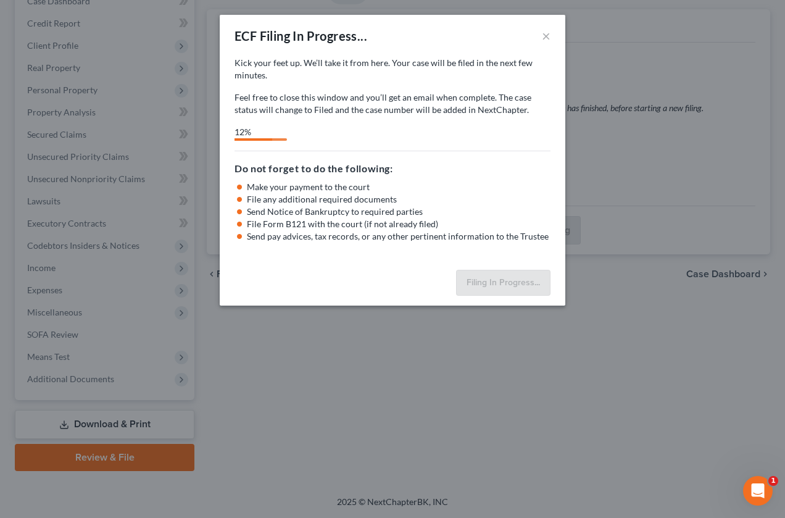
select select "0"
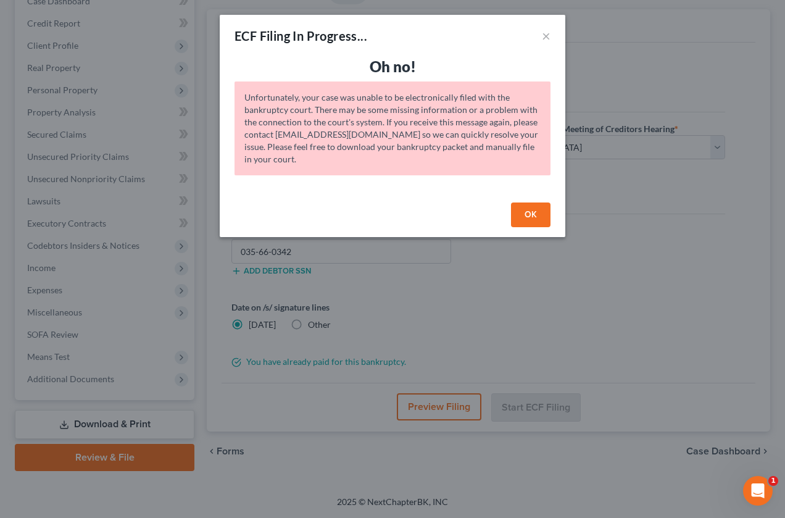
click at [528, 213] on button "OK" at bounding box center [530, 214] width 39 height 25
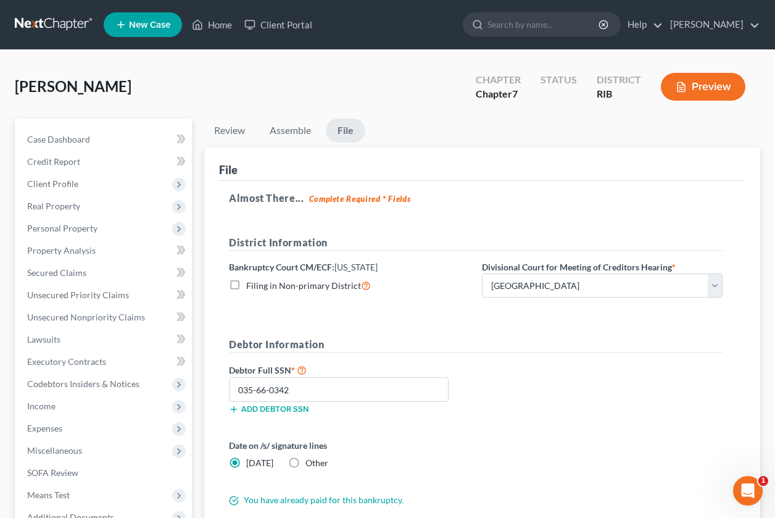
scroll to position [0, 0]
click at [227, 27] on link "Home" at bounding box center [212, 25] width 52 height 22
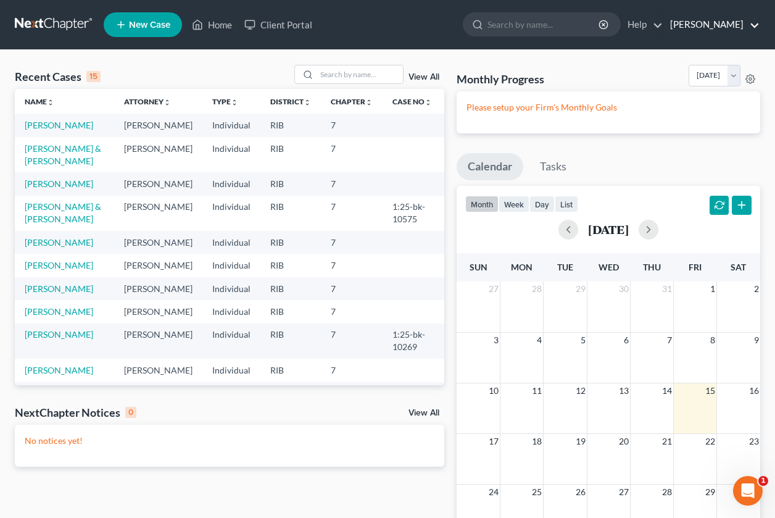
click at [685, 27] on link "[PERSON_NAME]" at bounding box center [712, 25] width 96 height 22
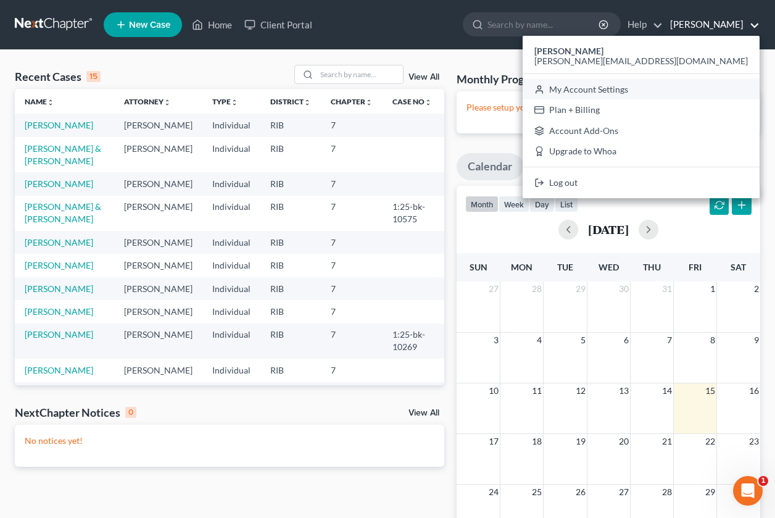
click at [672, 93] on link "My Account Settings" at bounding box center [641, 89] width 237 height 21
select select "71"
select select "24"
select select "41"
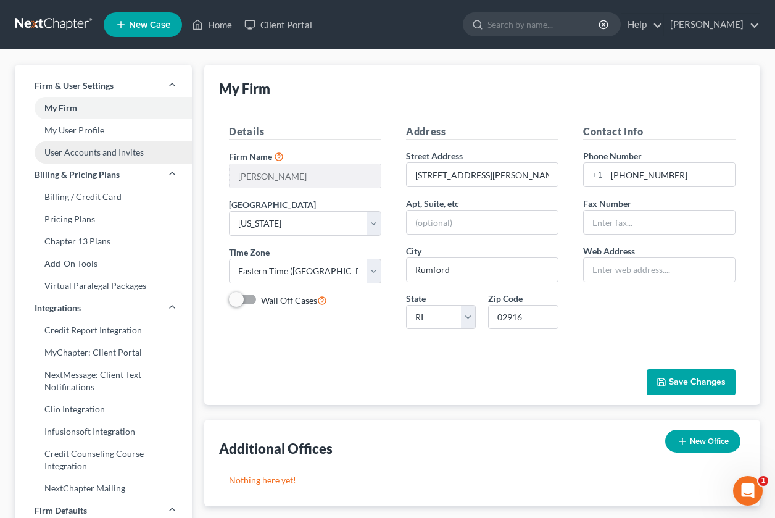
click at [86, 158] on link "User Accounts and Invites" at bounding box center [103, 152] width 177 height 22
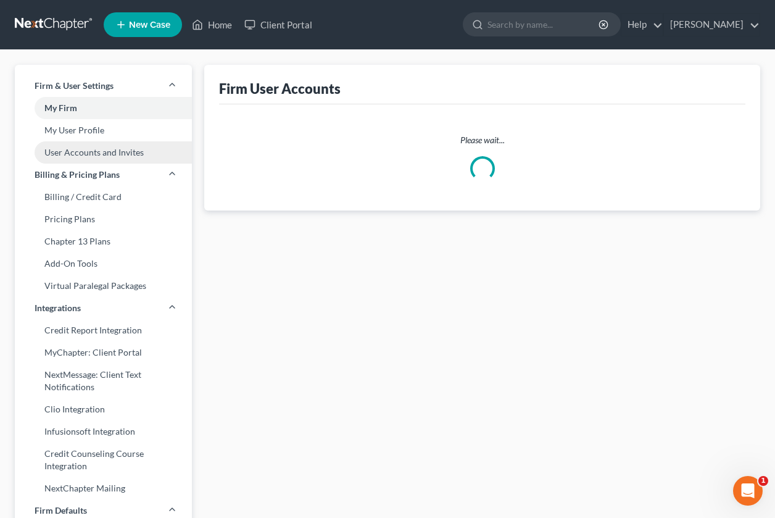
select select "0"
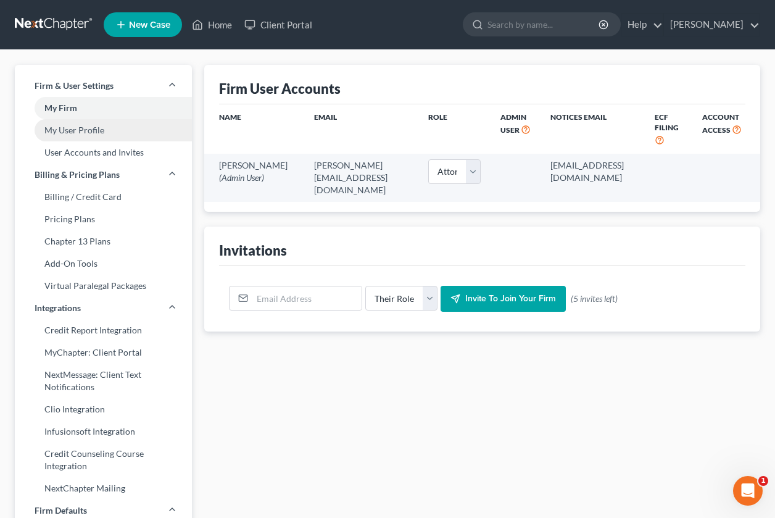
click at [86, 136] on link "My User Profile" at bounding box center [103, 130] width 177 height 22
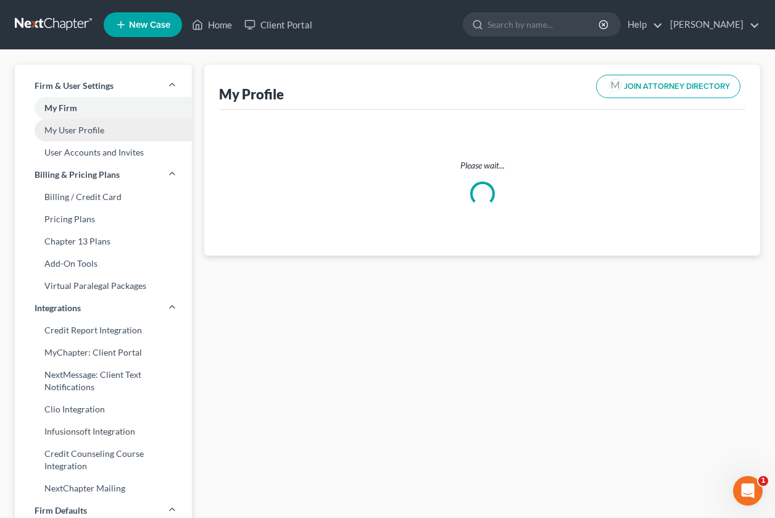
select select "22"
select select "39"
select select "attorney"
select select "0"
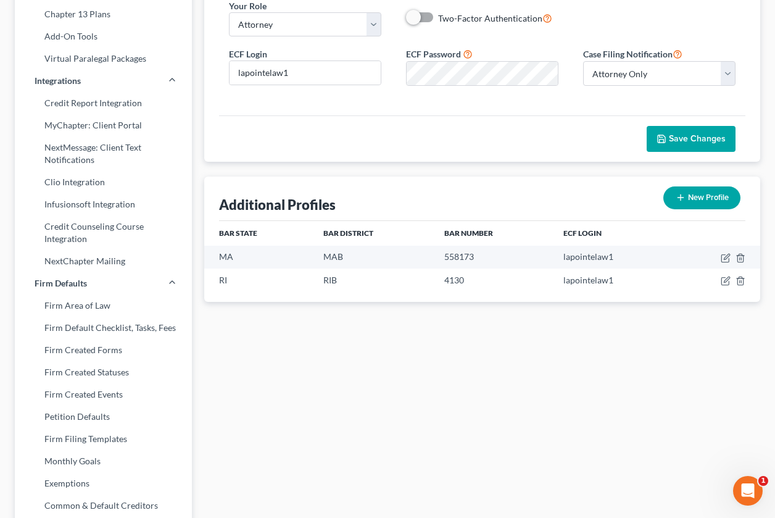
scroll to position [233, 0]
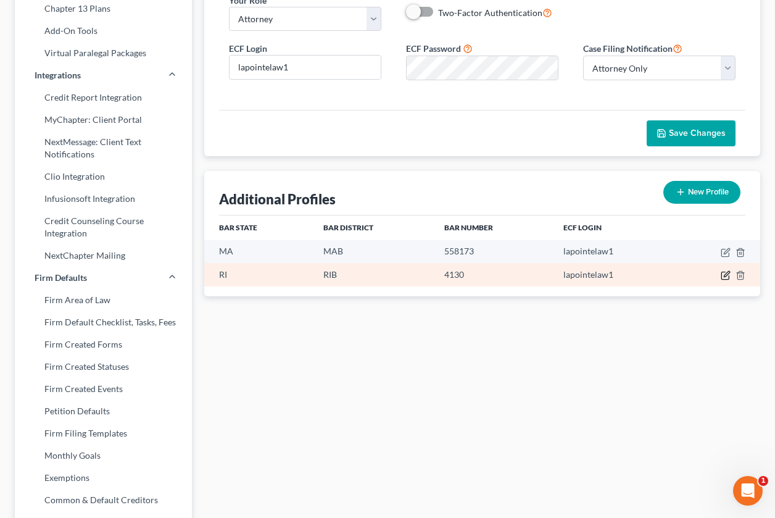
click at [724, 276] on icon "button" at bounding box center [727, 274] width 6 height 6
select select "41"
select select "71"
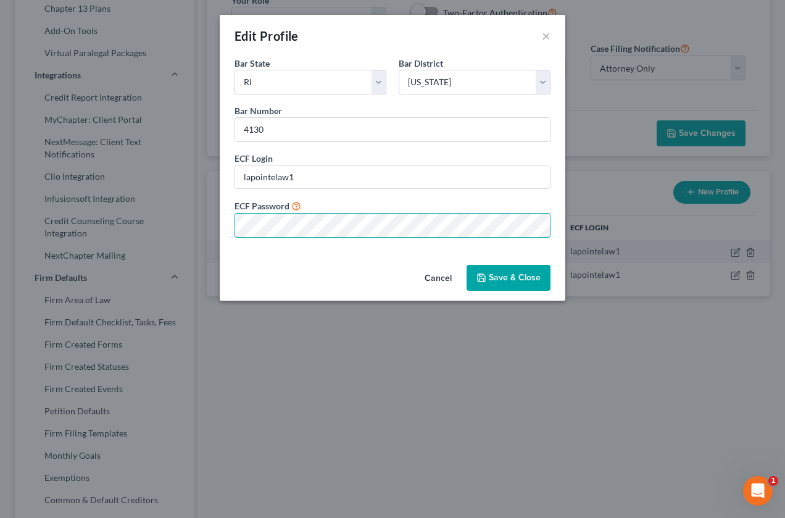
click at [143, 272] on div "Edit Profile × Bar State * State [US_STATE] AK AR AZ CA CO CT DE DC [GEOGRAPHIC…" at bounding box center [392, 259] width 785 height 518
click at [506, 279] on button "Save & Close" at bounding box center [508, 278] width 84 height 26
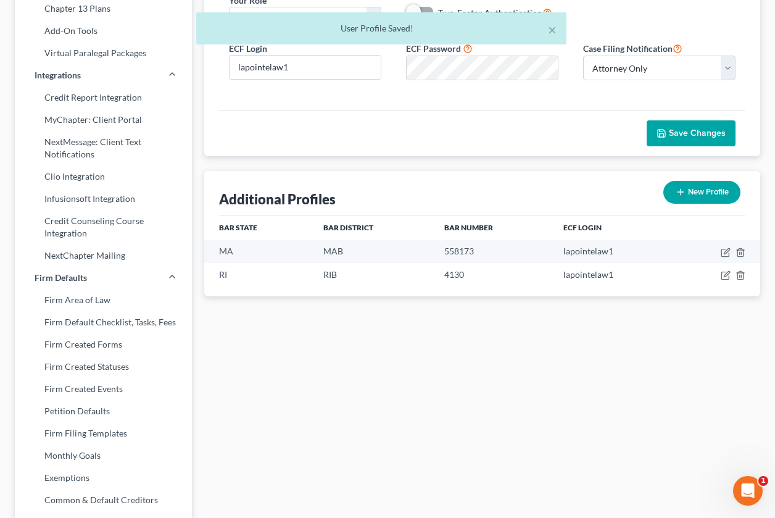
click at [680, 134] on span "Save Changes" at bounding box center [697, 133] width 57 height 10
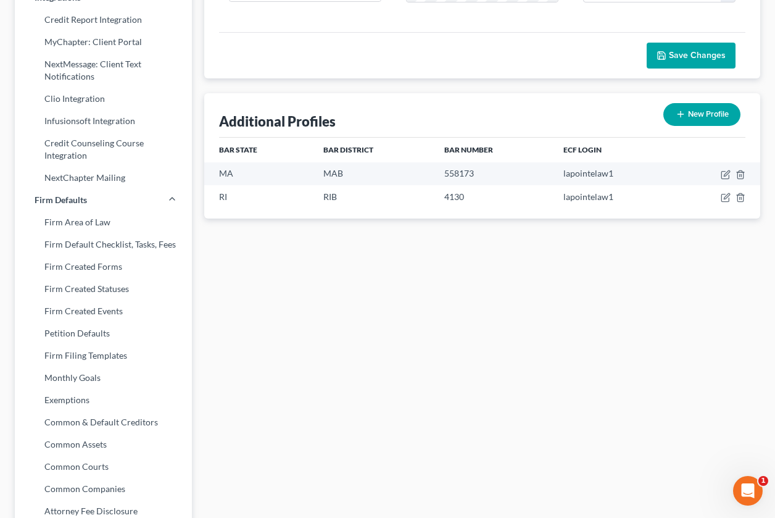
scroll to position [310, 0]
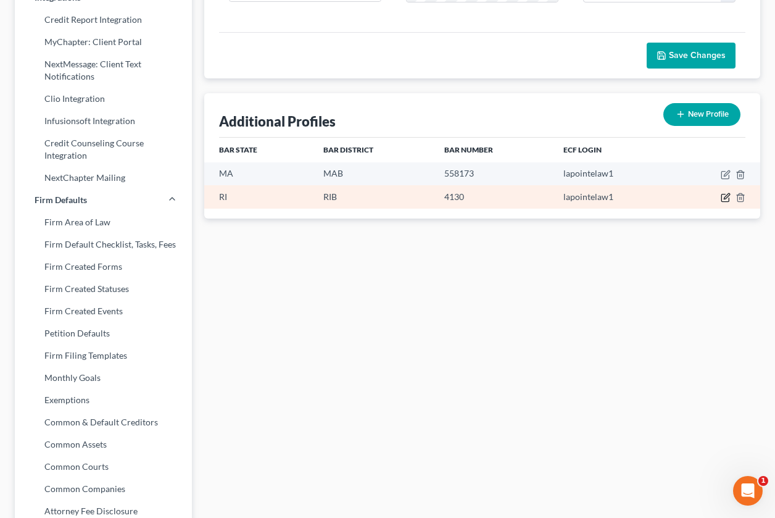
click at [727, 196] on icon "button" at bounding box center [727, 197] width 6 height 6
select select "41"
select select "71"
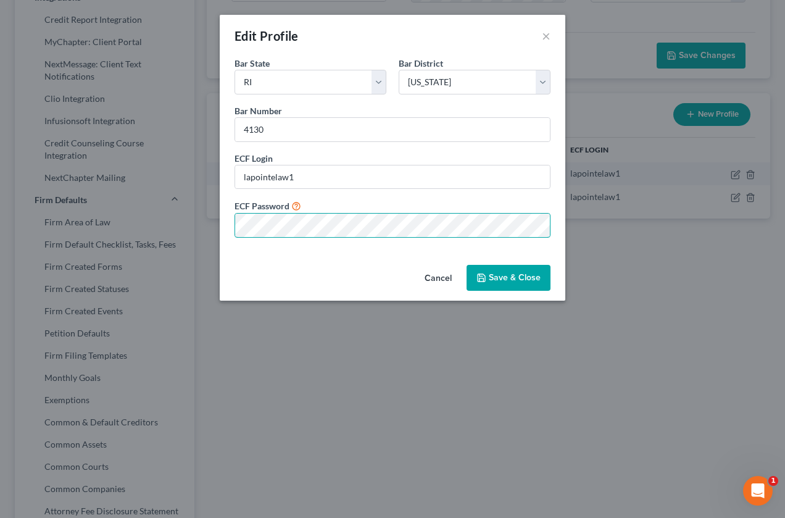
click at [95, 241] on div "Edit Profile × Bar State * State [US_STATE] AK AR AZ CA CO CT DE DC [GEOGRAPHIC…" at bounding box center [392, 259] width 785 height 518
click at [490, 268] on button "Save & Close" at bounding box center [508, 278] width 84 height 26
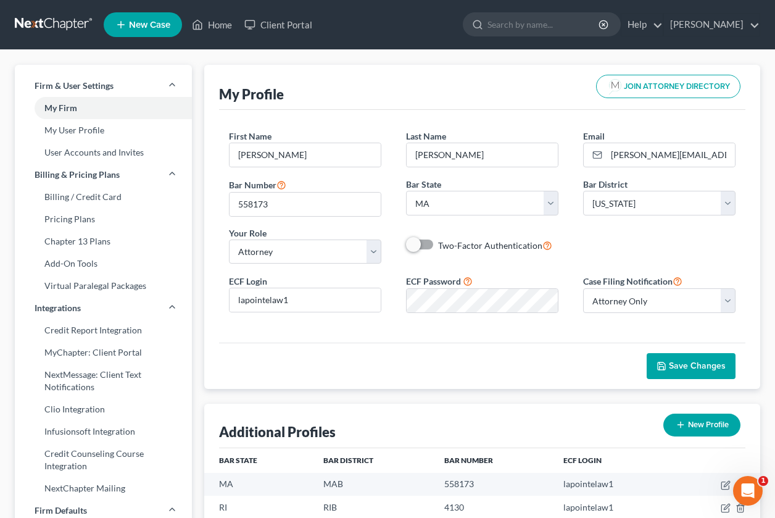
scroll to position [0, 0]
click at [114, 152] on link "User Accounts and Invites" at bounding box center [103, 152] width 177 height 22
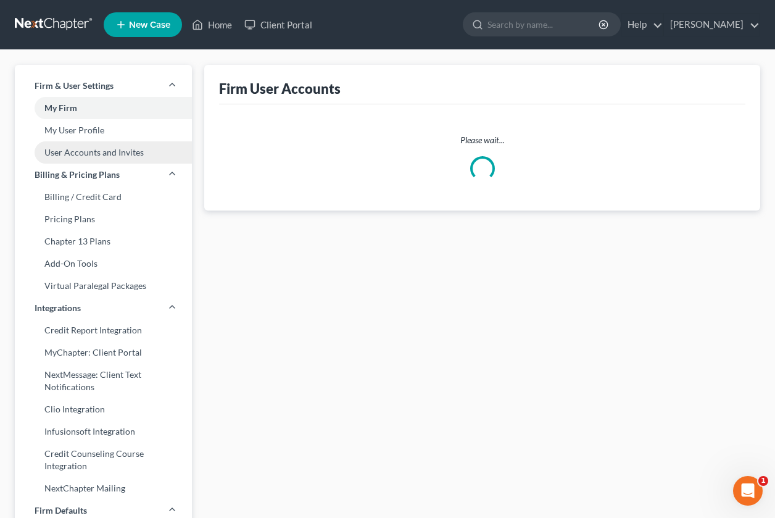
select select "0"
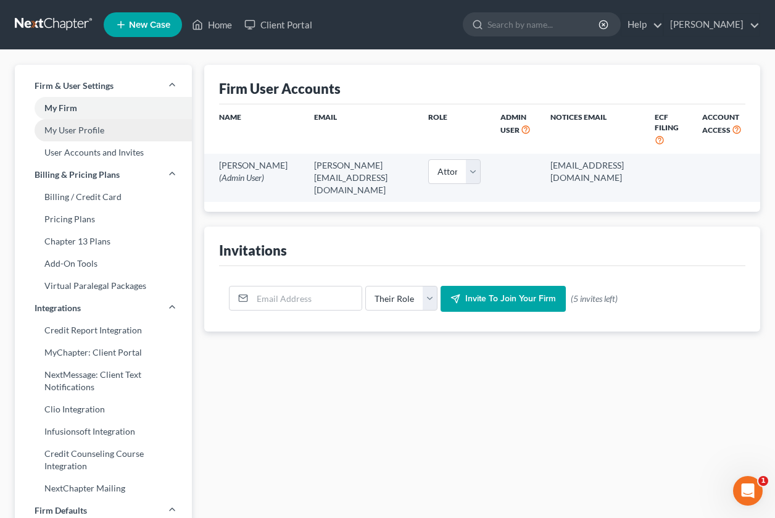
click at [93, 131] on link "My User Profile" at bounding box center [103, 130] width 177 height 22
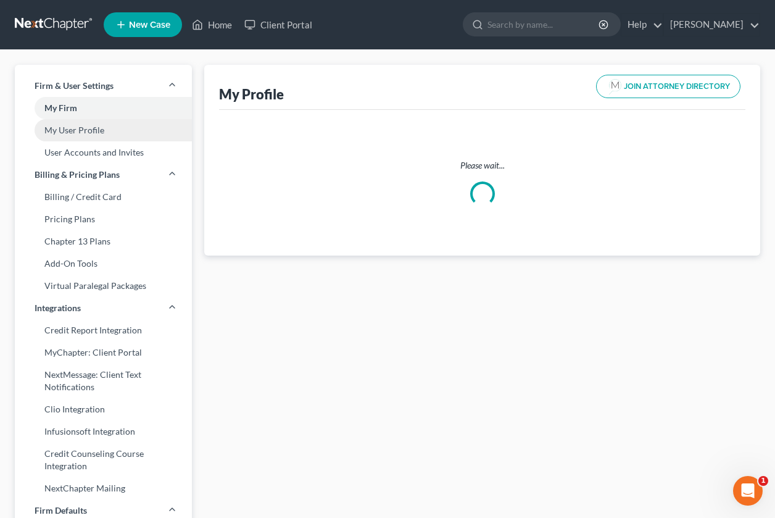
select select "22"
select select "39"
select select "attorney"
select select "0"
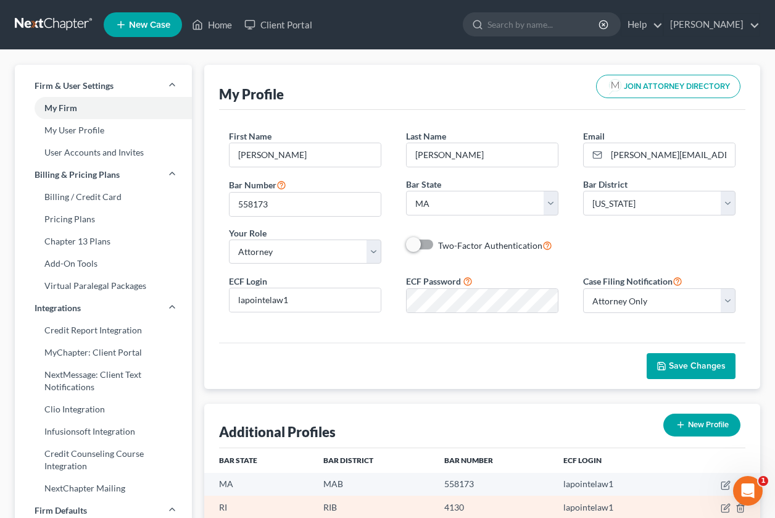
click at [334, 507] on td "RIB" at bounding box center [373, 506] width 121 height 23
click at [722, 510] on icon "button" at bounding box center [726, 508] width 10 height 10
select select "41"
select select "71"
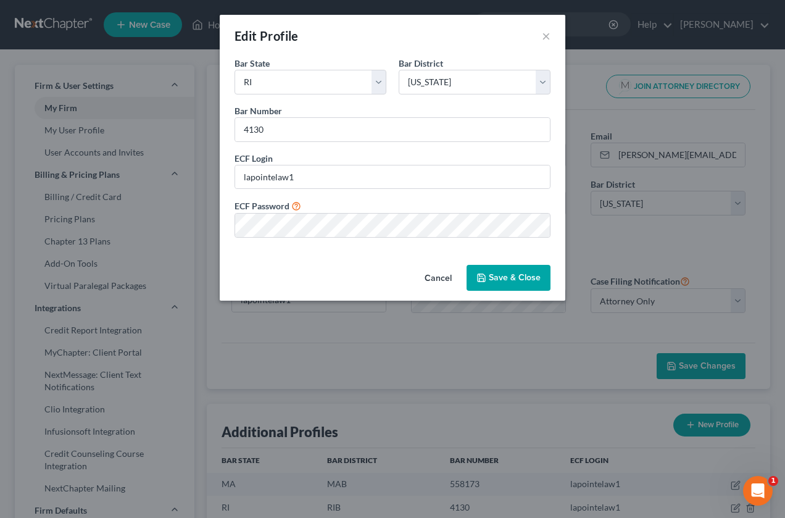
drag, startPoint x: 518, startPoint y: 284, endPoint x: 510, endPoint y: 296, distance: 13.9
click at [518, 285] on button "Save & Close" at bounding box center [508, 278] width 84 height 26
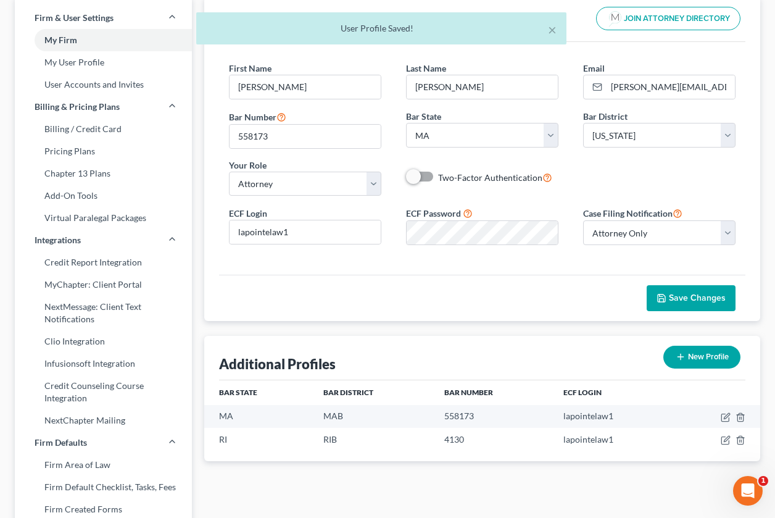
scroll to position [77, 0]
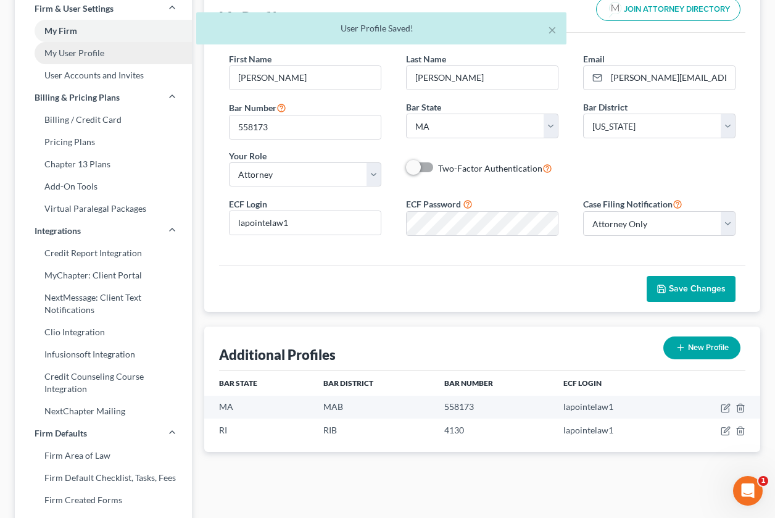
click at [57, 54] on link "My User Profile" at bounding box center [103, 53] width 177 height 22
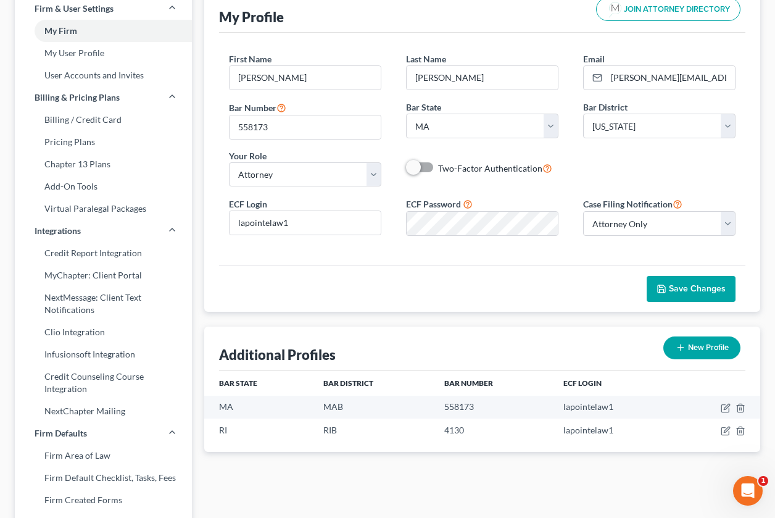
click at [92, 50] on div "Firm & User Settings My Firm My User Profile User Accounts and Invites Billing …" at bounding box center [387, 412] width 775 height 879
click at [88, 72] on link "User Accounts and Invites" at bounding box center [103, 75] width 177 height 22
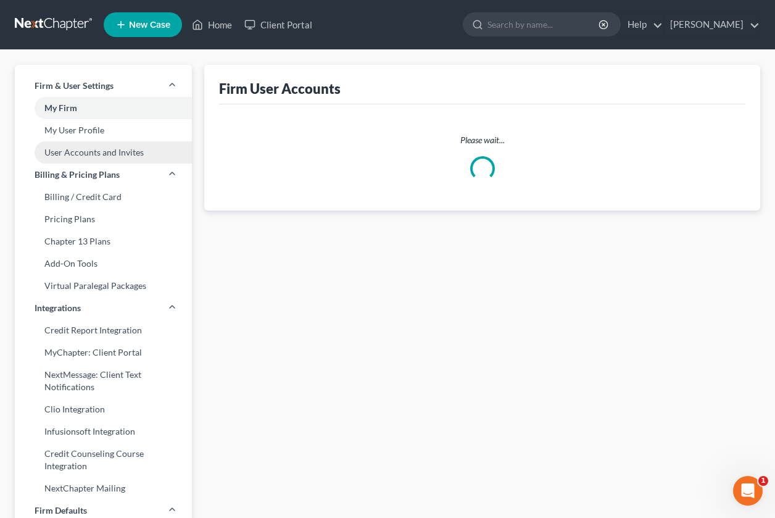
select select "0"
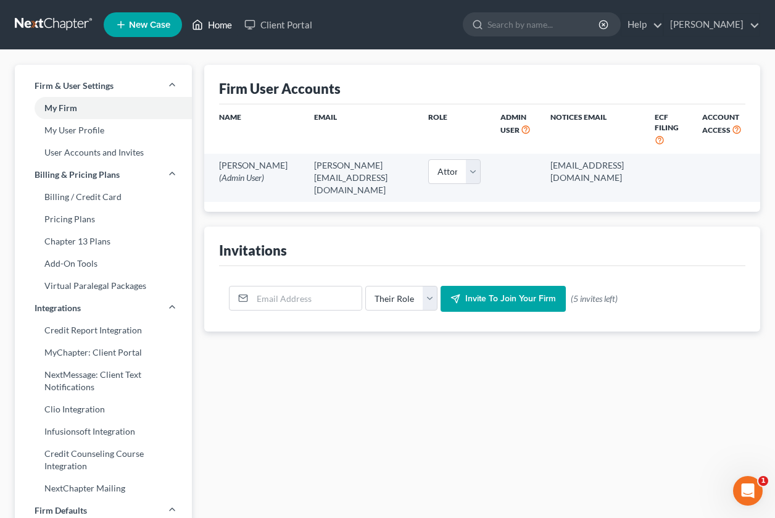
click at [217, 24] on link "Home" at bounding box center [212, 25] width 52 height 22
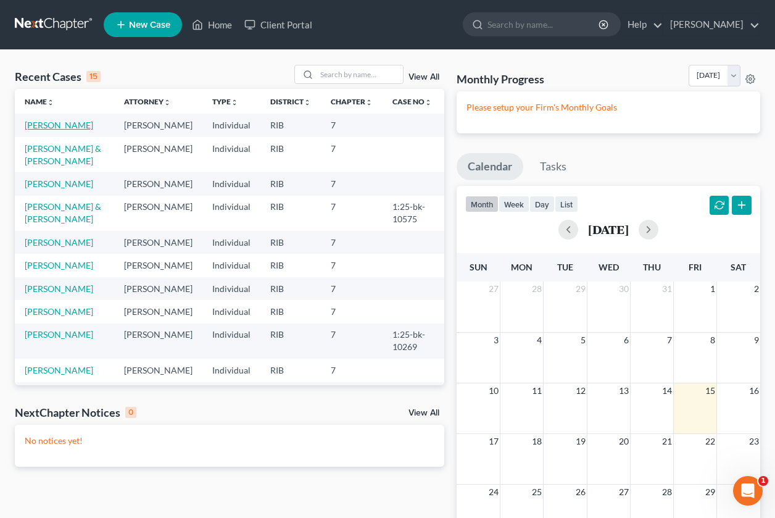
click at [50, 126] on link "[PERSON_NAME]" at bounding box center [59, 125] width 68 height 10
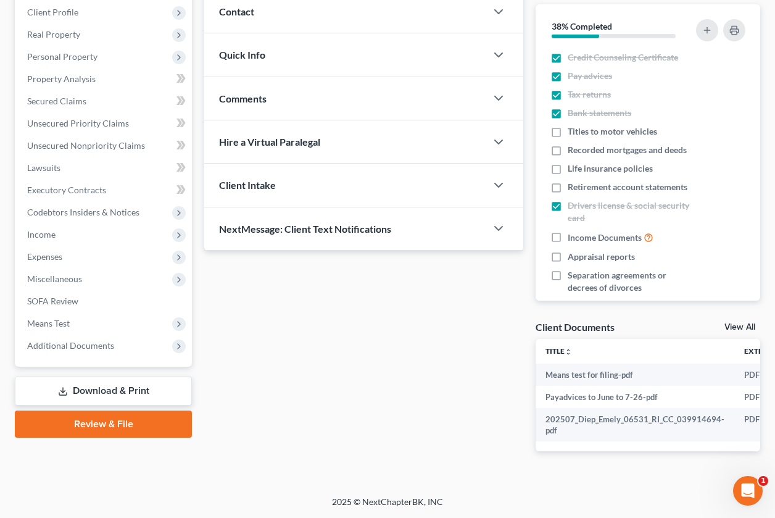
scroll to position [181, 0]
drag, startPoint x: 143, startPoint y: 415, endPoint x: 489, endPoint y: 260, distance: 379.2
click at [143, 415] on link "Review & File" at bounding box center [103, 423] width 177 height 27
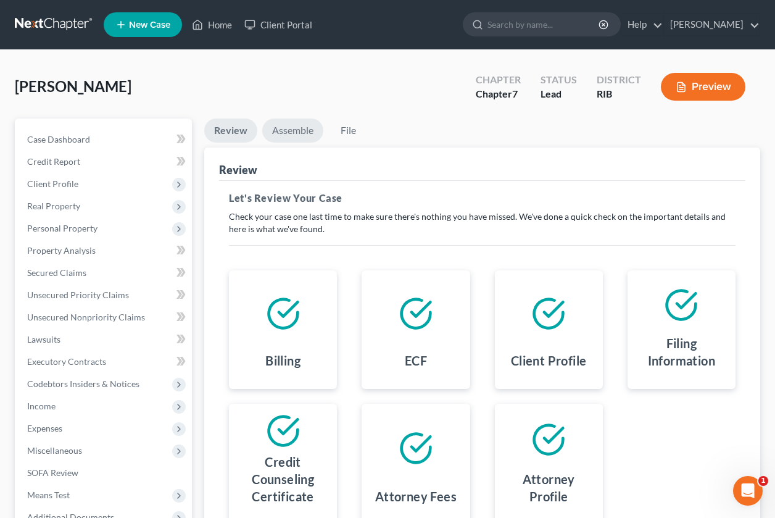
click at [295, 131] on link "Assemble" at bounding box center [292, 130] width 61 height 24
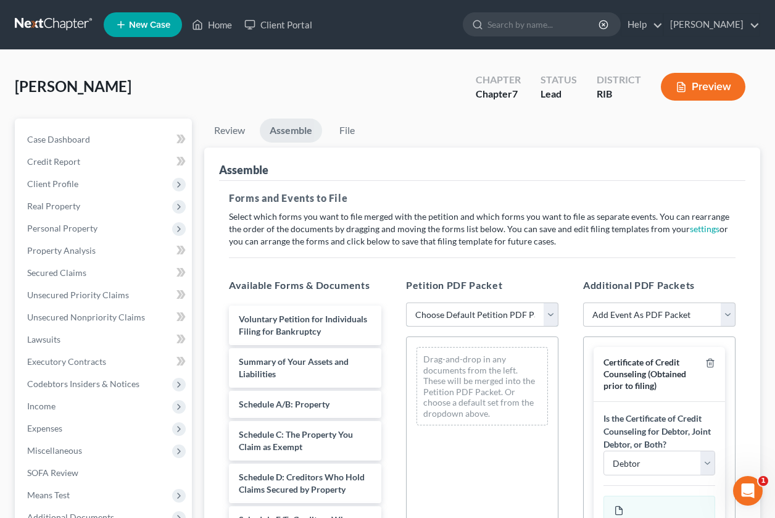
drag, startPoint x: 545, startPoint y: 318, endPoint x: 537, endPoint y: 328, distance: 13.2
click at [545, 318] on select "Choose Default Petition PDF Packet Emergency Filing (Voluntary Petition and Cre…" at bounding box center [482, 314] width 152 height 25
select select "2"
click at [406, 302] on select "Choose Default Petition PDF Packet Emergency Filing (Voluntary Petition and Cre…" at bounding box center [482, 314] width 152 height 25
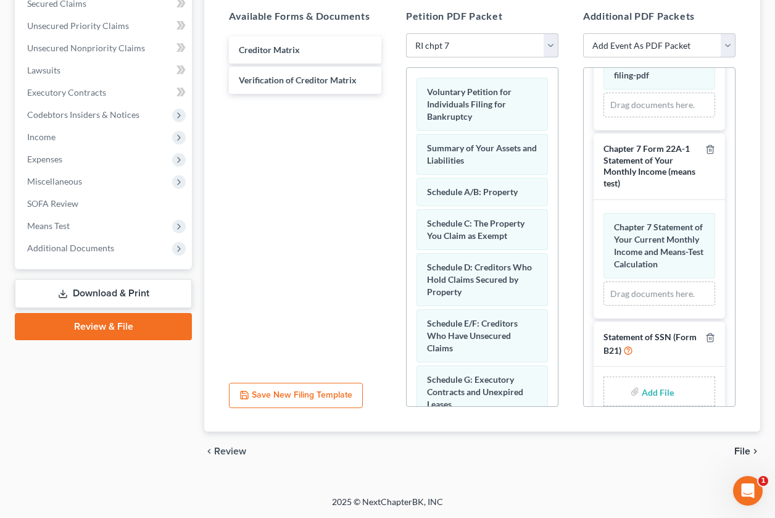
scroll to position [527, 0]
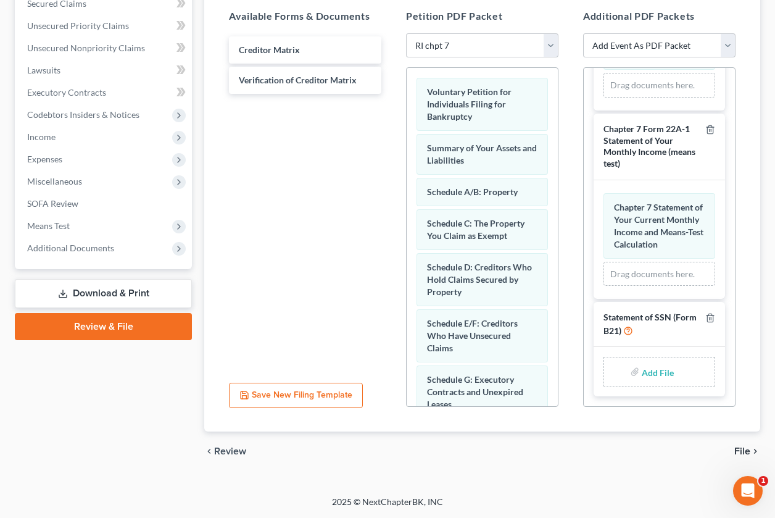
click at [651, 374] on input "file" at bounding box center [657, 371] width 30 height 22
type input "C:\fakepath\form 21.pdf"
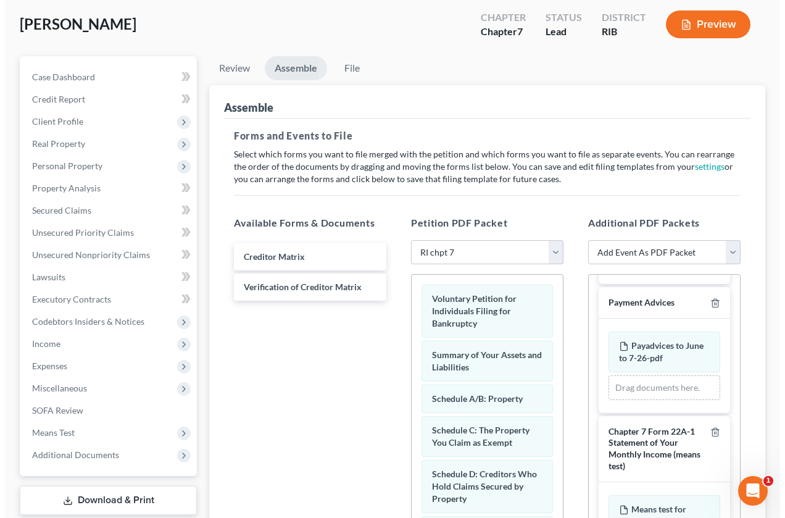
scroll to position [64, 0]
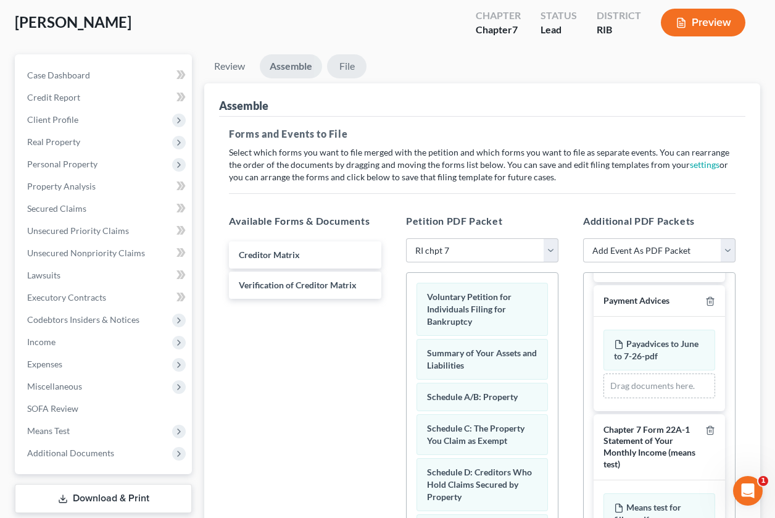
click at [339, 70] on link "File" at bounding box center [346, 66] width 39 height 24
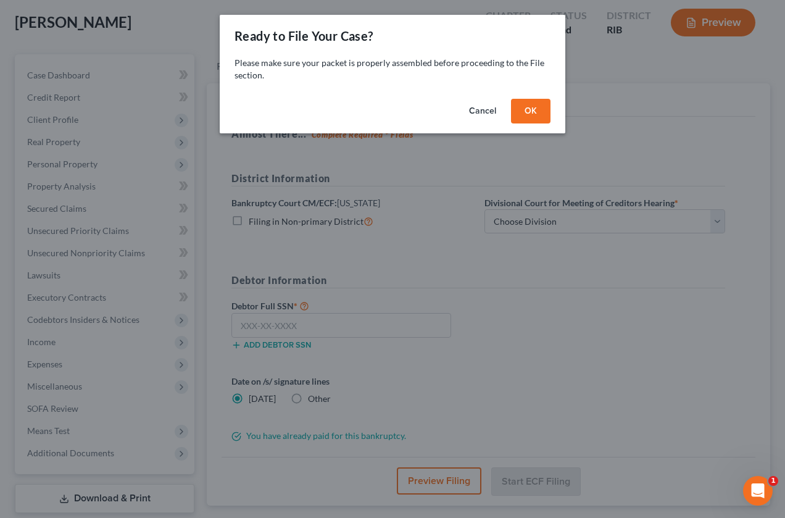
click at [541, 115] on button "OK" at bounding box center [530, 111] width 39 height 25
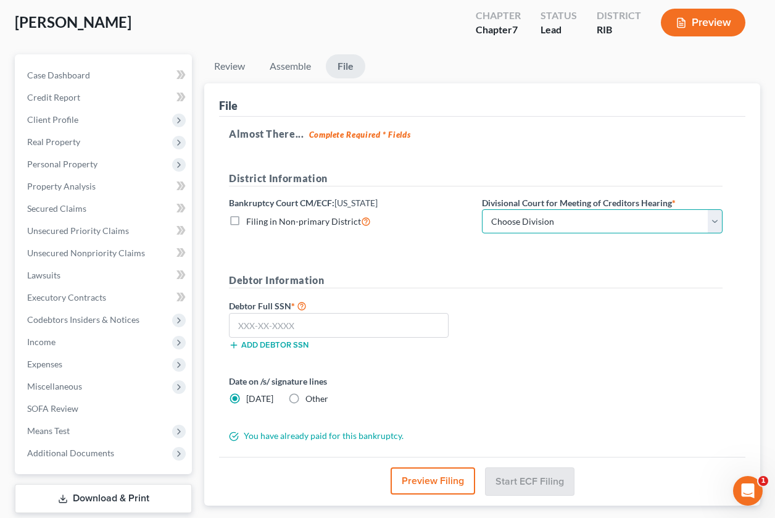
drag, startPoint x: 717, startPoint y: 224, endPoint x: 705, endPoint y: 235, distance: 16.6
click at [717, 224] on select "Choose Division [GEOGRAPHIC_DATA]" at bounding box center [602, 221] width 241 height 25
select select "0"
click at [482, 209] on select "Choose Division [GEOGRAPHIC_DATA]" at bounding box center [602, 221] width 241 height 25
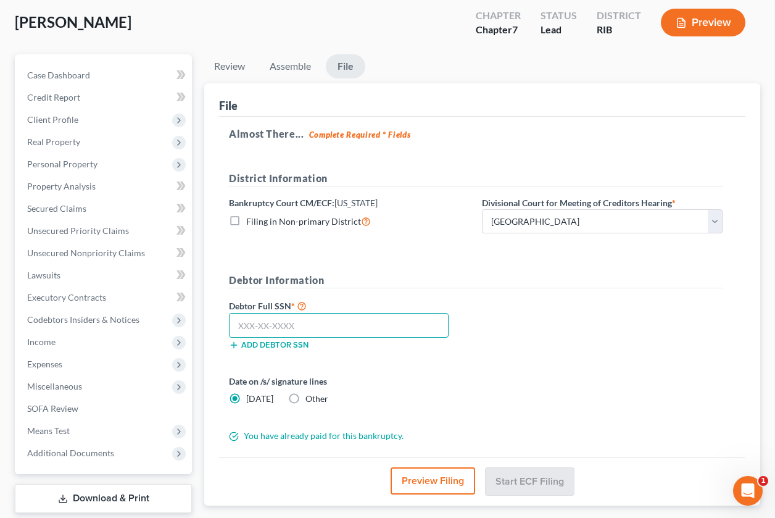
click at [381, 321] on input "text" at bounding box center [339, 325] width 220 height 25
type input "035-66-0342"
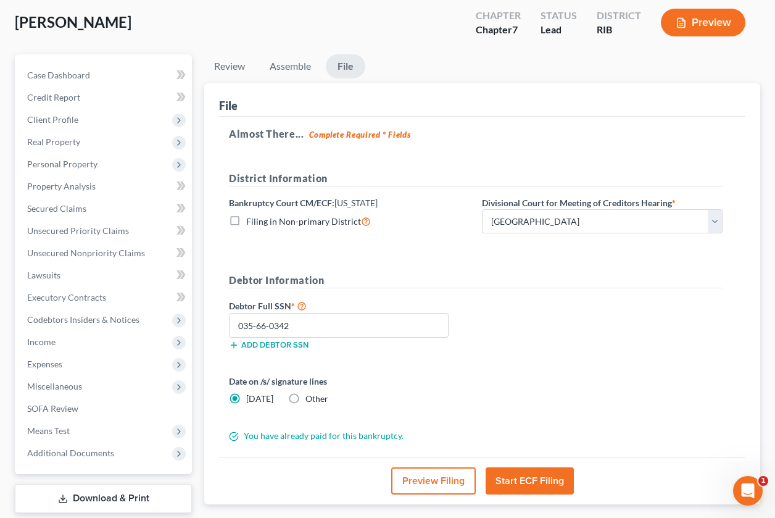
click at [529, 485] on button "Start ECF Filing" at bounding box center [530, 480] width 88 height 27
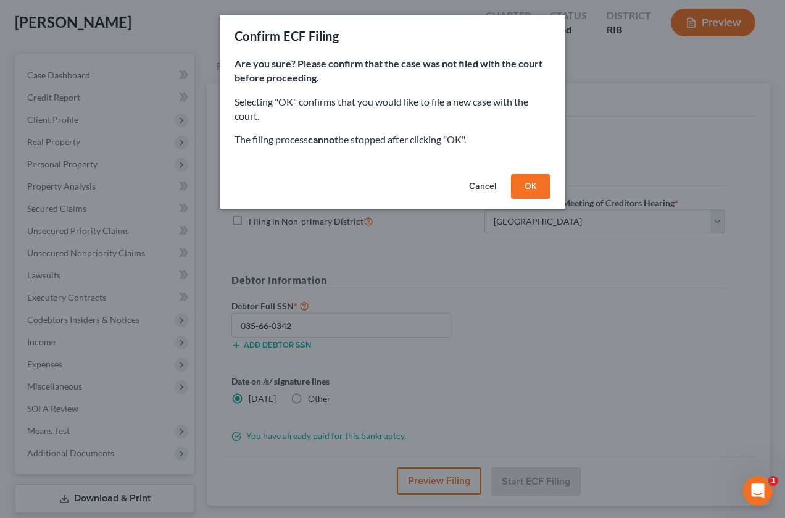
click at [539, 178] on button "OK" at bounding box center [530, 186] width 39 height 25
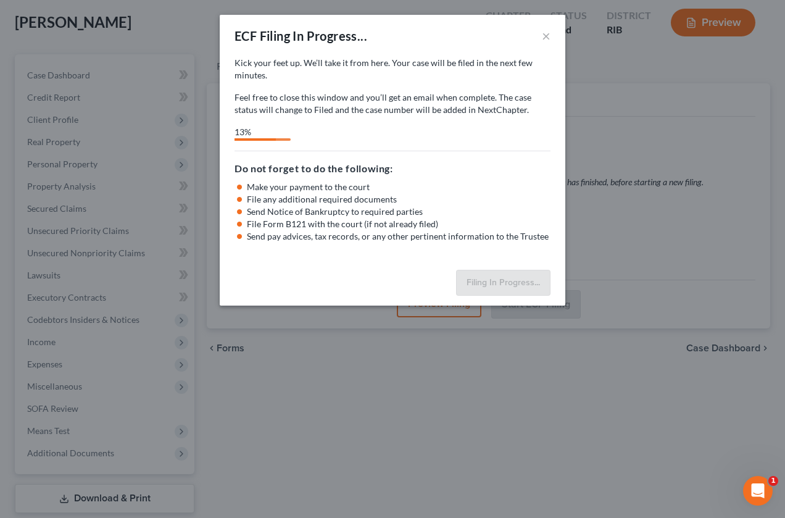
select select "0"
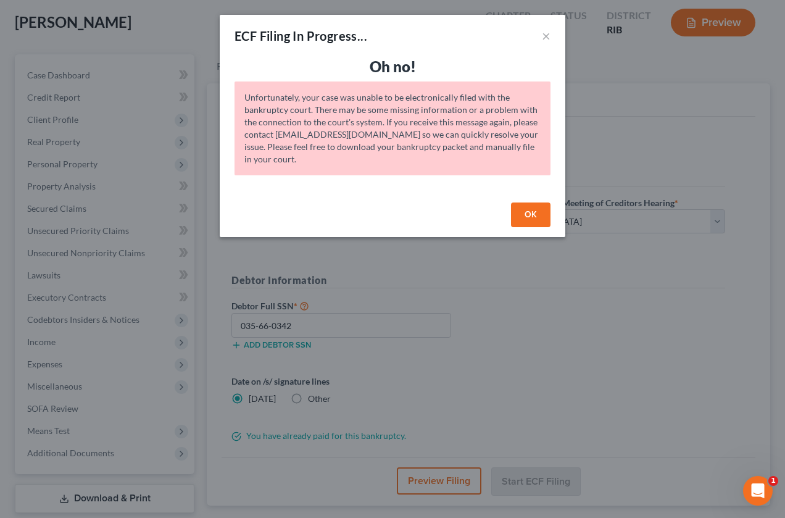
click at [531, 218] on button "OK" at bounding box center [530, 214] width 39 height 25
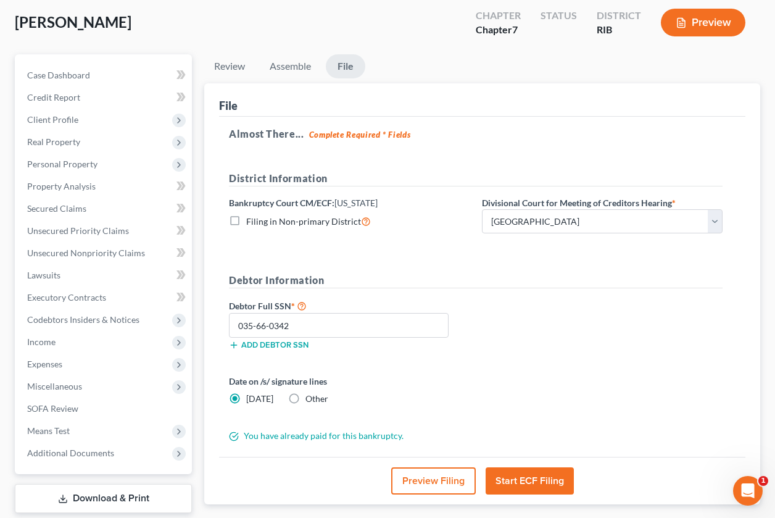
click at [524, 468] on button "Start ECF Filing" at bounding box center [530, 480] width 88 height 27
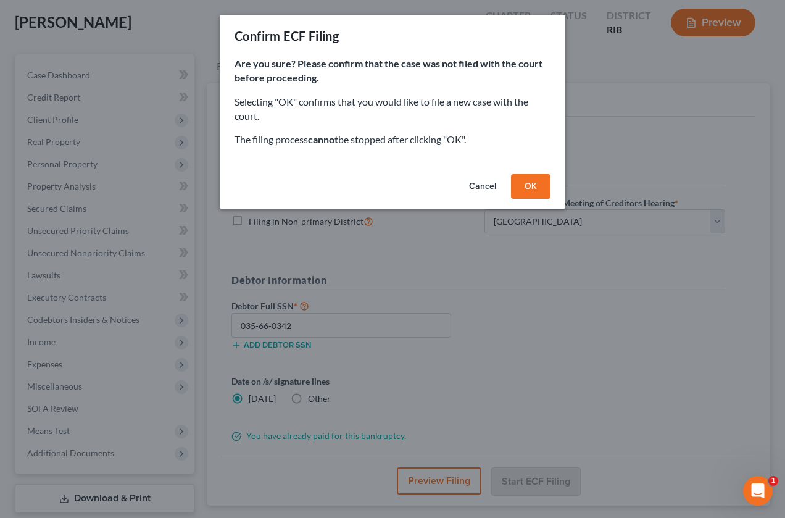
click at [539, 181] on button "OK" at bounding box center [530, 186] width 39 height 25
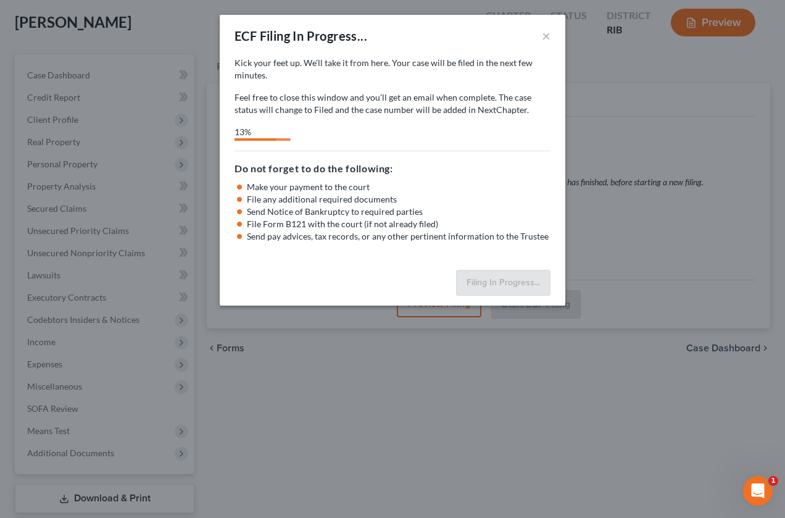
select select "0"
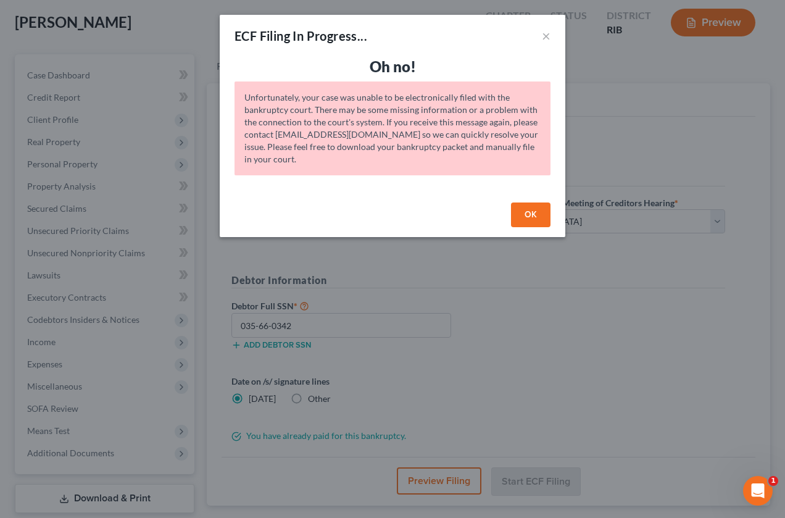
drag, startPoint x: 541, startPoint y: 222, endPoint x: 662, endPoint y: 20, distance: 235.7
click at [542, 223] on button "OK" at bounding box center [530, 214] width 39 height 25
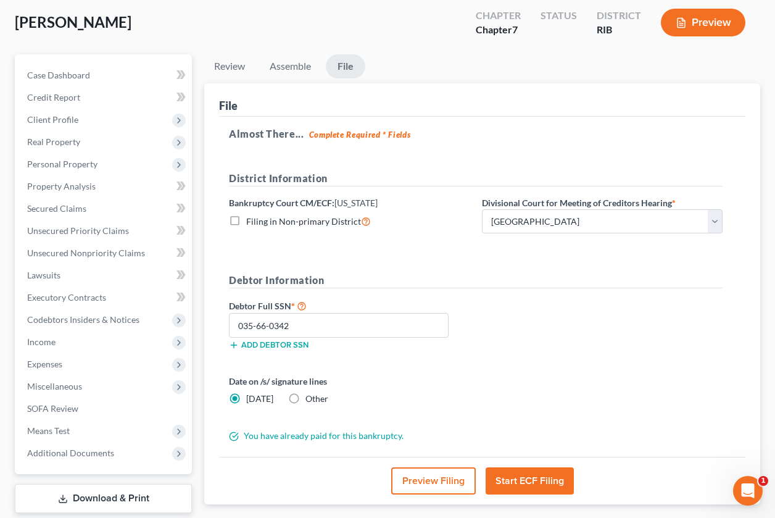
click at [534, 481] on button "Start ECF Filing" at bounding box center [530, 480] width 88 height 27
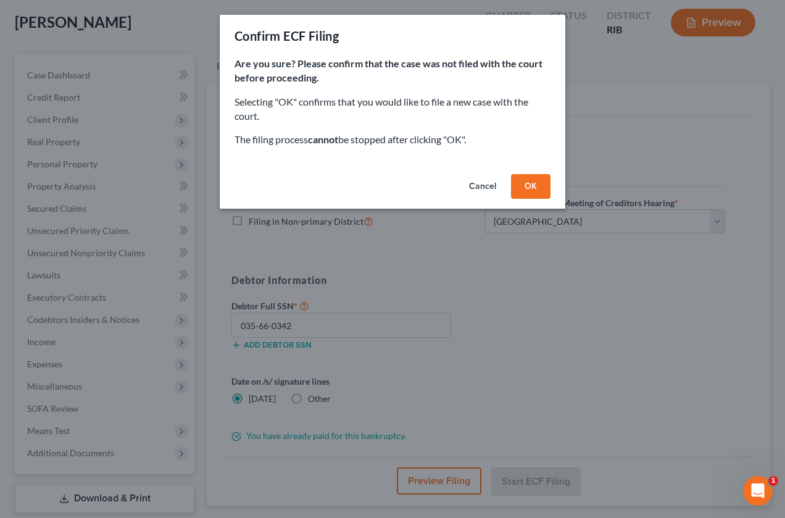
click at [542, 196] on button "OK" at bounding box center [530, 186] width 39 height 25
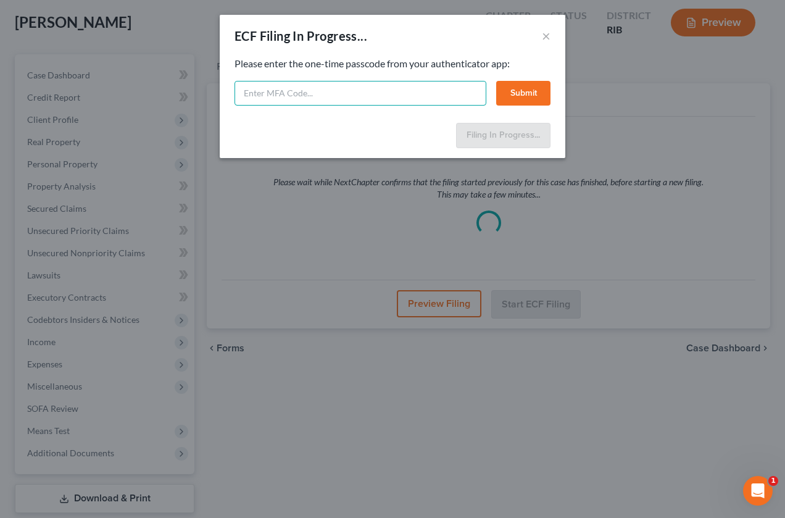
click at [307, 105] on input "text" at bounding box center [360, 93] width 252 height 25
paste input "a1e7-8ck7-nok4-4pix x0i3-ew9a-oyfi-exnm 2zfi-cy37-tbmu-02pr 4by9-3ffg-omr5-p5xt…"
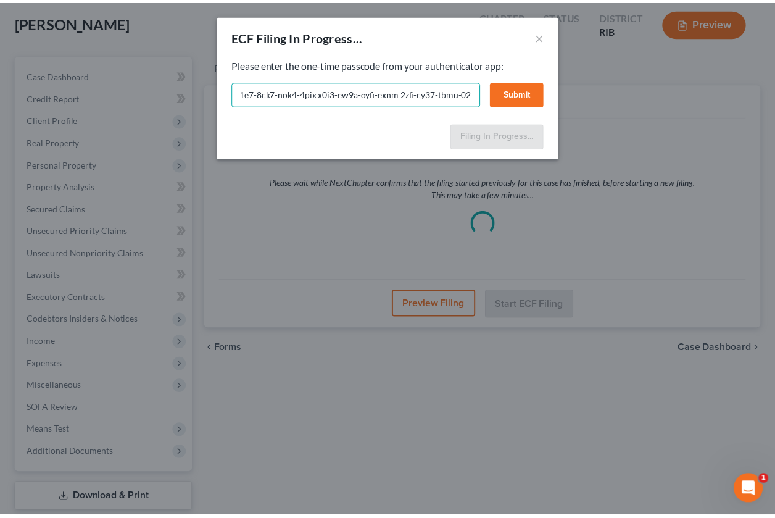
scroll to position [0, 0]
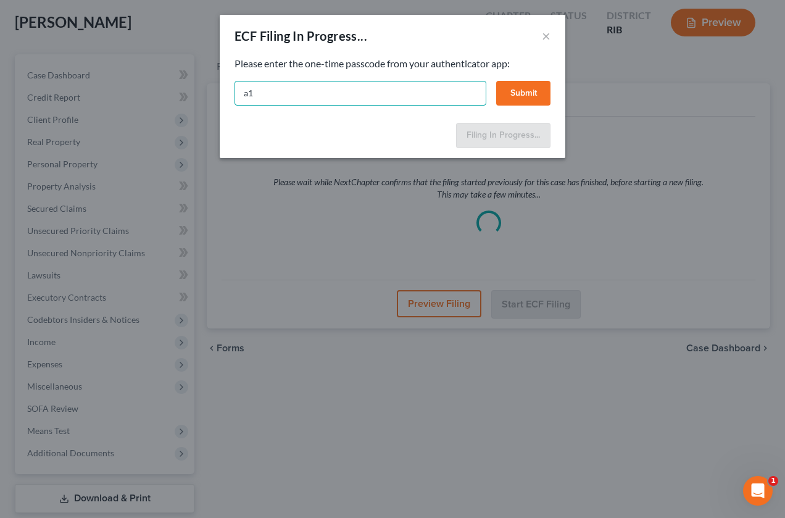
type input "a"
click at [290, 98] on input "text" at bounding box center [360, 93] width 252 height 25
paste input "a1e7-8ck7-nok4-4pix"
type input "a1e7-8ck7-nok4-4pix"
click at [533, 91] on button "Submit" at bounding box center [523, 93] width 54 height 25
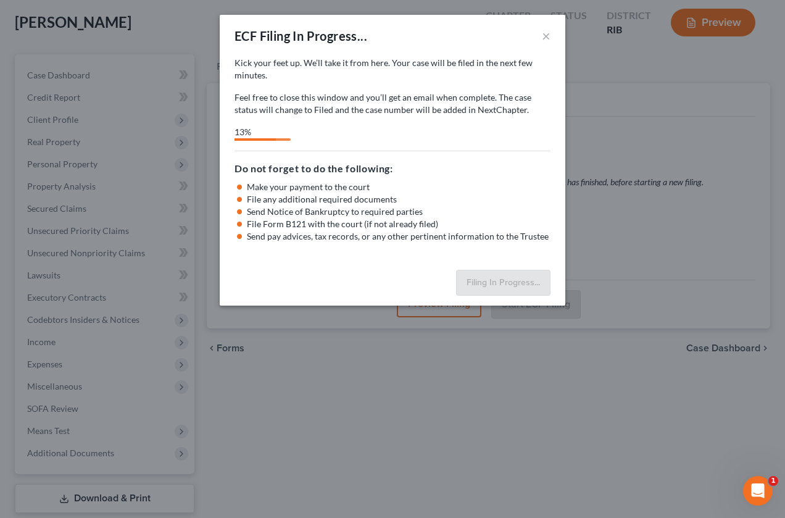
select select "0"
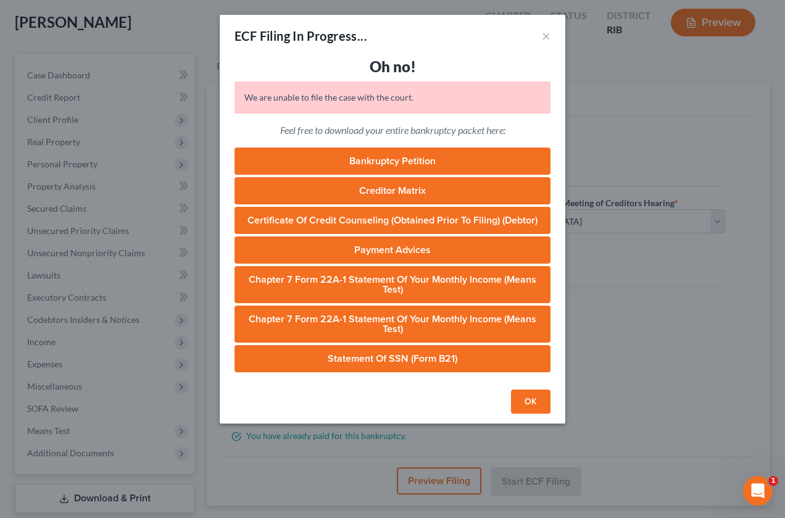
click at [526, 403] on button "OK" at bounding box center [530, 401] width 39 height 25
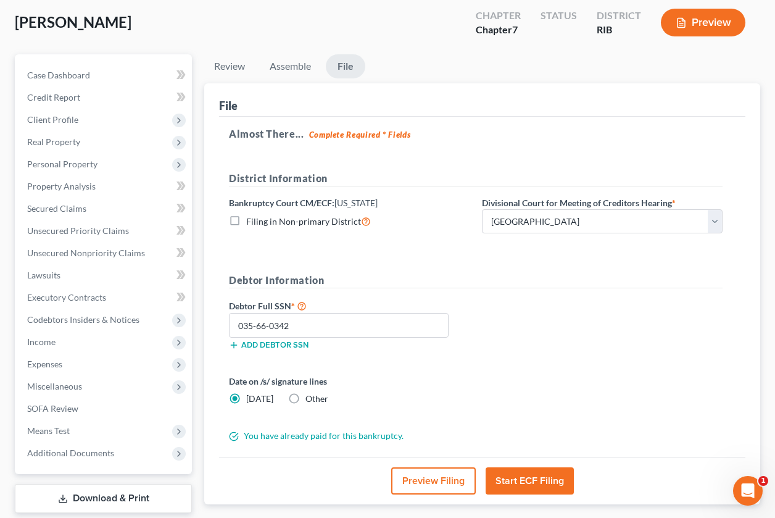
click at [545, 480] on button "Start ECF Filing" at bounding box center [530, 480] width 88 height 27
